Goal: Feedback & Contribution: Submit feedback/report problem

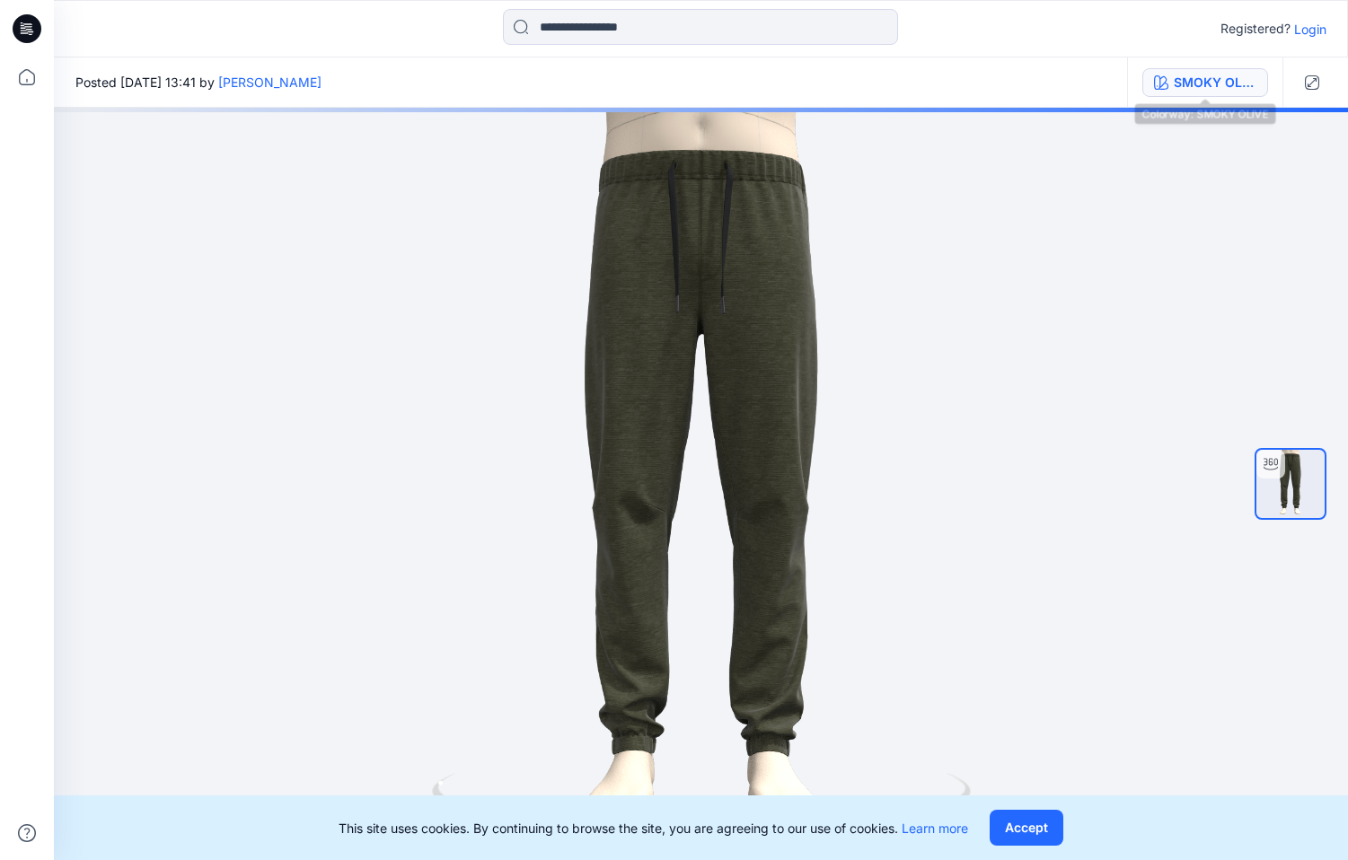
click at [1217, 87] on div "SMOKY OLIVE" at bounding box center [1215, 83] width 83 height 20
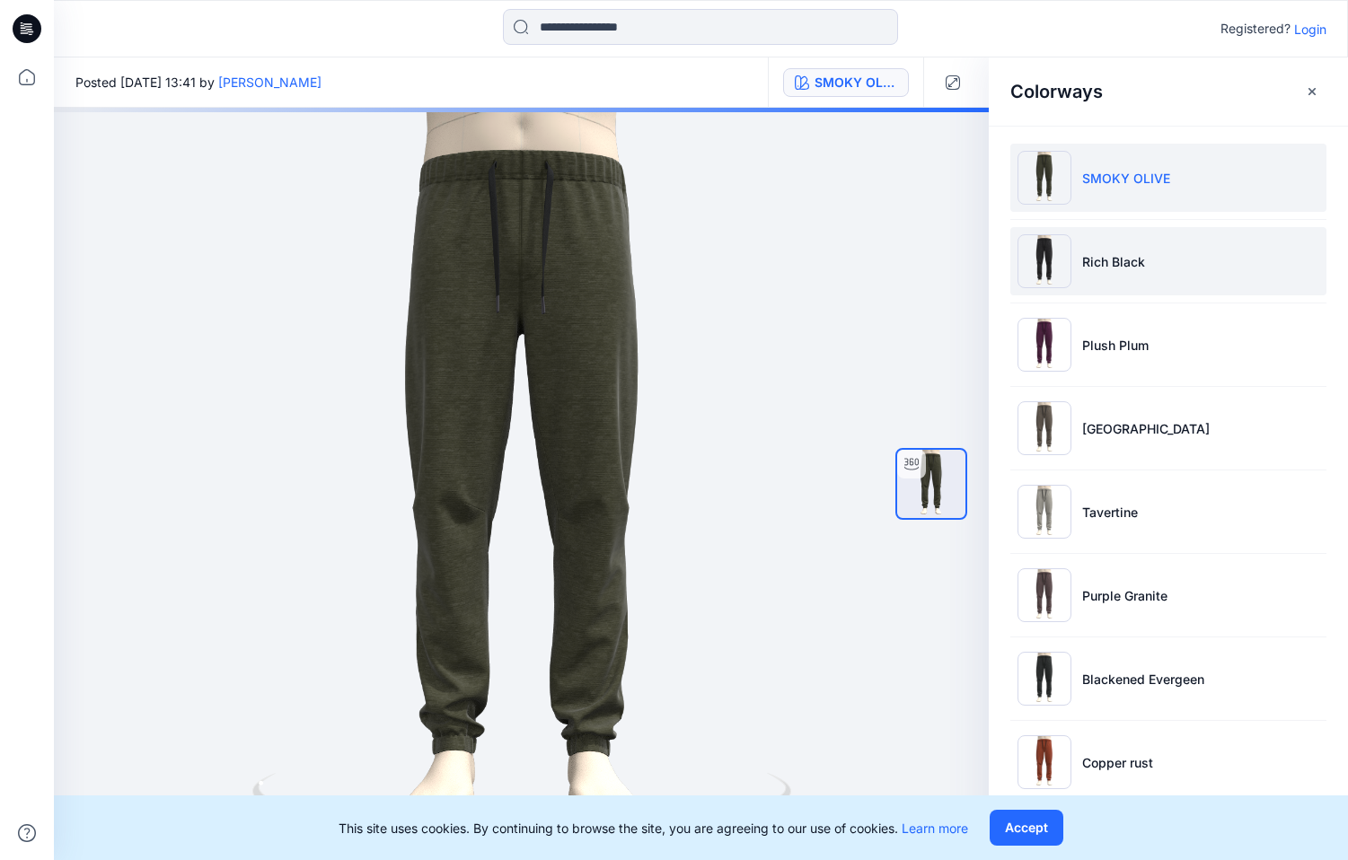
click at [1113, 249] on li "Rich Black" at bounding box center [1168, 261] width 316 height 68
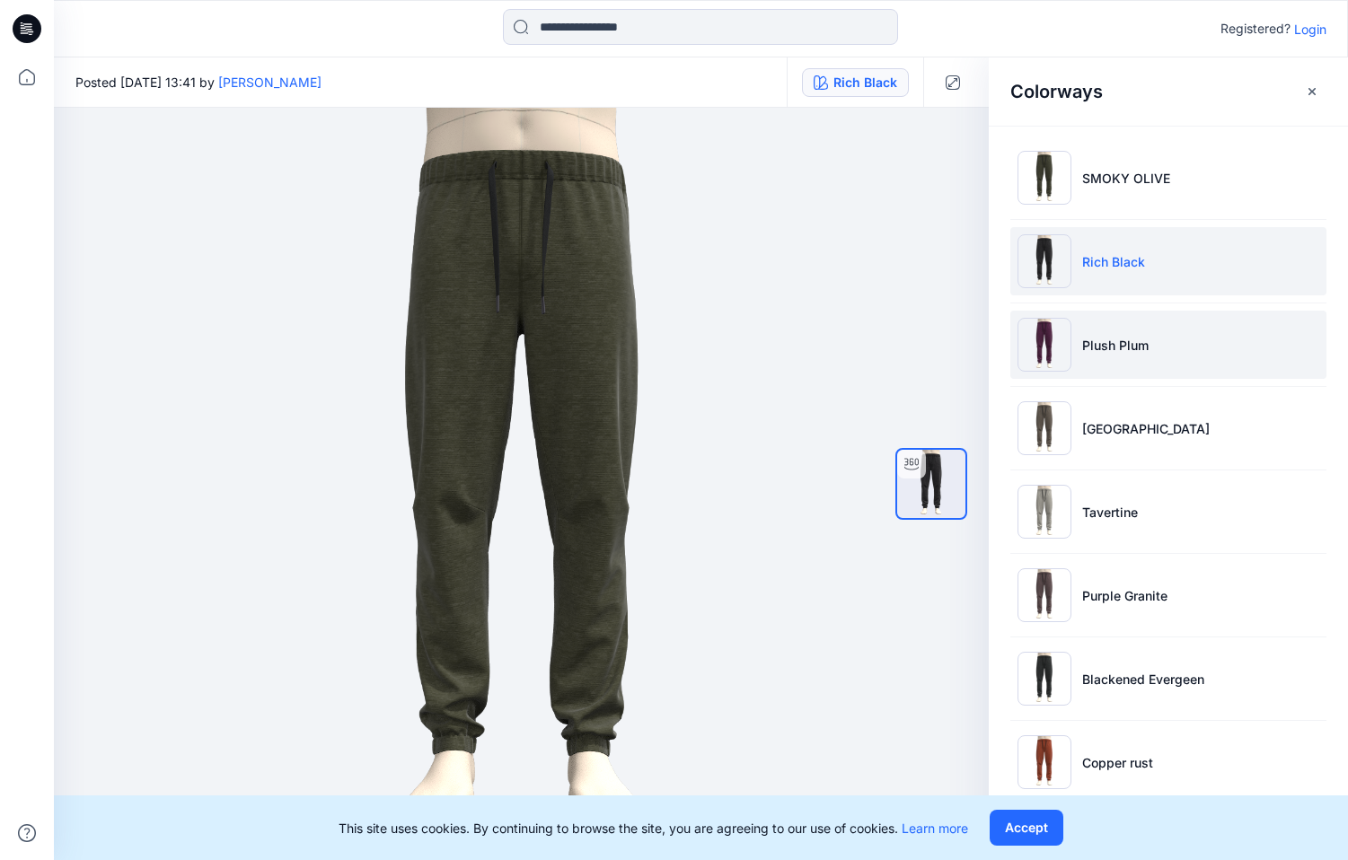
click at [1114, 336] on p "Plush Plum" at bounding box center [1115, 345] width 66 height 19
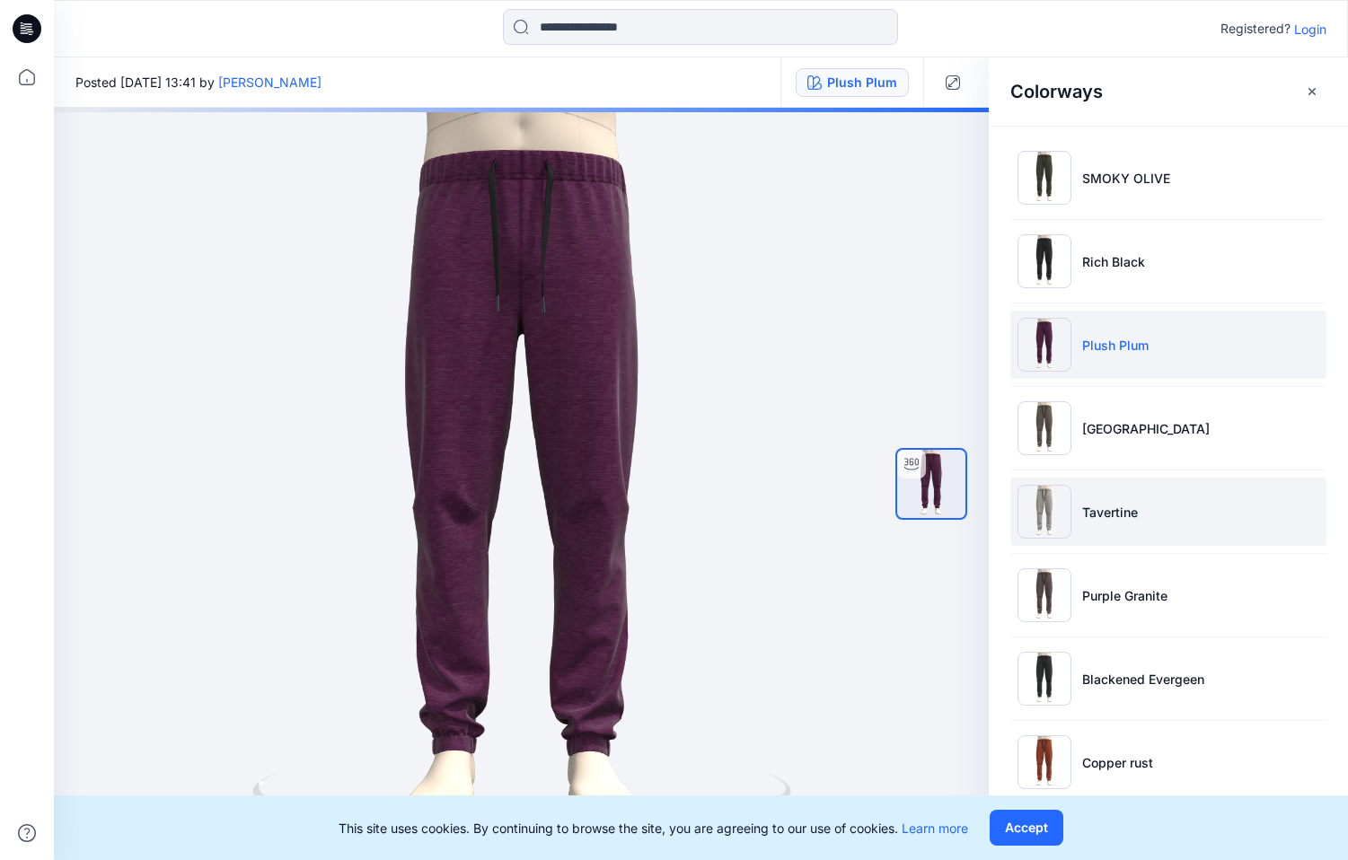
click at [1120, 512] on p "Tavertine" at bounding box center [1110, 512] width 56 height 19
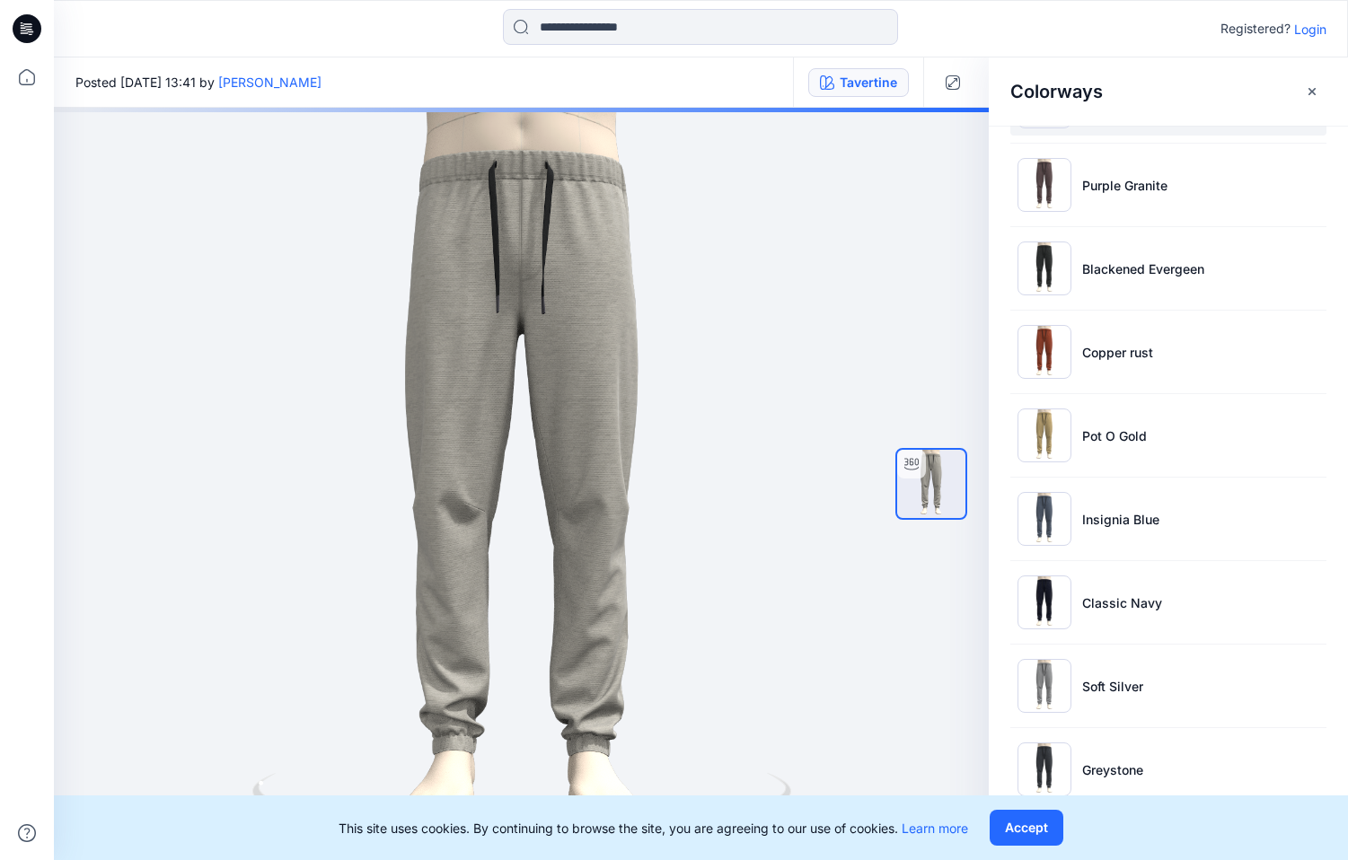
scroll to position [437, 0]
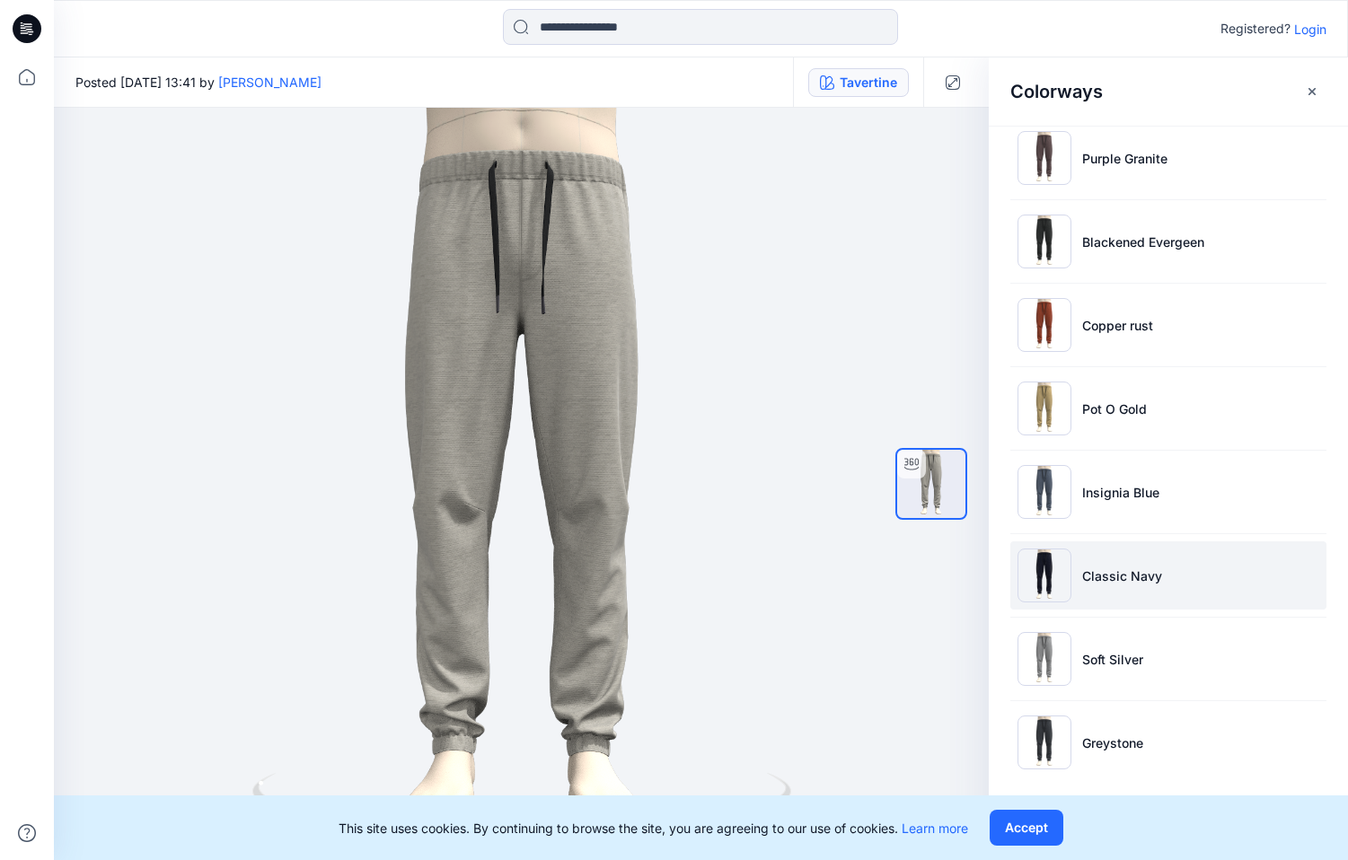
click at [1108, 581] on p "Classic Navy" at bounding box center [1122, 576] width 80 height 19
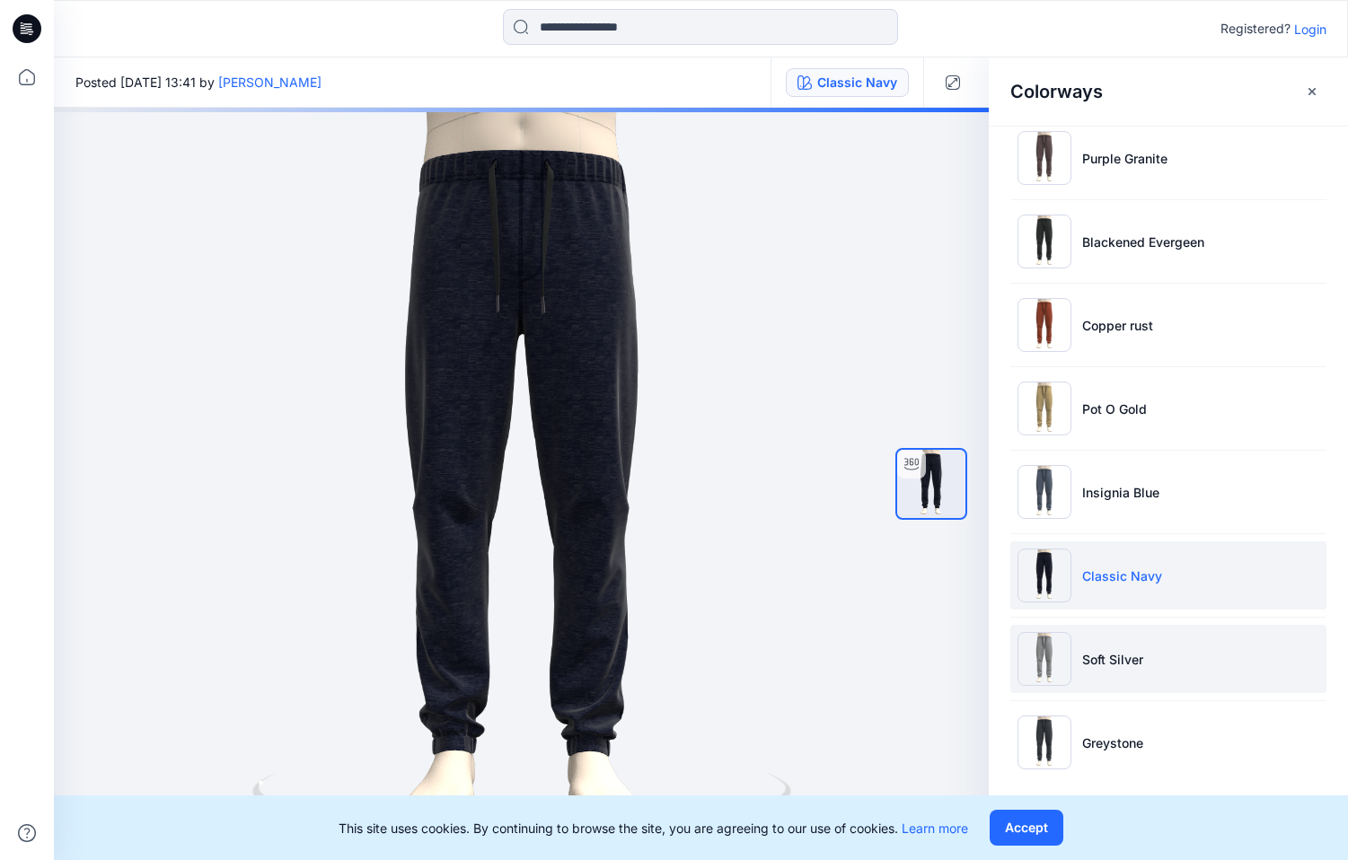
click at [1091, 659] on p "Soft Silver" at bounding box center [1112, 659] width 61 height 19
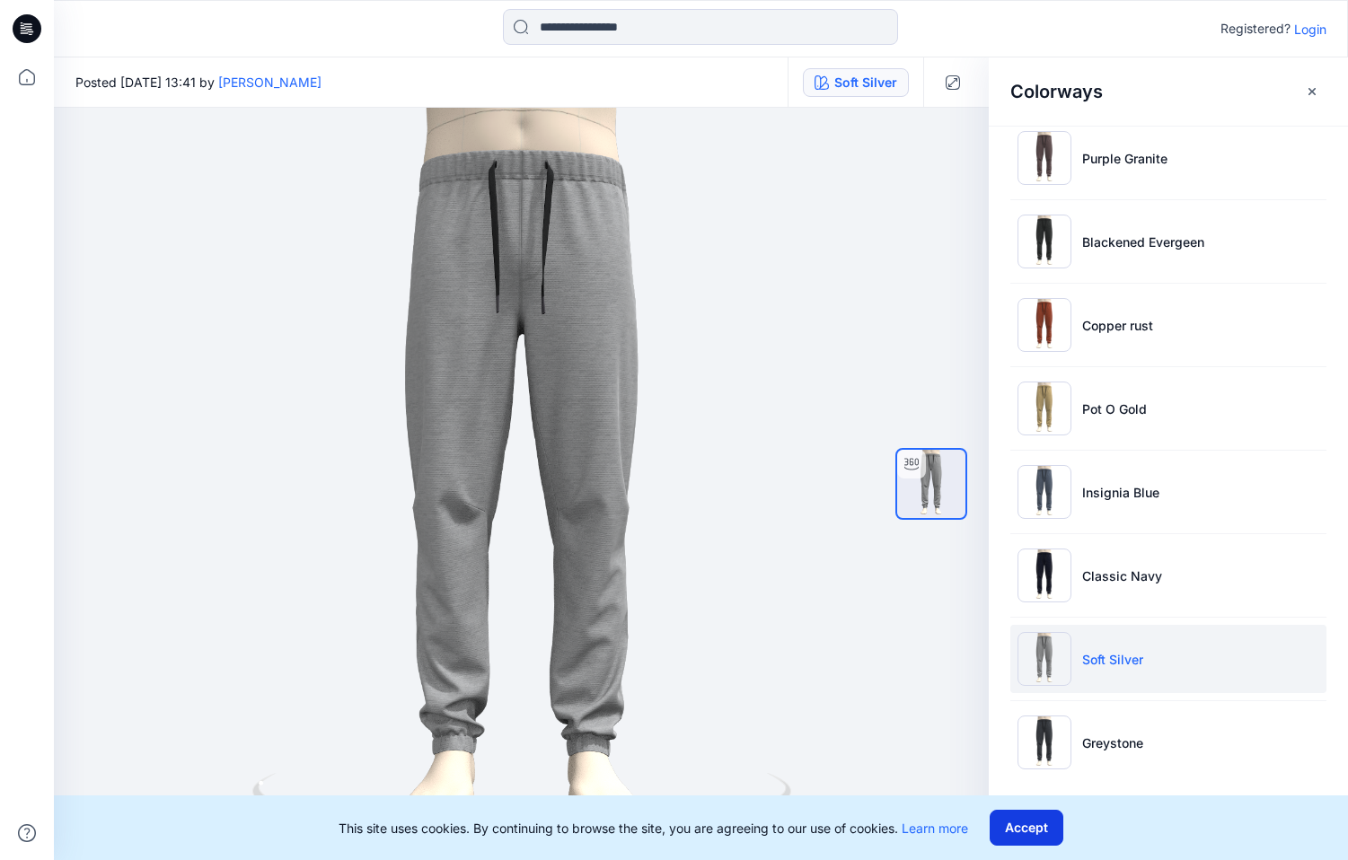
click at [1030, 819] on button "Accept" at bounding box center [1027, 828] width 74 height 36
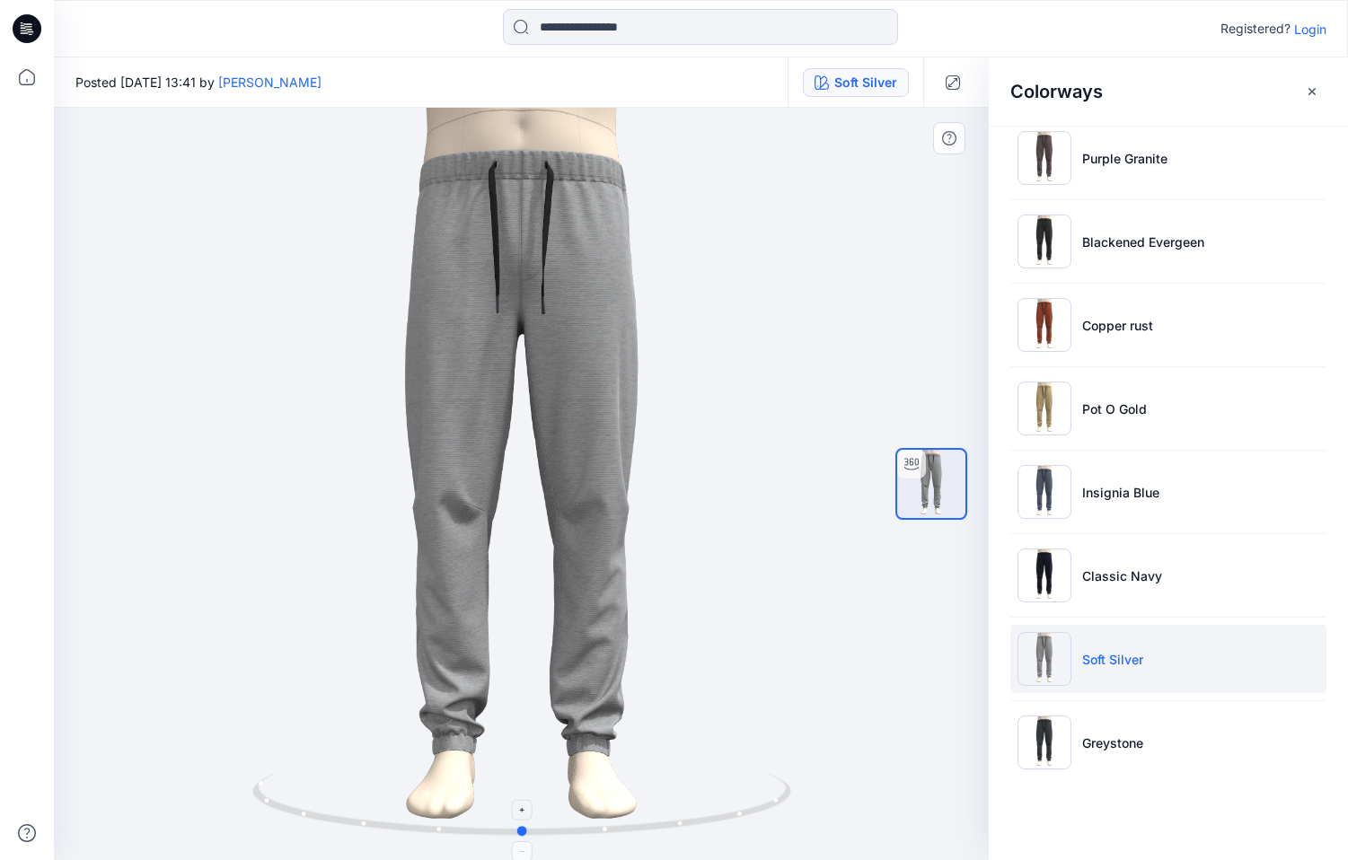
click at [540, 823] on icon at bounding box center [523, 806] width 543 height 67
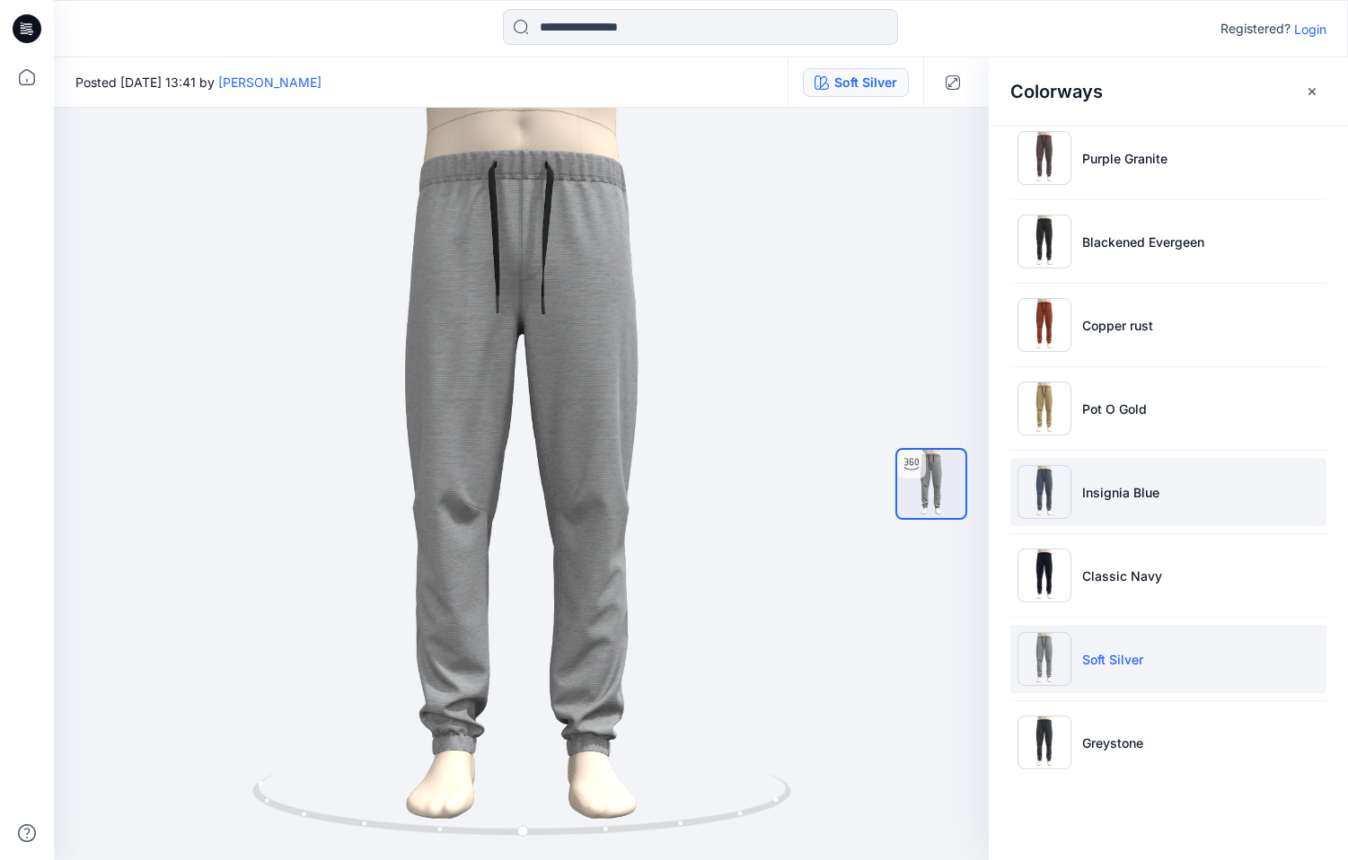
click at [1121, 483] on p "Insignia Blue" at bounding box center [1120, 492] width 77 height 19
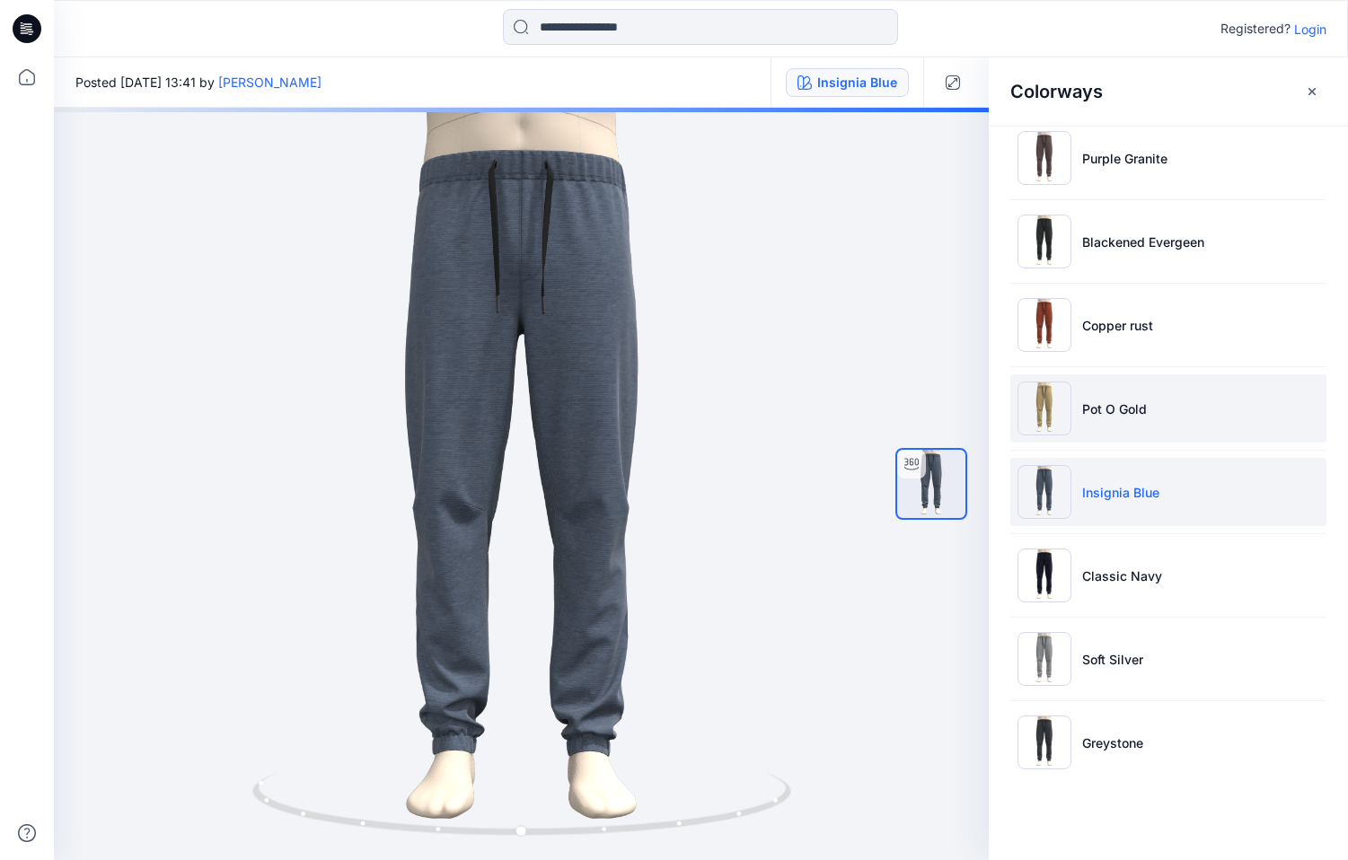
click at [1114, 383] on li "Pot O Gold" at bounding box center [1168, 408] width 316 height 68
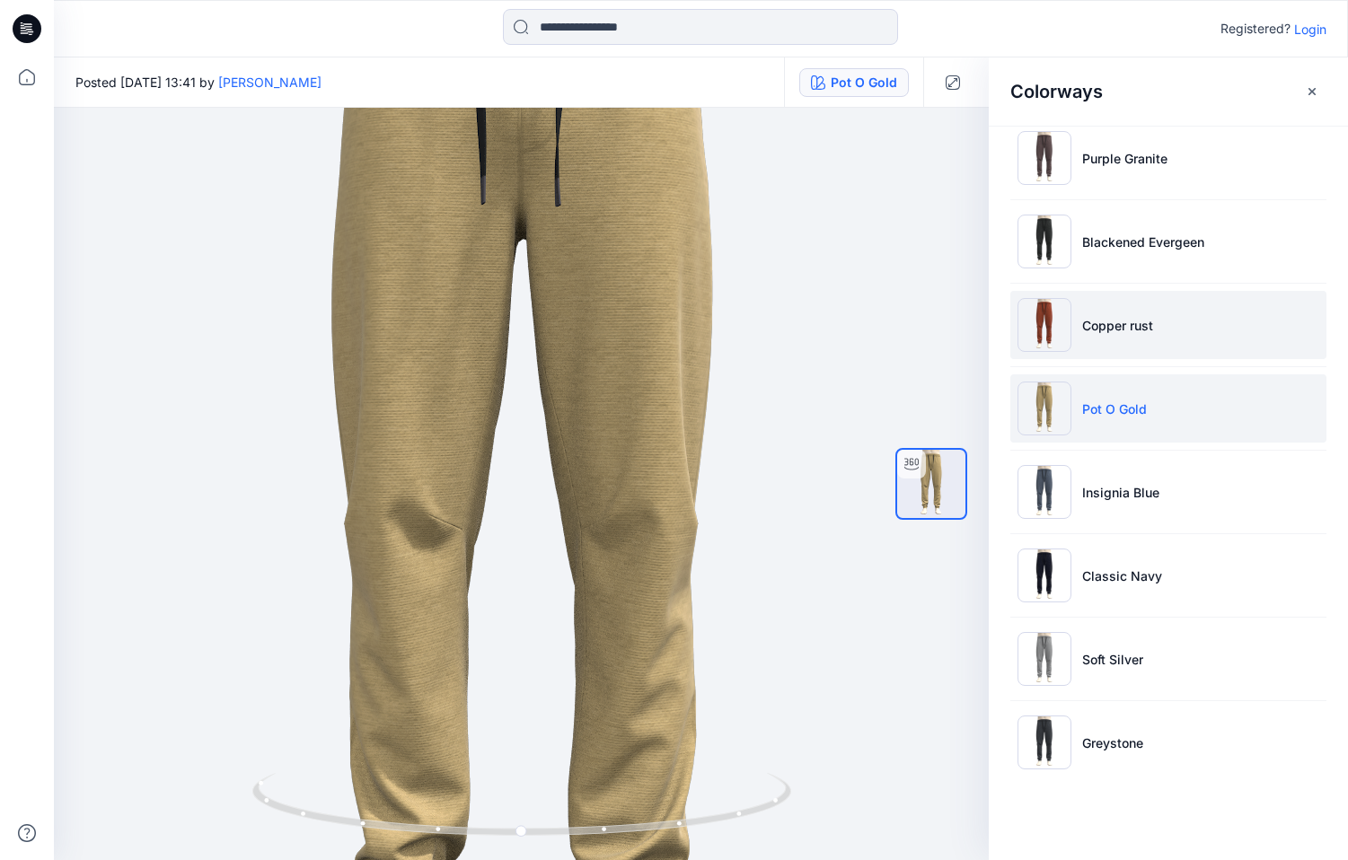
click at [1109, 342] on li "Copper rust" at bounding box center [1168, 325] width 316 height 68
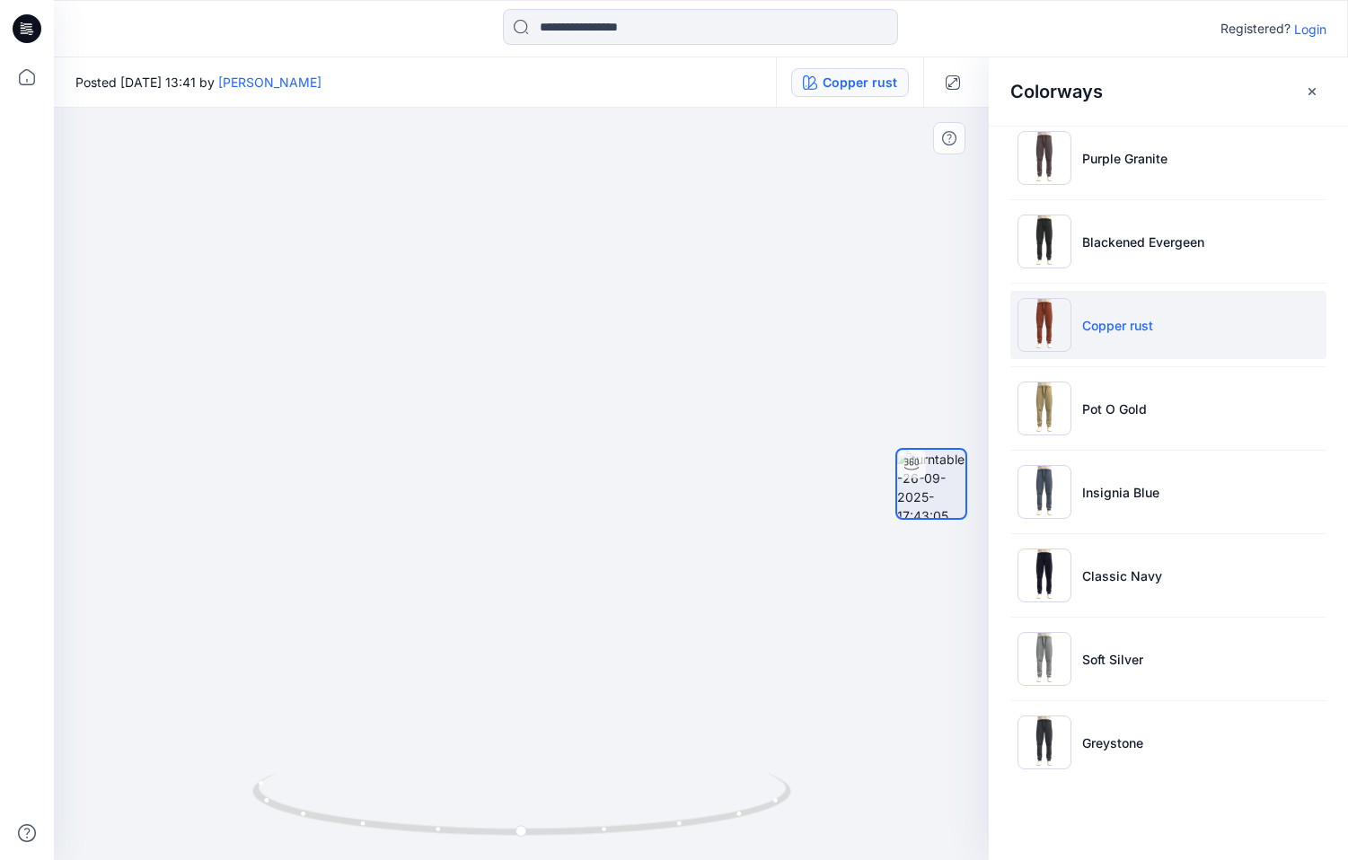
drag, startPoint x: 515, startPoint y: 811, endPoint x: 343, endPoint y: 754, distance: 181.5
click at [341, 754] on div at bounding box center [521, 484] width 935 height 753
click at [1309, 25] on p "Login" at bounding box center [1310, 29] width 32 height 19
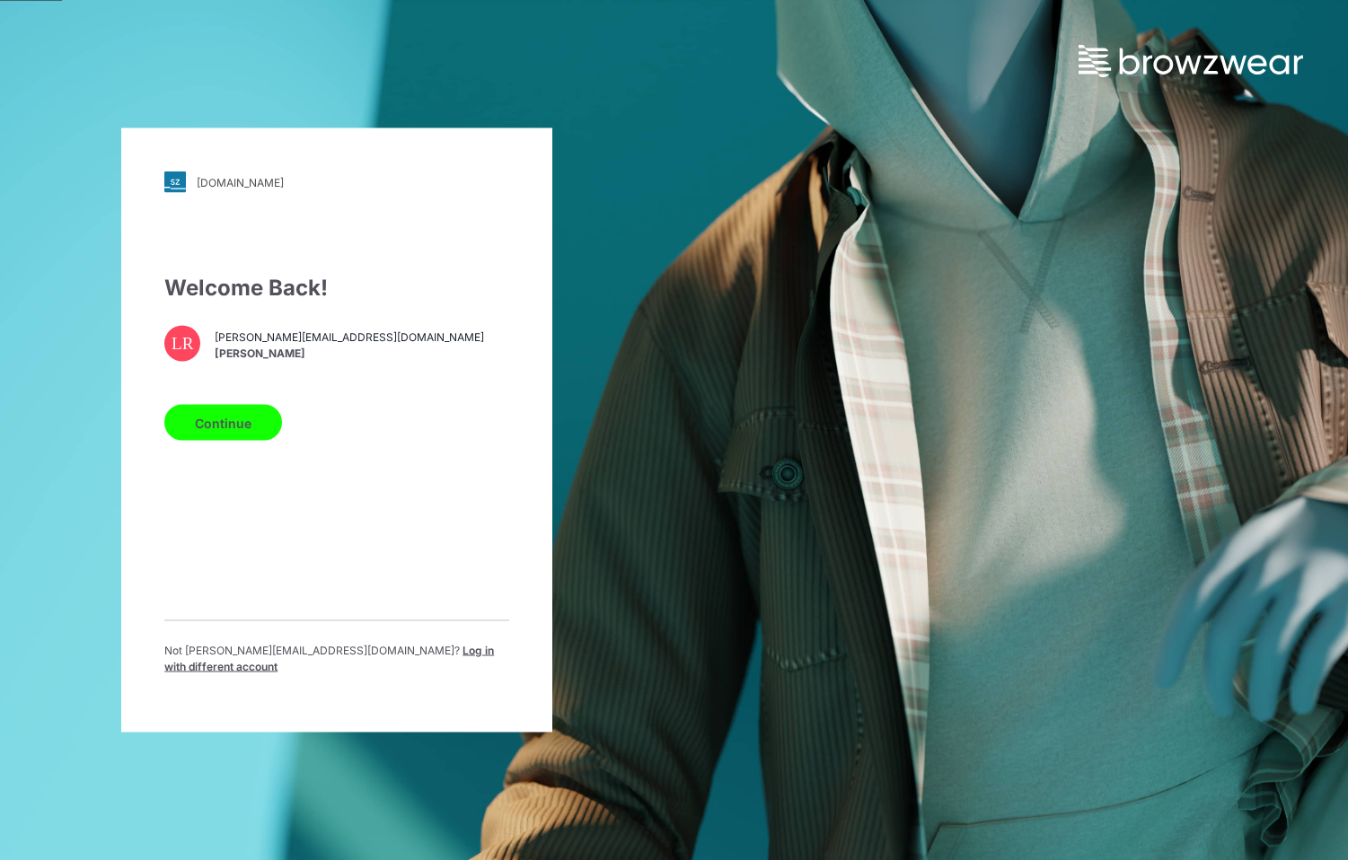
click at [223, 436] on button "Continue" at bounding box center [223, 423] width 118 height 36
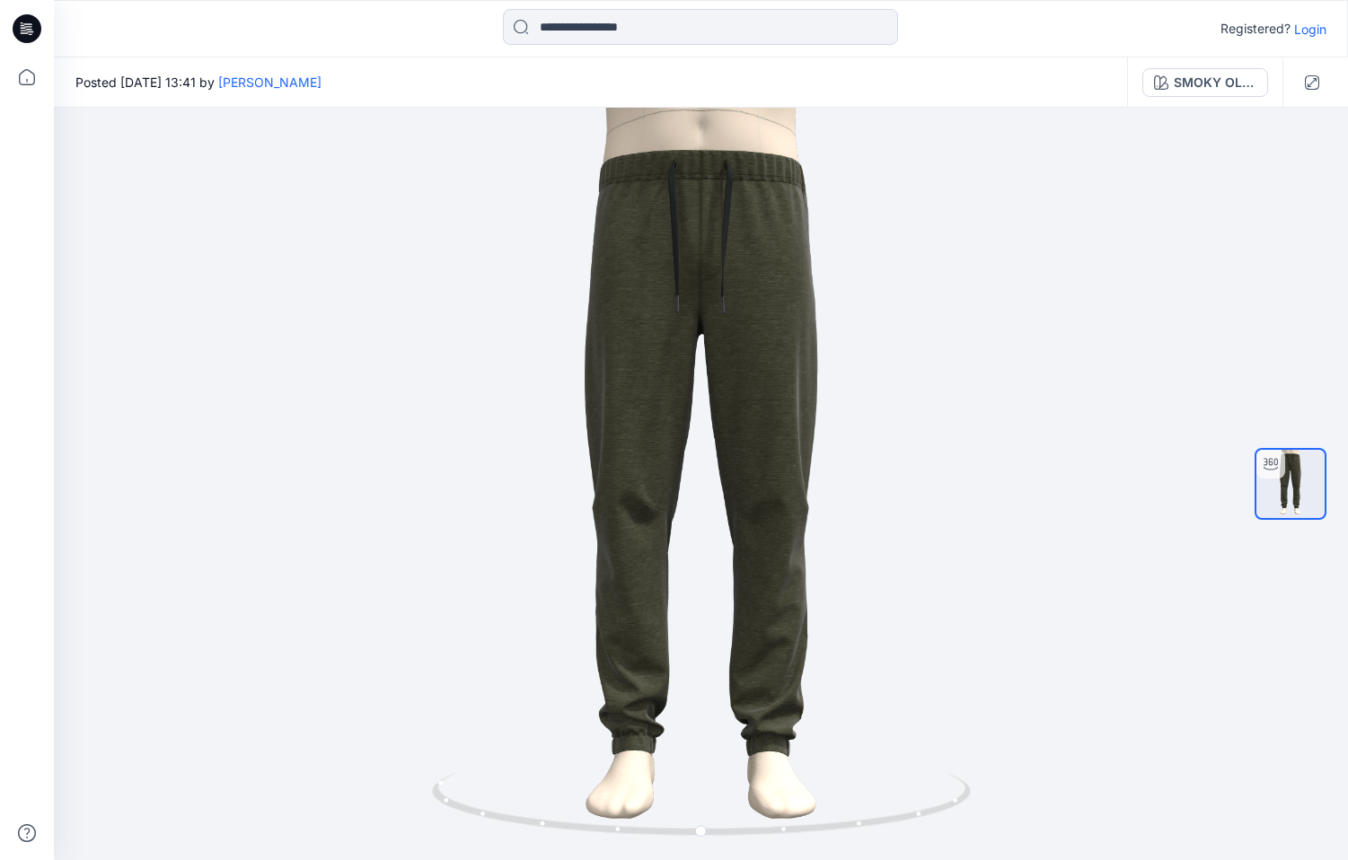
click at [28, 23] on icon at bounding box center [27, 23] width 9 height 1
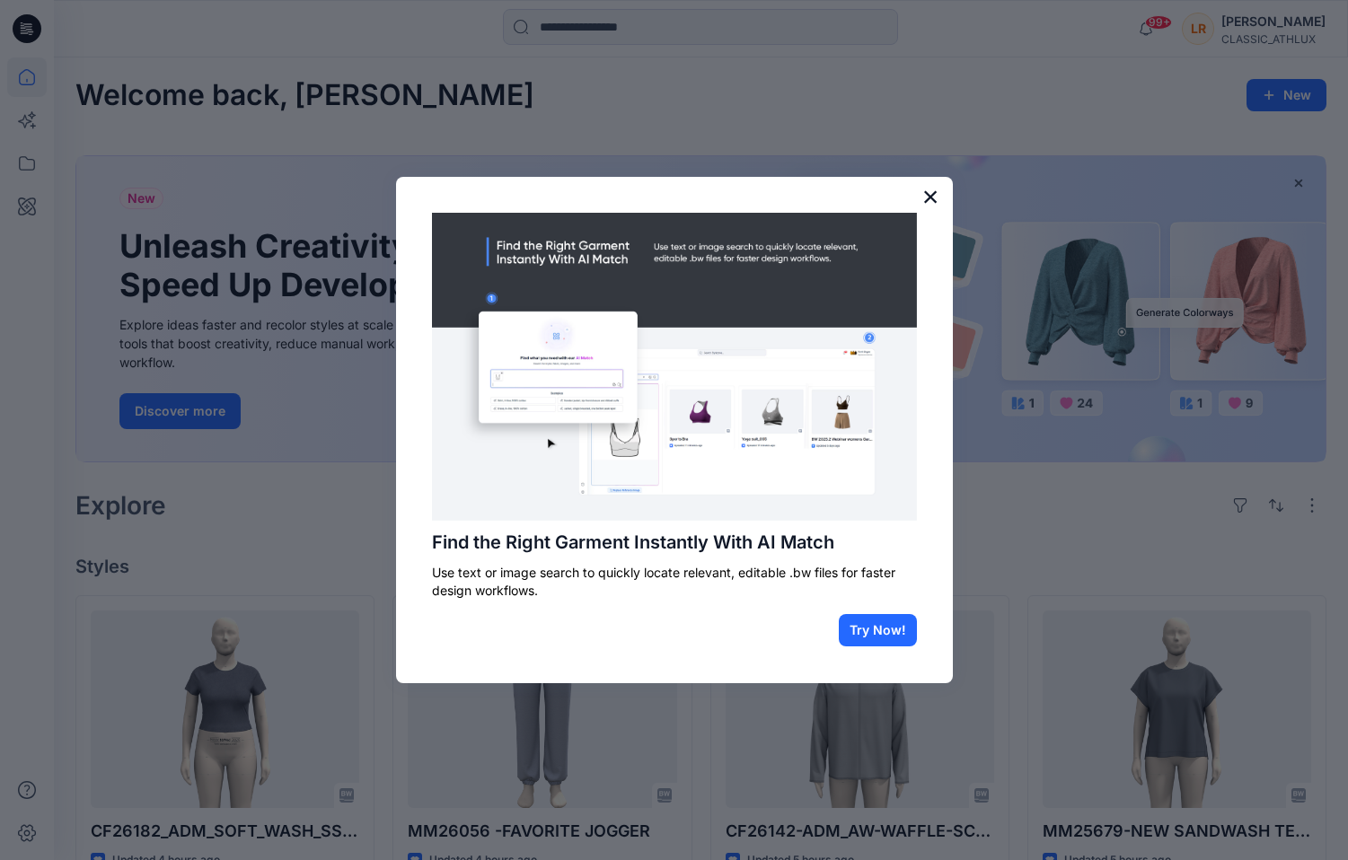
click at [927, 188] on button "×" at bounding box center [930, 196] width 17 height 29
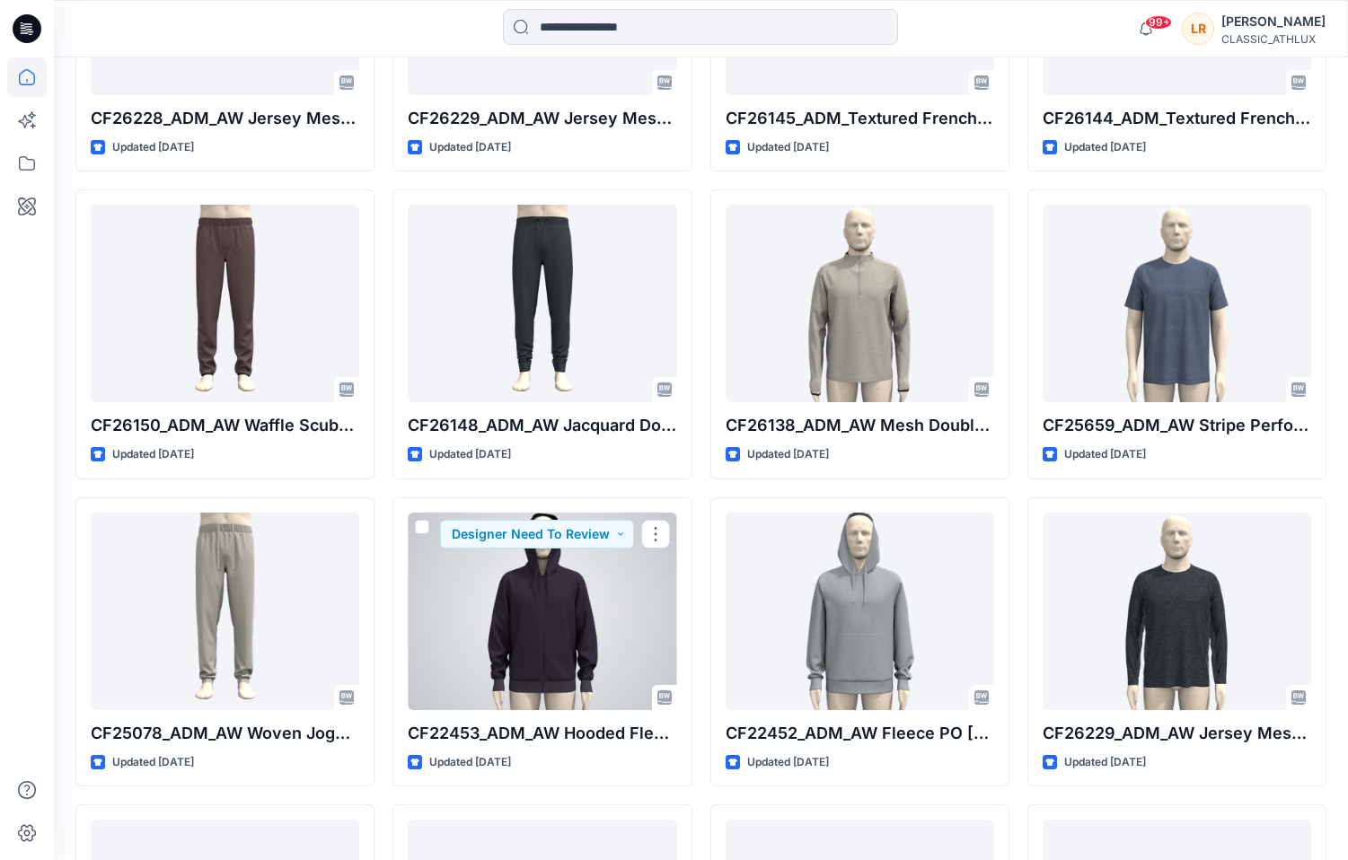
scroll to position [4714, 0]
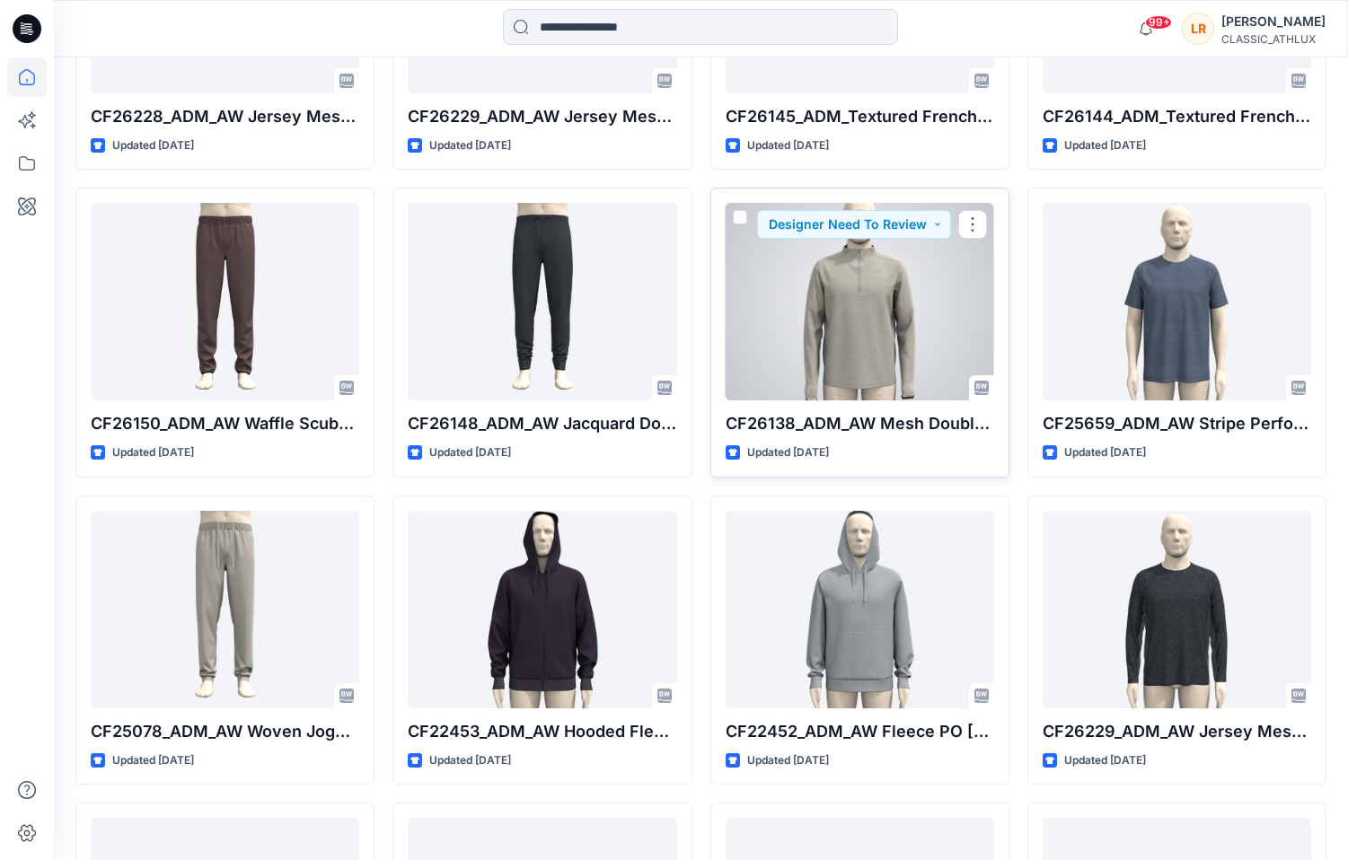
click at [920, 325] on div at bounding box center [860, 302] width 269 height 198
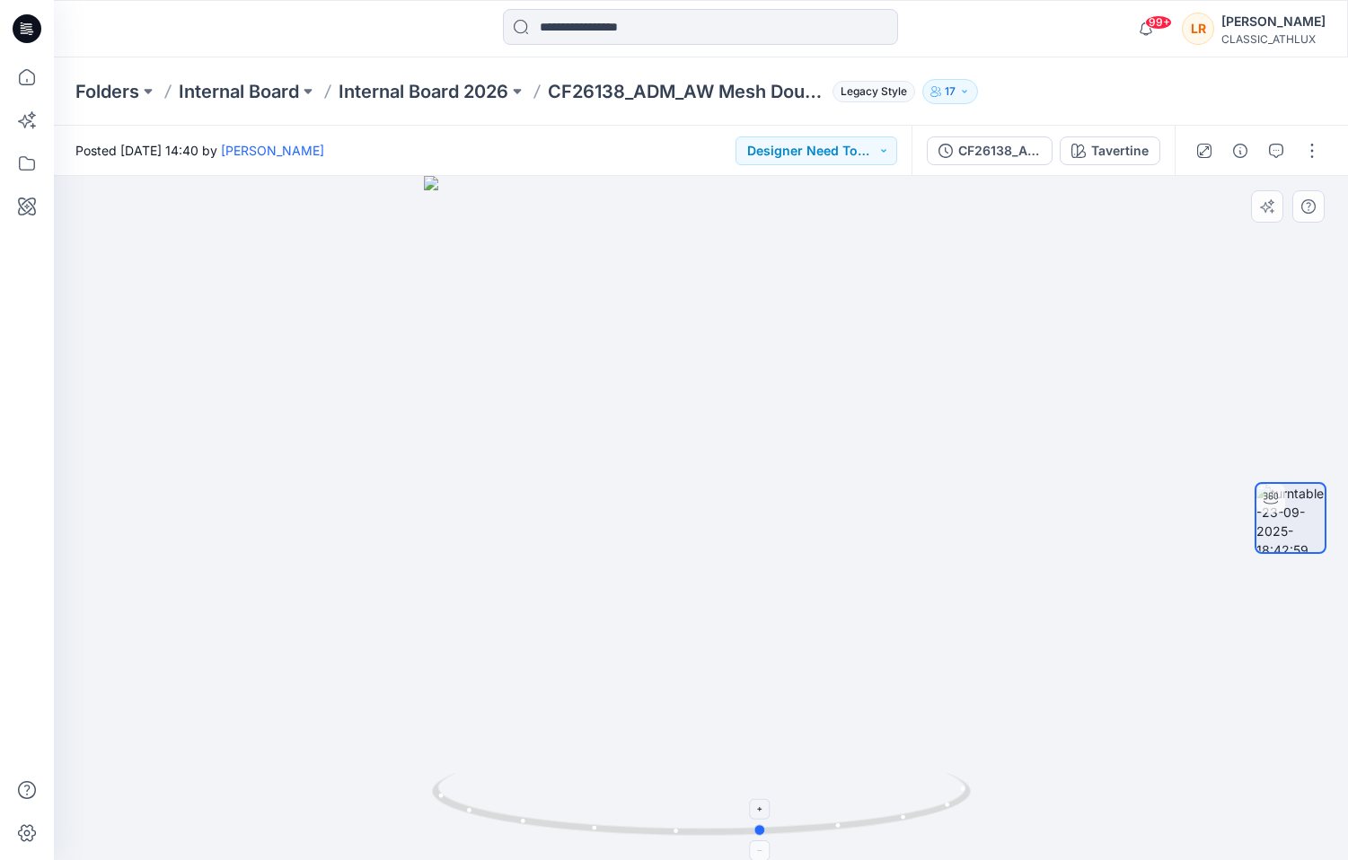
drag, startPoint x: 708, startPoint y: 827, endPoint x: 769, endPoint y: 811, distance: 63.2
click at [769, 811] on icon at bounding box center [703, 806] width 543 height 67
click at [1139, 152] on div "Tavertine" at bounding box center [1119, 151] width 57 height 20
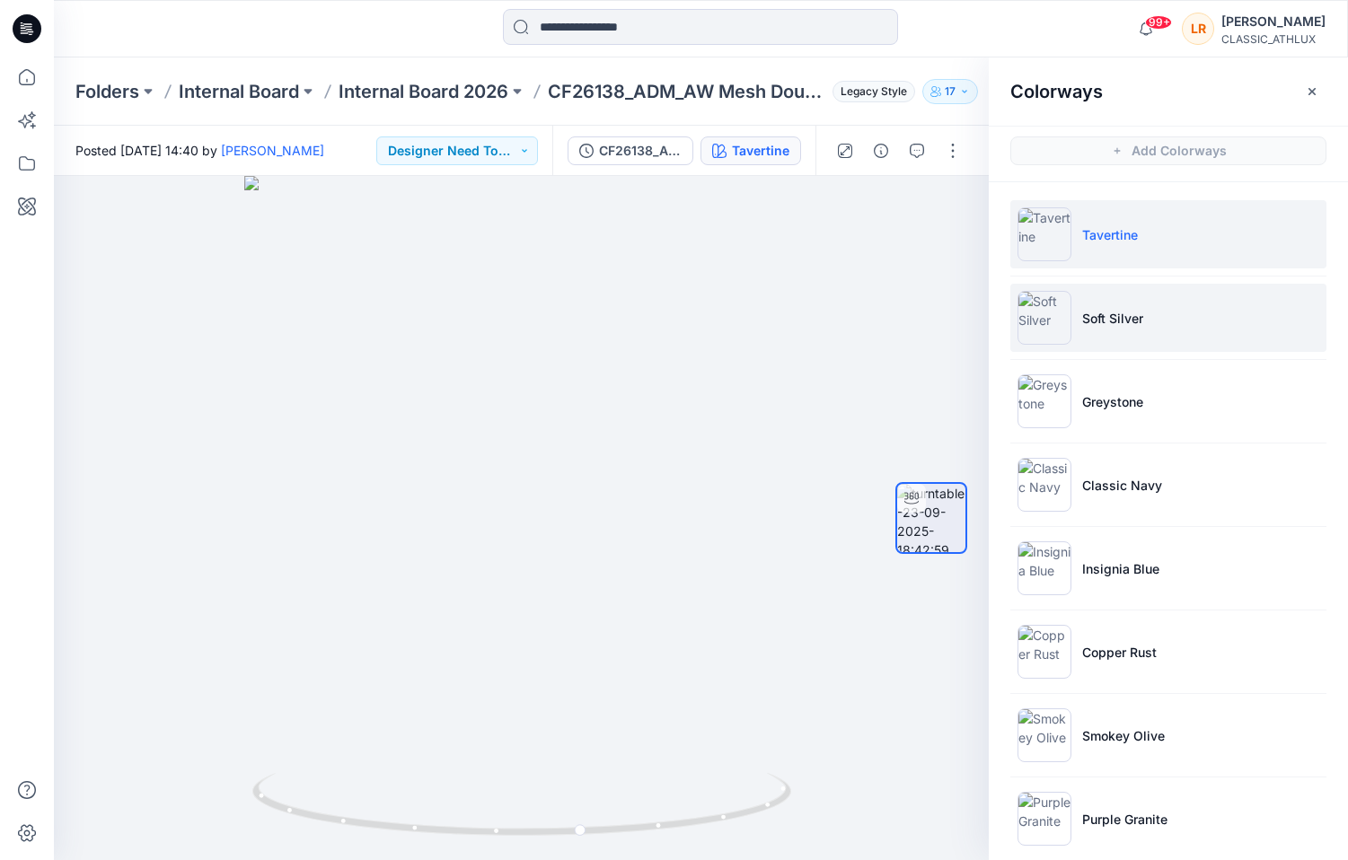
click at [1101, 313] on p "Soft Silver" at bounding box center [1112, 318] width 61 height 19
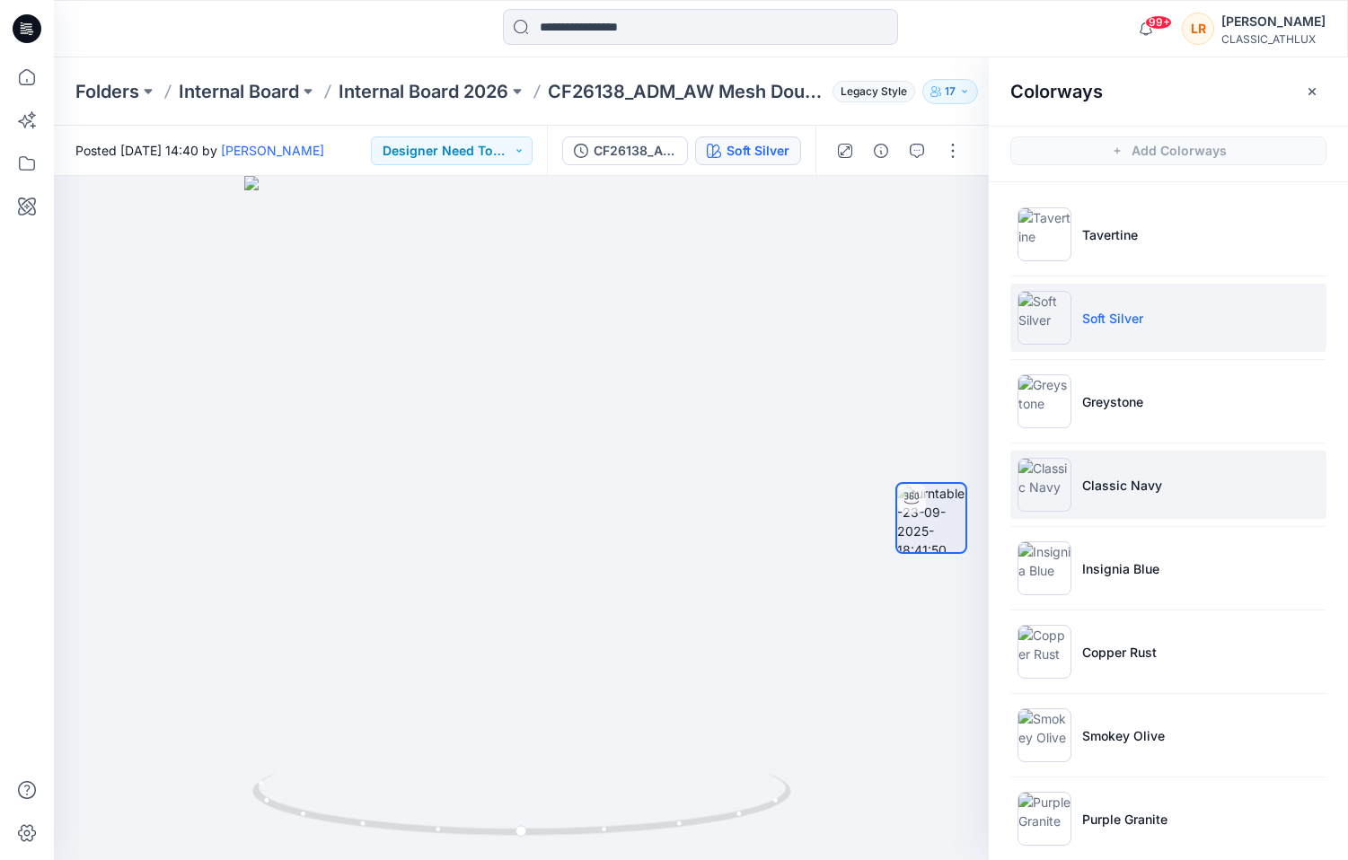
click at [1117, 476] on p "Classic Navy" at bounding box center [1122, 485] width 80 height 19
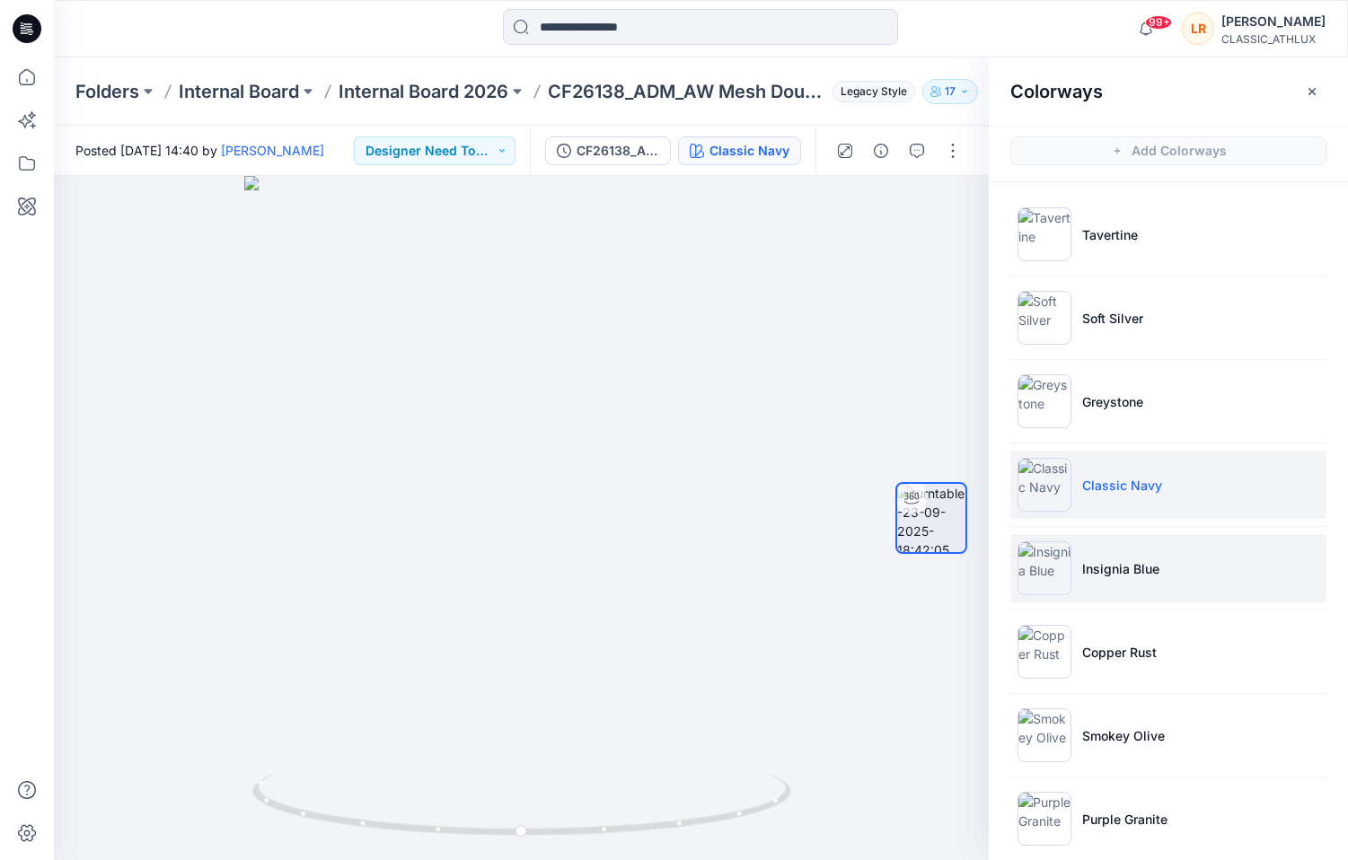
click at [1118, 565] on p "Insignia Blue" at bounding box center [1120, 568] width 77 height 19
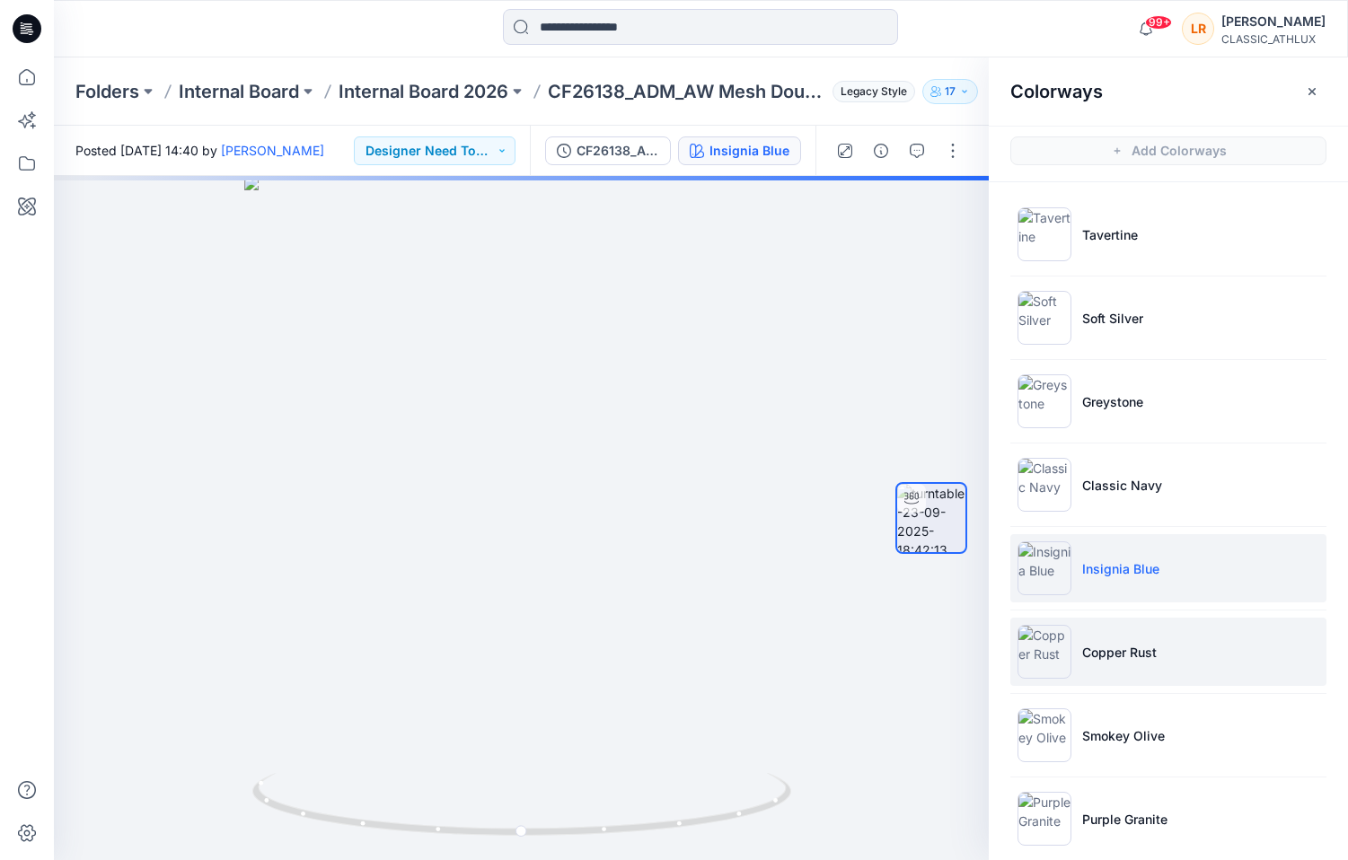
click at [1097, 653] on p "Copper Rust" at bounding box center [1119, 652] width 75 height 19
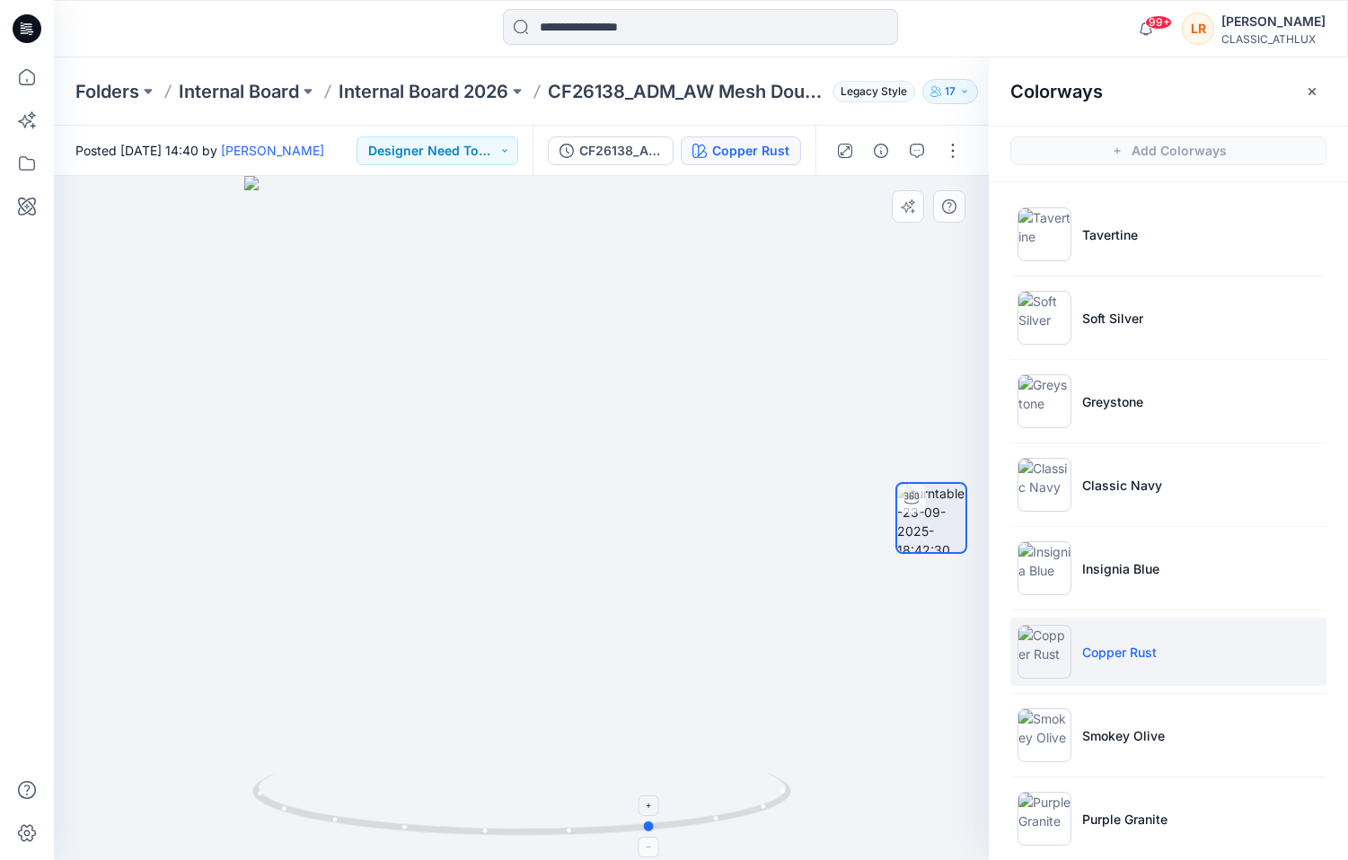
drag, startPoint x: 530, startPoint y: 830, endPoint x: 662, endPoint y: 836, distance: 132.2
click at [662, 836] on icon at bounding box center [523, 806] width 543 height 67
drag, startPoint x: 648, startPoint y: 824, endPoint x: 624, endPoint y: 810, distance: 27.7
click at [624, 810] on icon at bounding box center [523, 806] width 543 height 67
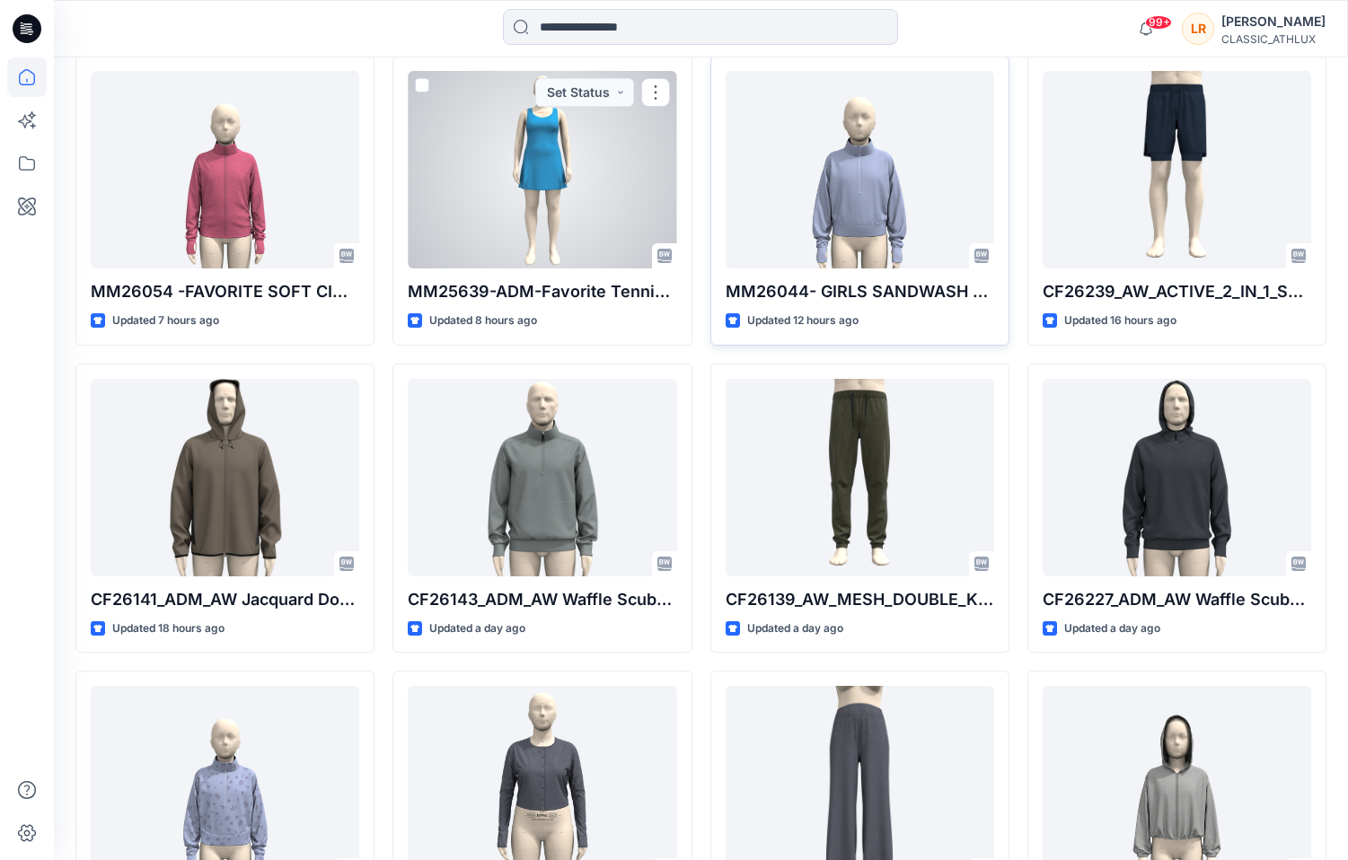
scroll to position [848, 0]
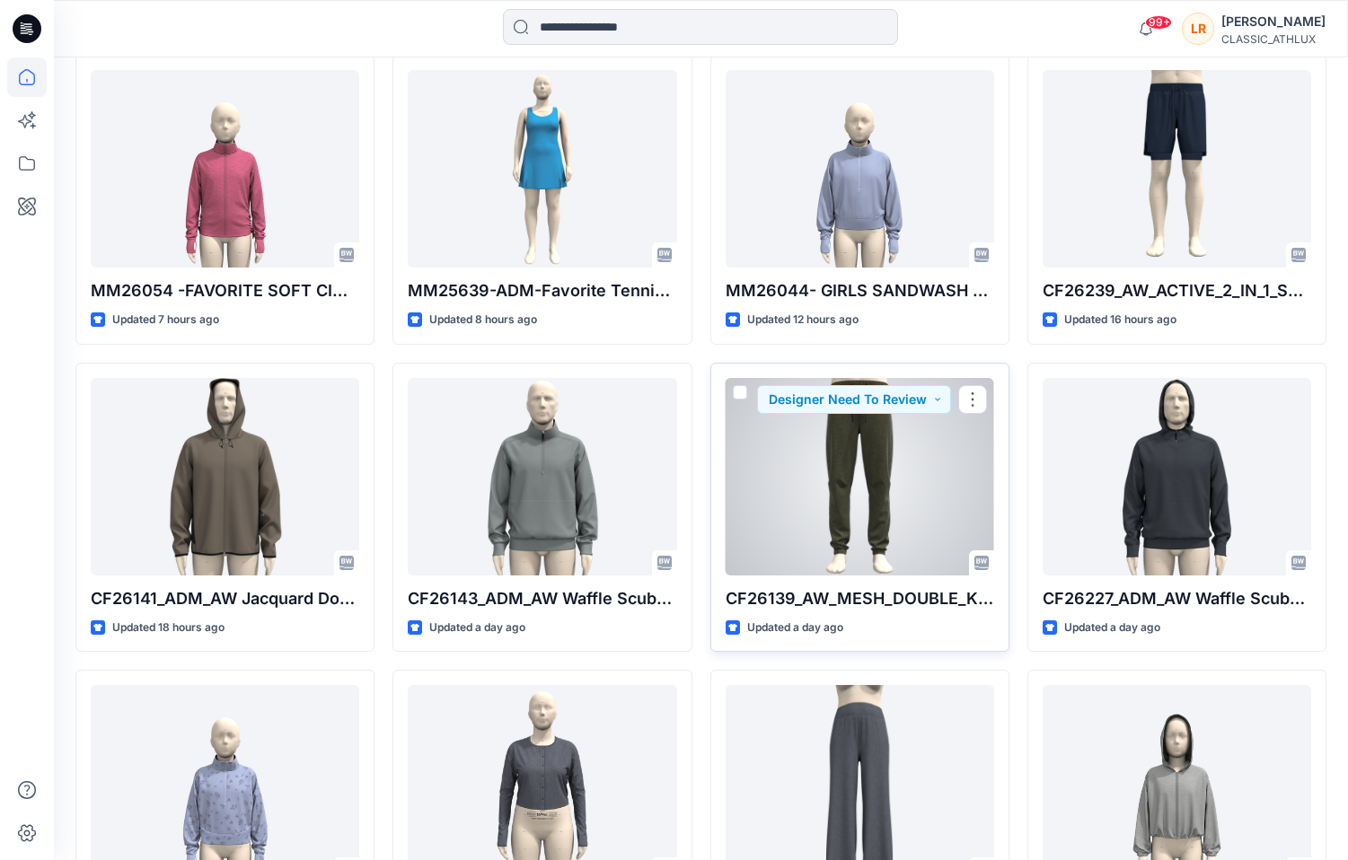
click at [848, 464] on div at bounding box center [860, 477] width 269 height 198
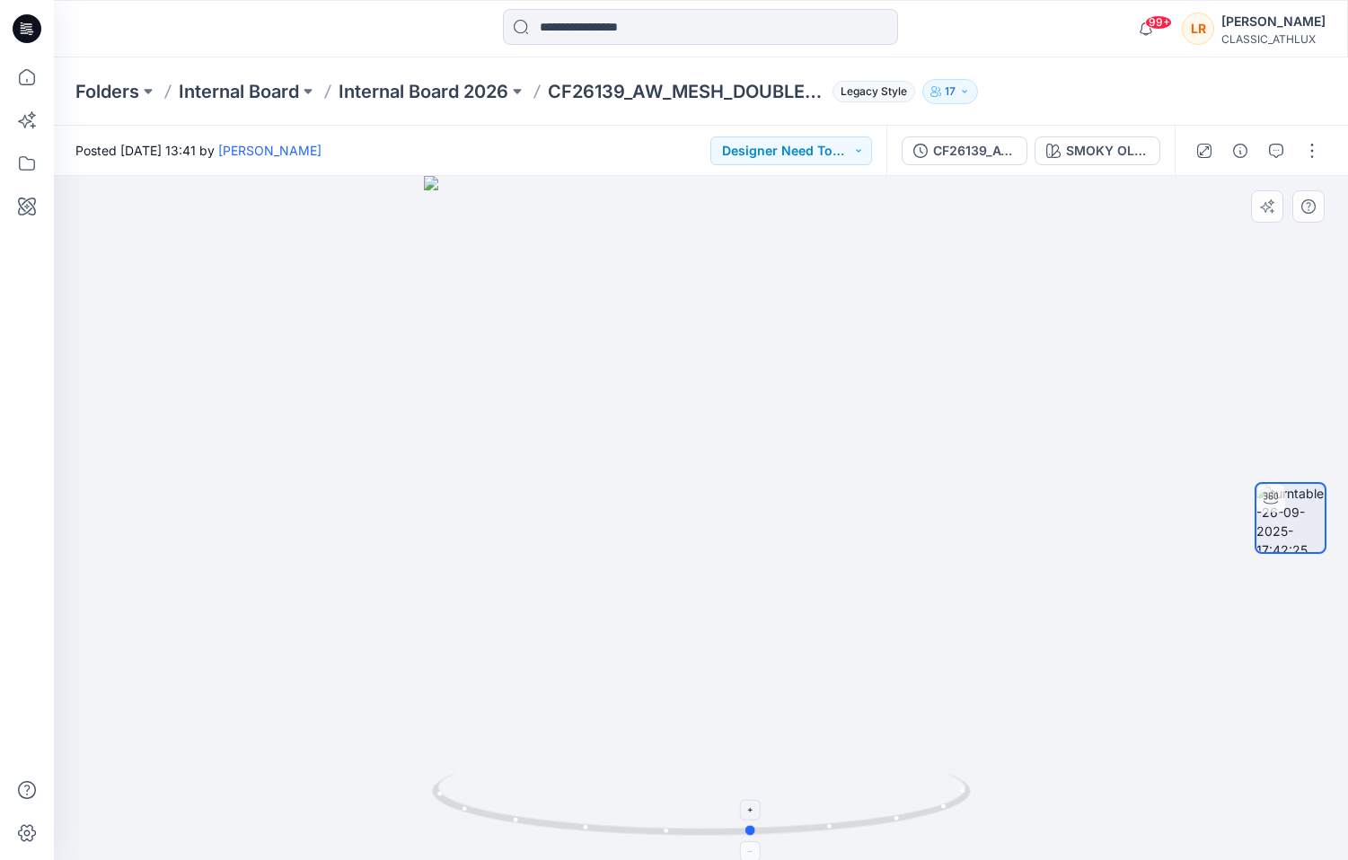
drag, startPoint x: 702, startPoint y: 831, endPoint x: 749, endPoint y: 839, distance: 47.4
click at [749, 839] on icon at bounding box center [703, 806] width 543 height 67
click at [1128, 166] on div "CF26139_AW_MESH_DOUBLE_KNIT_JOGGER SMOKY OLIVE" at bounding box center [1030, 151] width 288 height 50
click at [1125, 143] on div "SMOKY OLIVE" at bounding box center [1107, 151] width 83 height 20
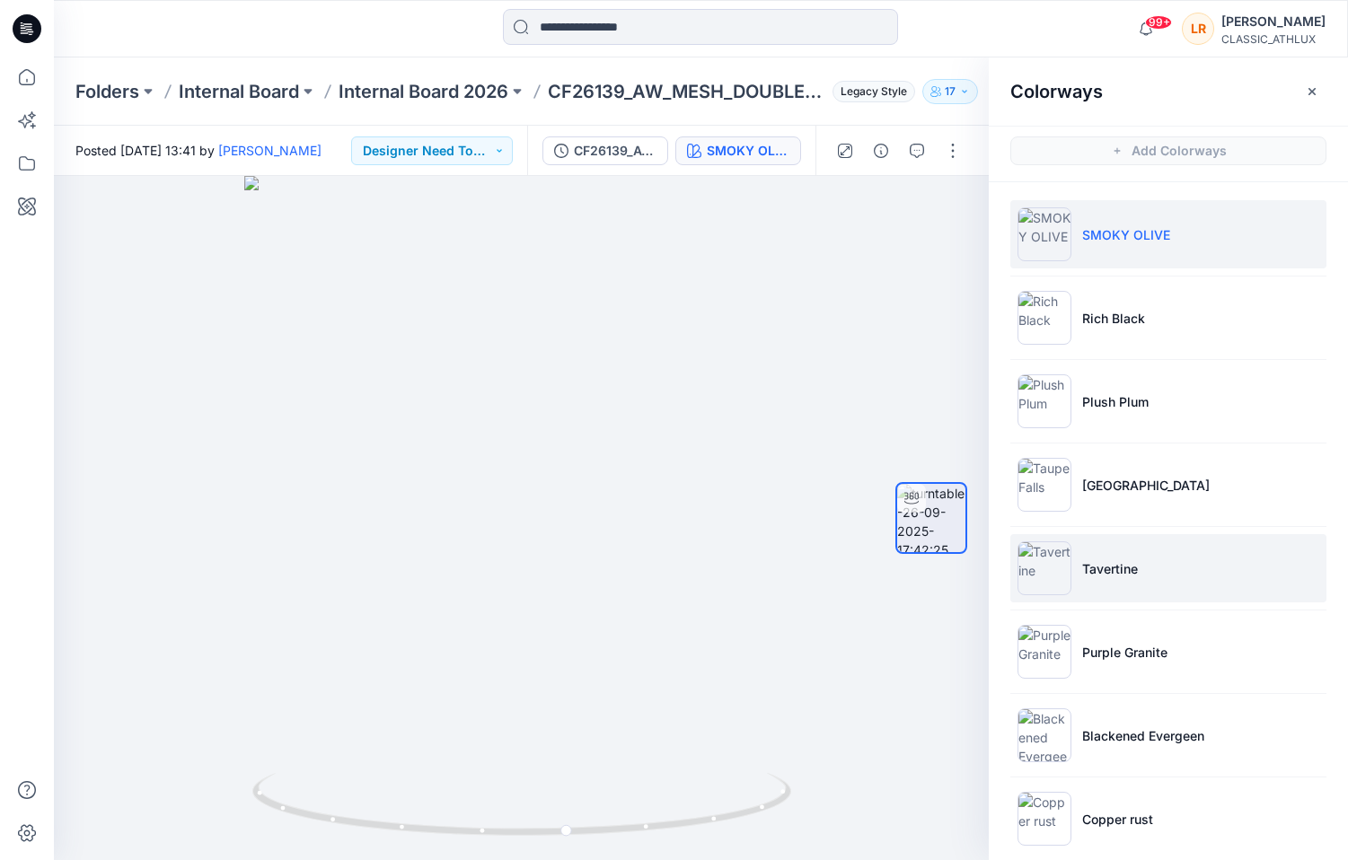
click at [1102, 556] on li "Tavertine" at bounding box center [1168, 568] width 316 height 68
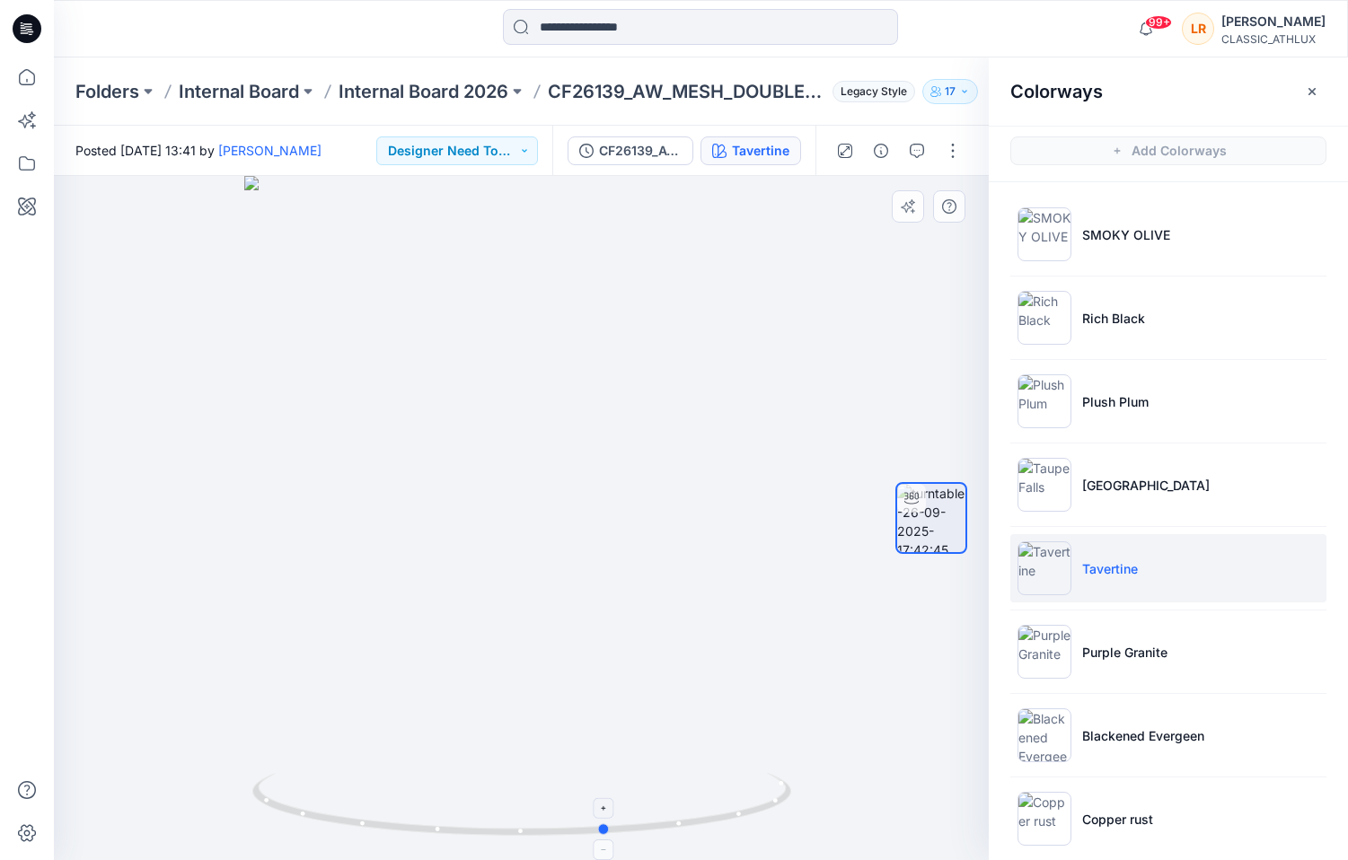
drag, startPoint x: 513, startPoint y: 826, endPoint x: 598, endPoint y: 820, distance: 85.5
click at [598, 820] on icon at bounding box center [523, 806] width 543 height 67
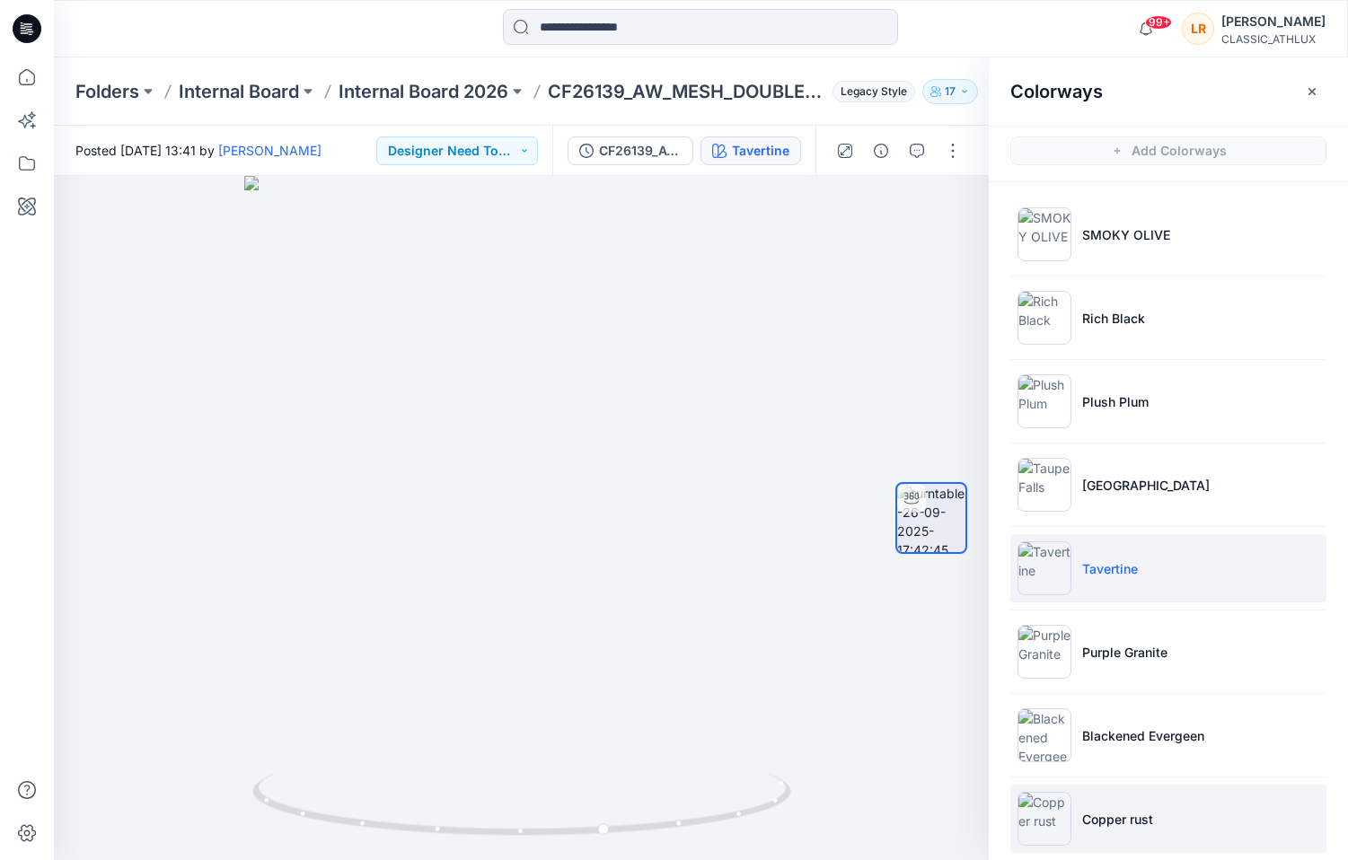
click at [1046, 810] on img at bounding box center [1044, 819] width 54 height 54
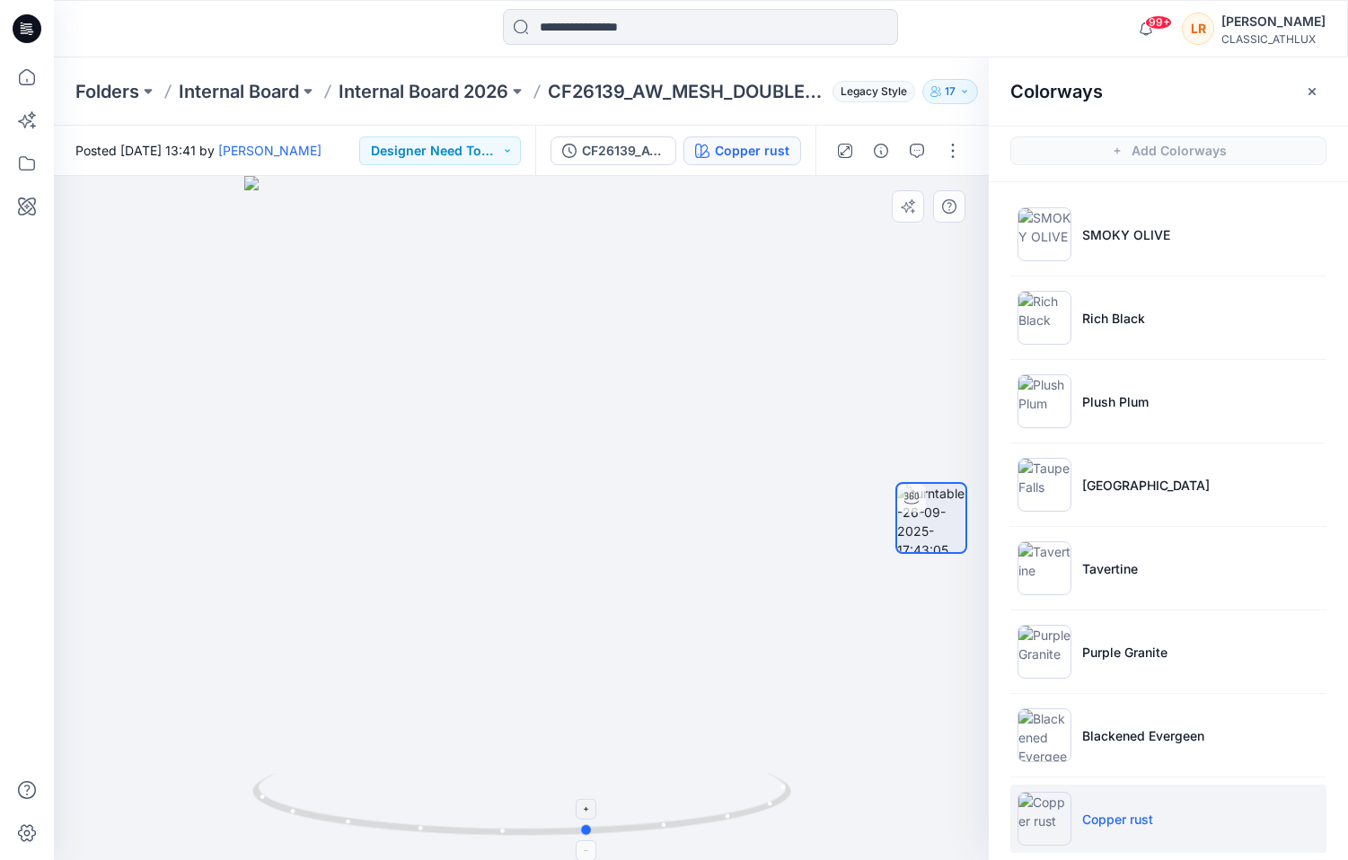
drag, startPoint x: 519, startPoint y: 822, endPoint x: 586, endPoint y: 859, distance: 77.2
click at [586, 841] on icon at bounding box center [523, 806] width 543 height 67
click at [500, 146] on button "Designer Need To Review" at bounding box center [440, 151] width 162 height 29
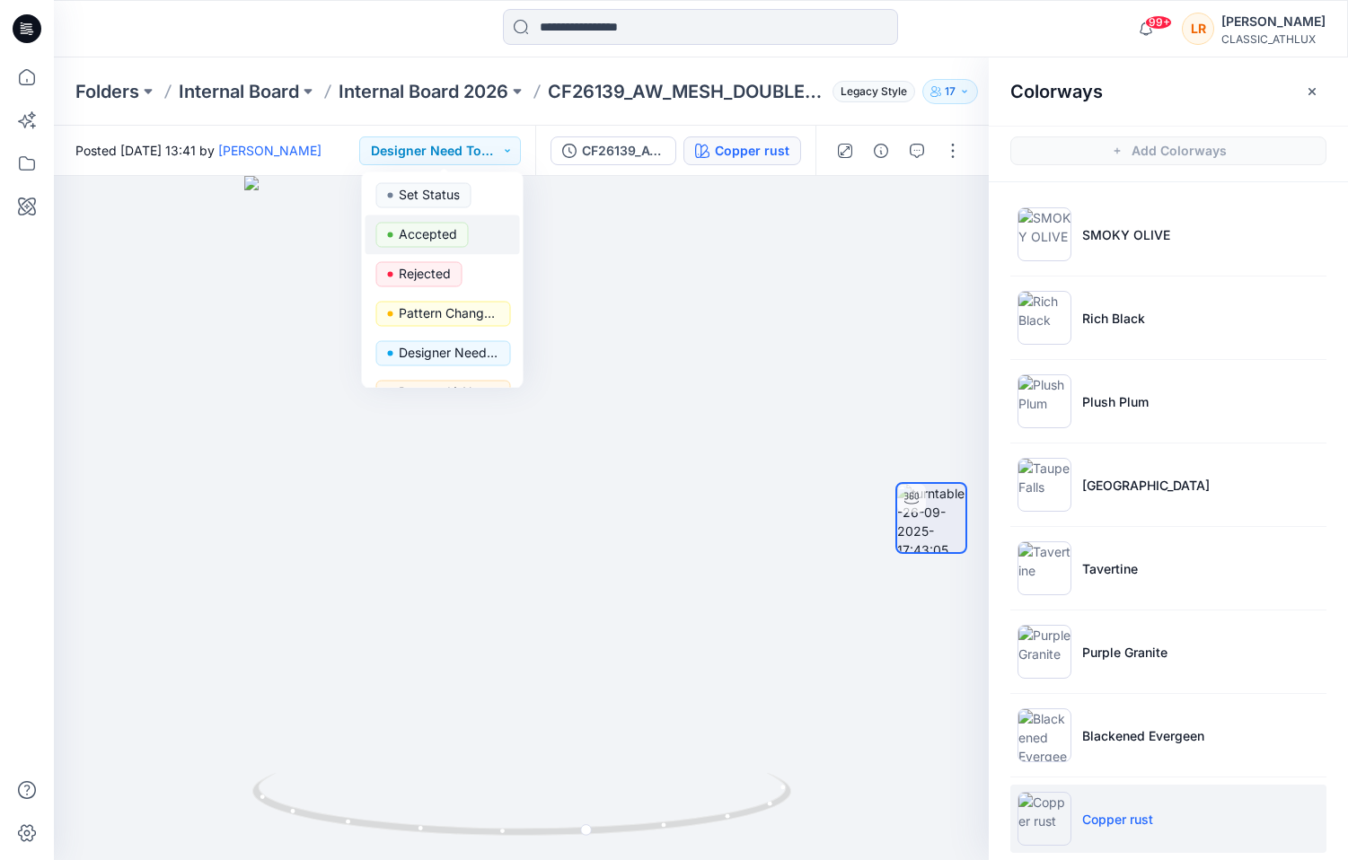
click at [432, 235] on p "Accepted" at bounding box center [428, 234] width 58 height 23
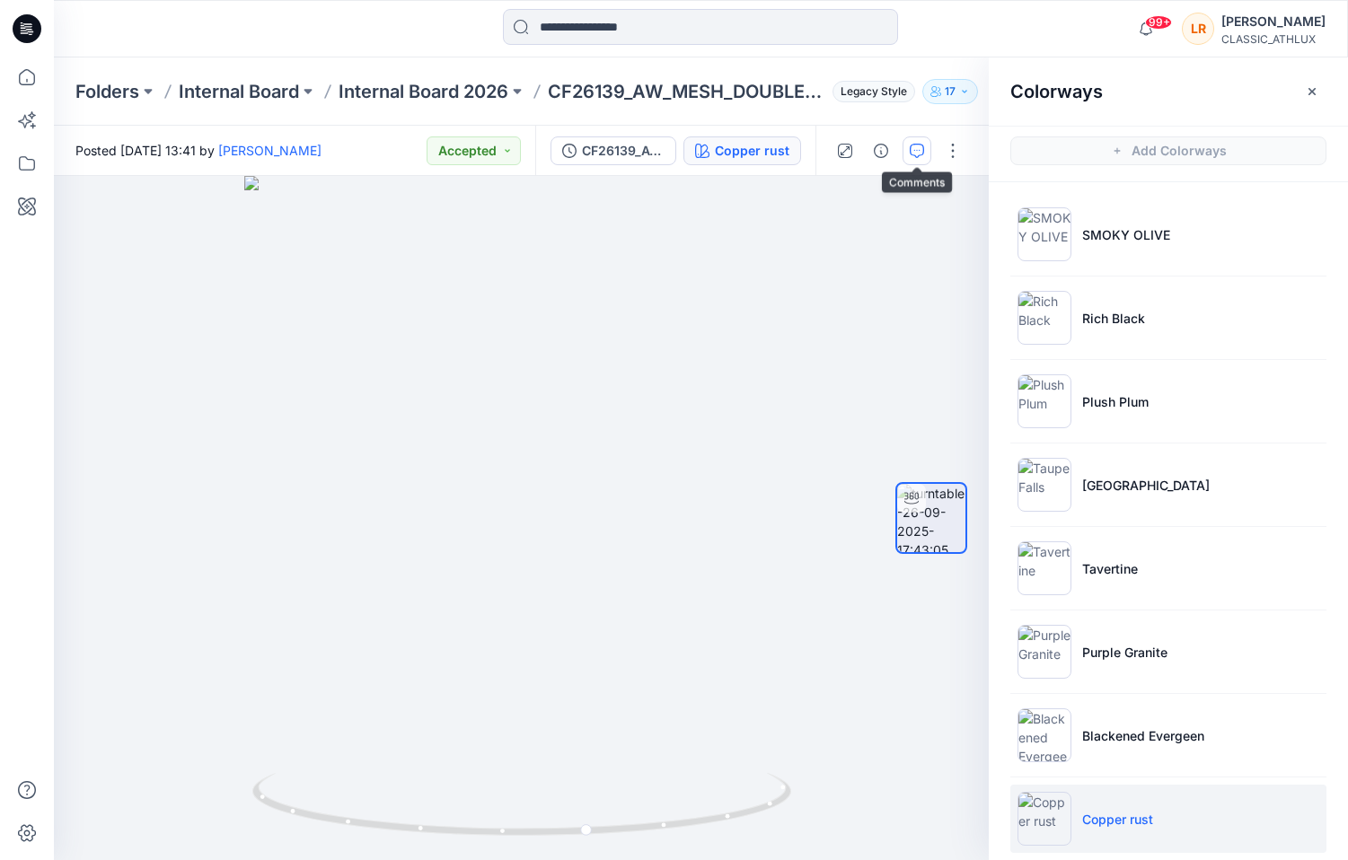
click at [915, 149] on icon "button" at bounding box center [917, 151] width 14 height 14
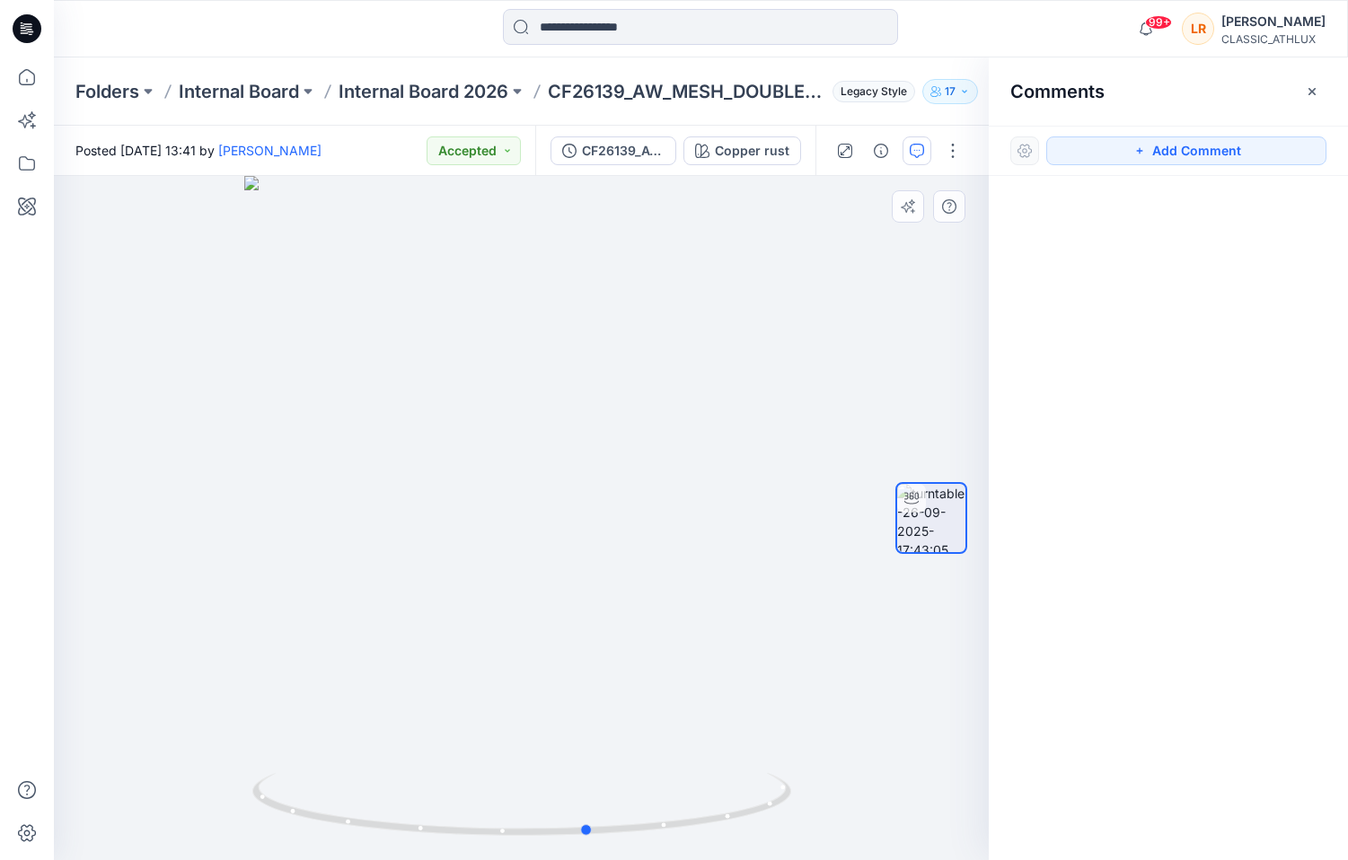
click at [555, 261] on div at bounding box center [521, 518] width 935 height 684
click at [1183, 150] on button "Add Comment" at bounding box center [1186, 151] width 280 height 29
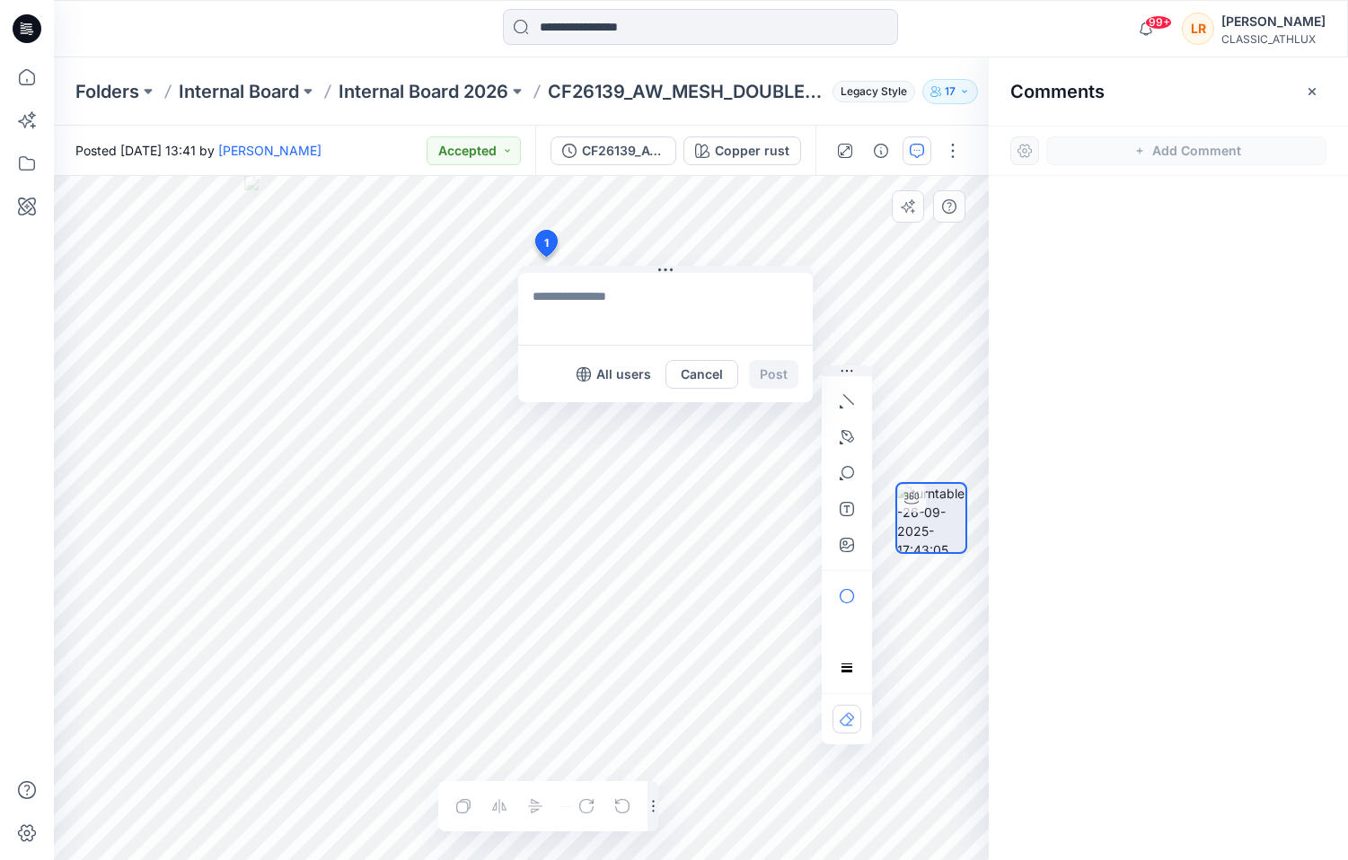
click at [545, 257] on div "1 All users Cancel Post Layer 1" at bounding box center [521, 518] width 935 height 684
click at [663, 423] on p "[PERSON_NAME]" at bounding box center [650, 428] width 135 height 22
type textarea "**********"
click at [768, 374] on button "Post" at bounding box center [773, 374] width 49 height 29
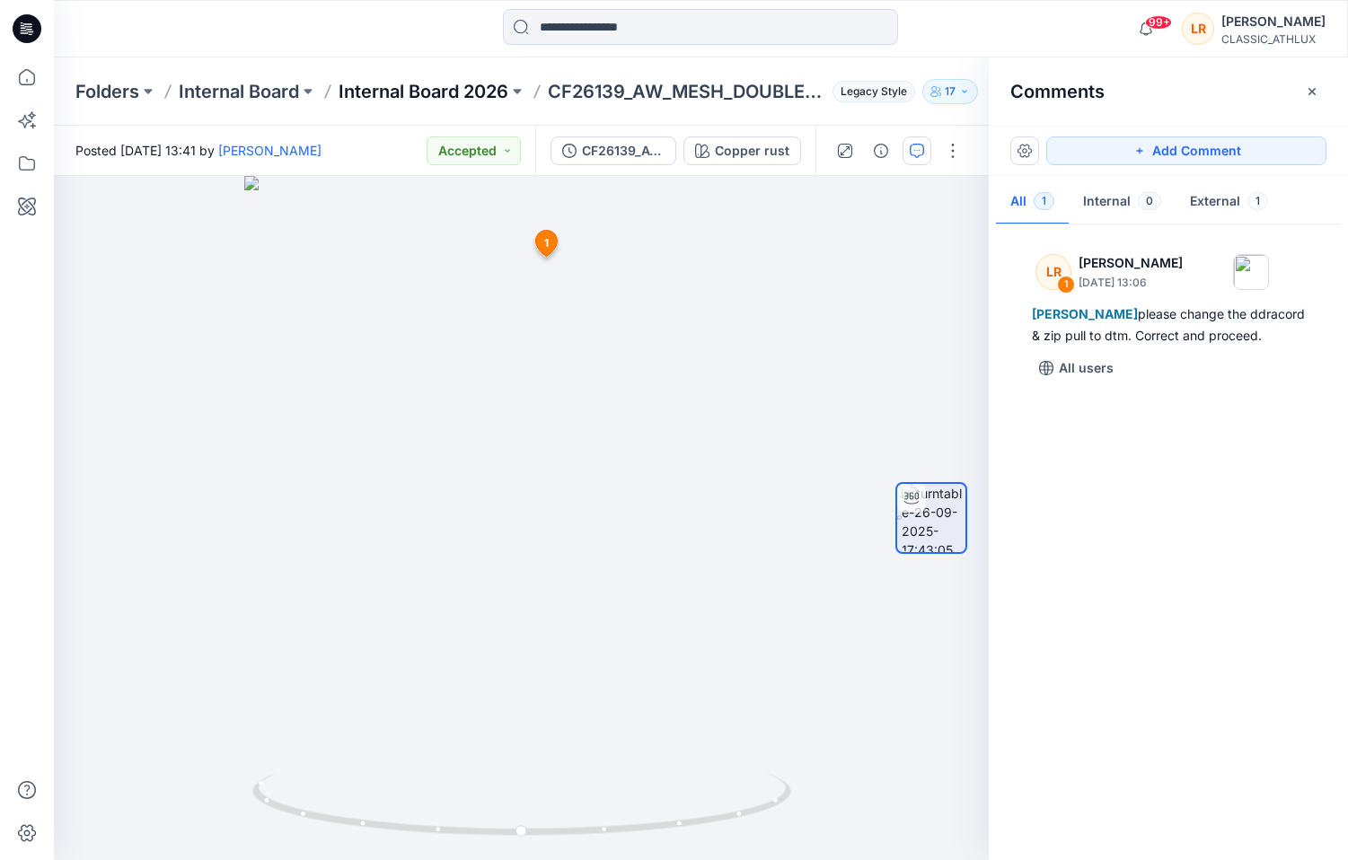
click at [473, 89] on p "Internal Board 2026" at bounding box center [424, 91] width 170 height 25
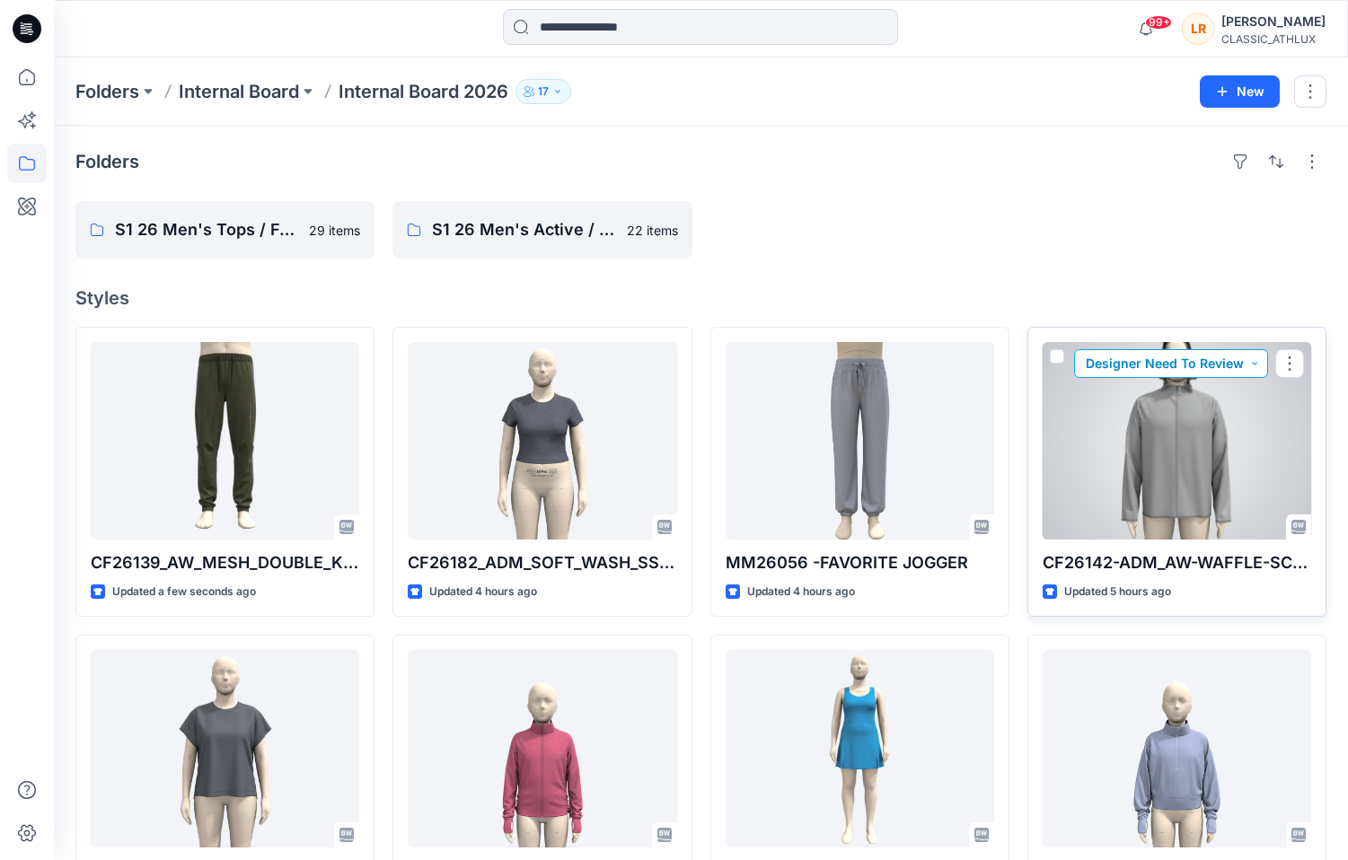
click at [1200, 357] on button "Designer Need To Review" at bounding box center [1171, 363] width 194 height 29
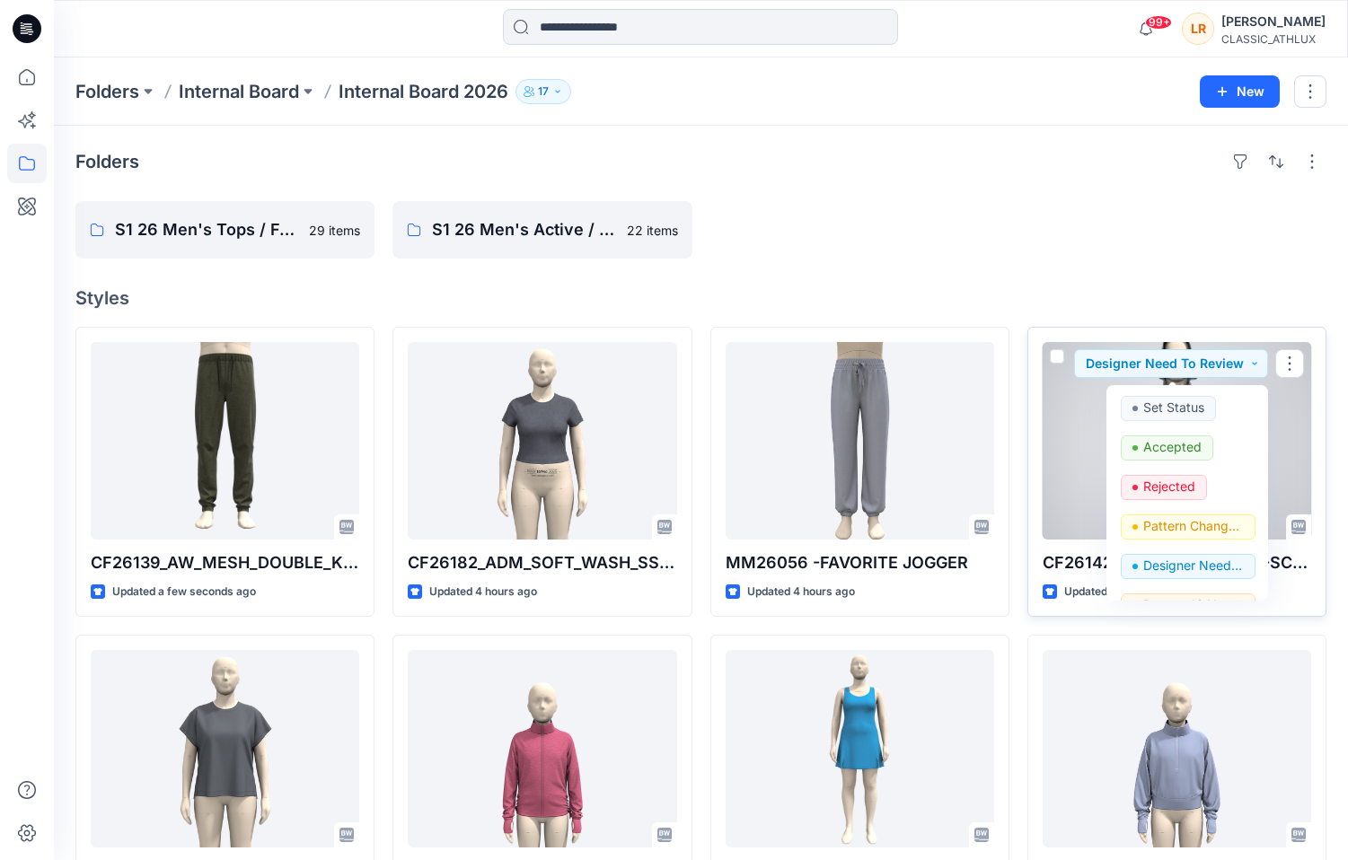
click at [1285, 441] on div at bounding box center [1177, 441] width 269 height 198
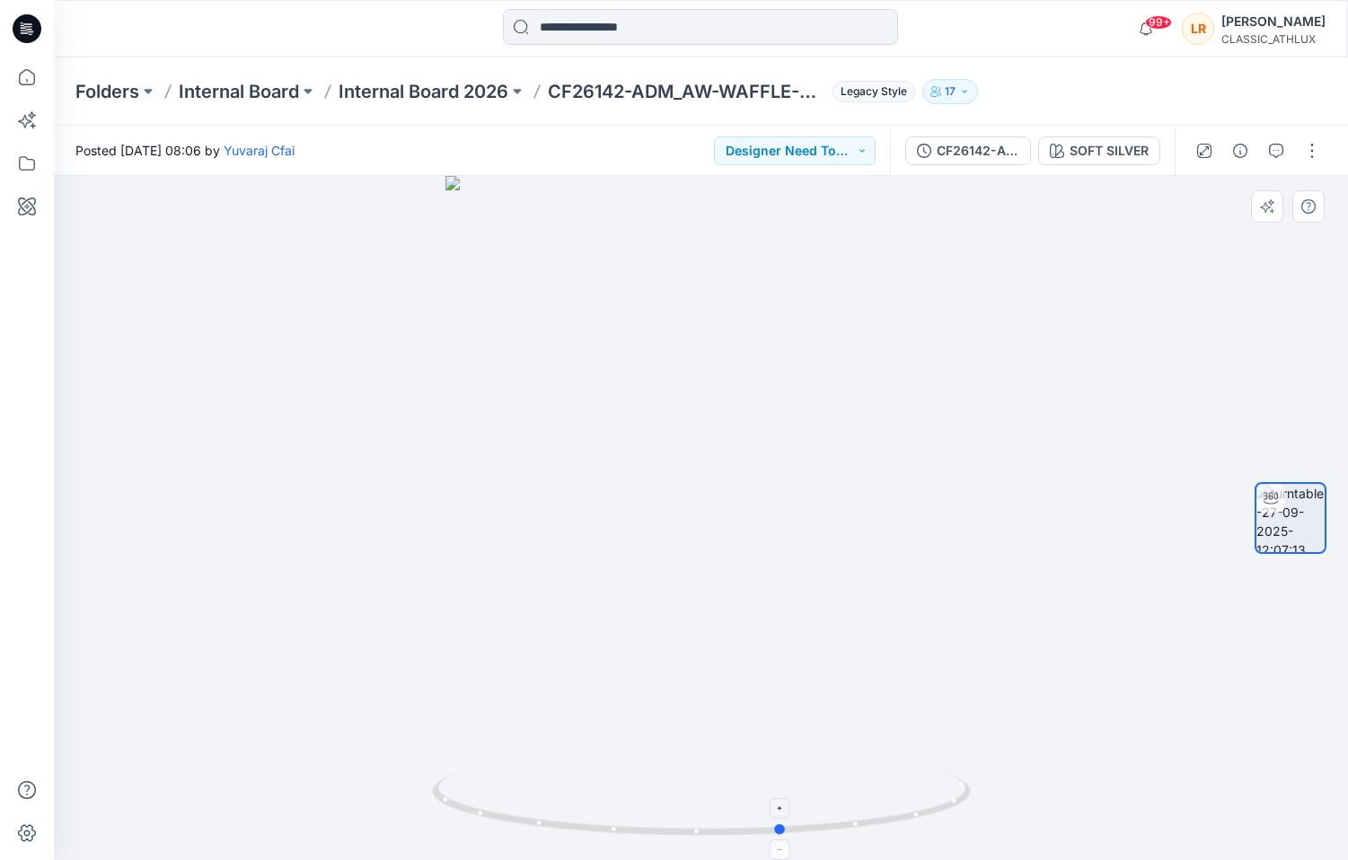
drag, startPoint x: 701, startPoint y: 832, endPoint x: 783, endPoint y: 831, distance: 81.7
click at [783, 831] on circle at bounding box center [780, 829] width 11 height 11
drag, startPoint x: 773, startPoint y: 830, endPoint x: 720, endPoint y: 805, distance: 58.6
click at [720, 805] on icon at bounding box center [703, 806] width 543 height 67
click at [726, 832] on circle at bounding box center [729, 831] width 11 height 11
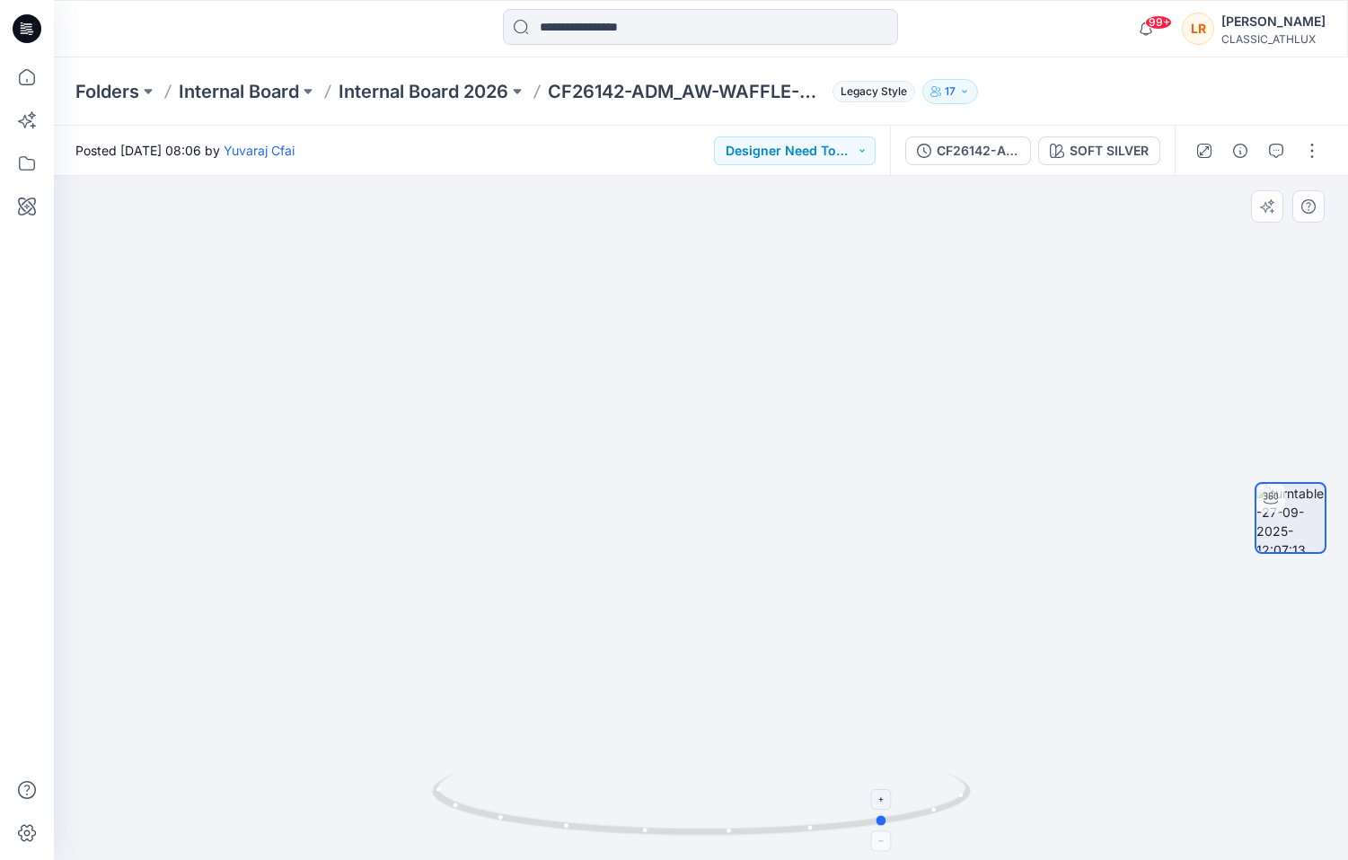
drag, startPoint x: 726, startPoint y: 832, endPoint x: 884, endPoint y: 826, distance: 158.1
click at [884, 826] on icon at bounding box center [703, 806] width 543 height 67
drag, startPoint x: 877, startPoint y: 833, endPoint x: 782, endPoint y: 835, distance: 95.2
click at [782, 835] on icon at bounding box center [703, 806] width 543 height 67
drag, startPoint x: 782, startPoint y: 835, endPoint x: 880, endPoint y: 794, distance: 106.2
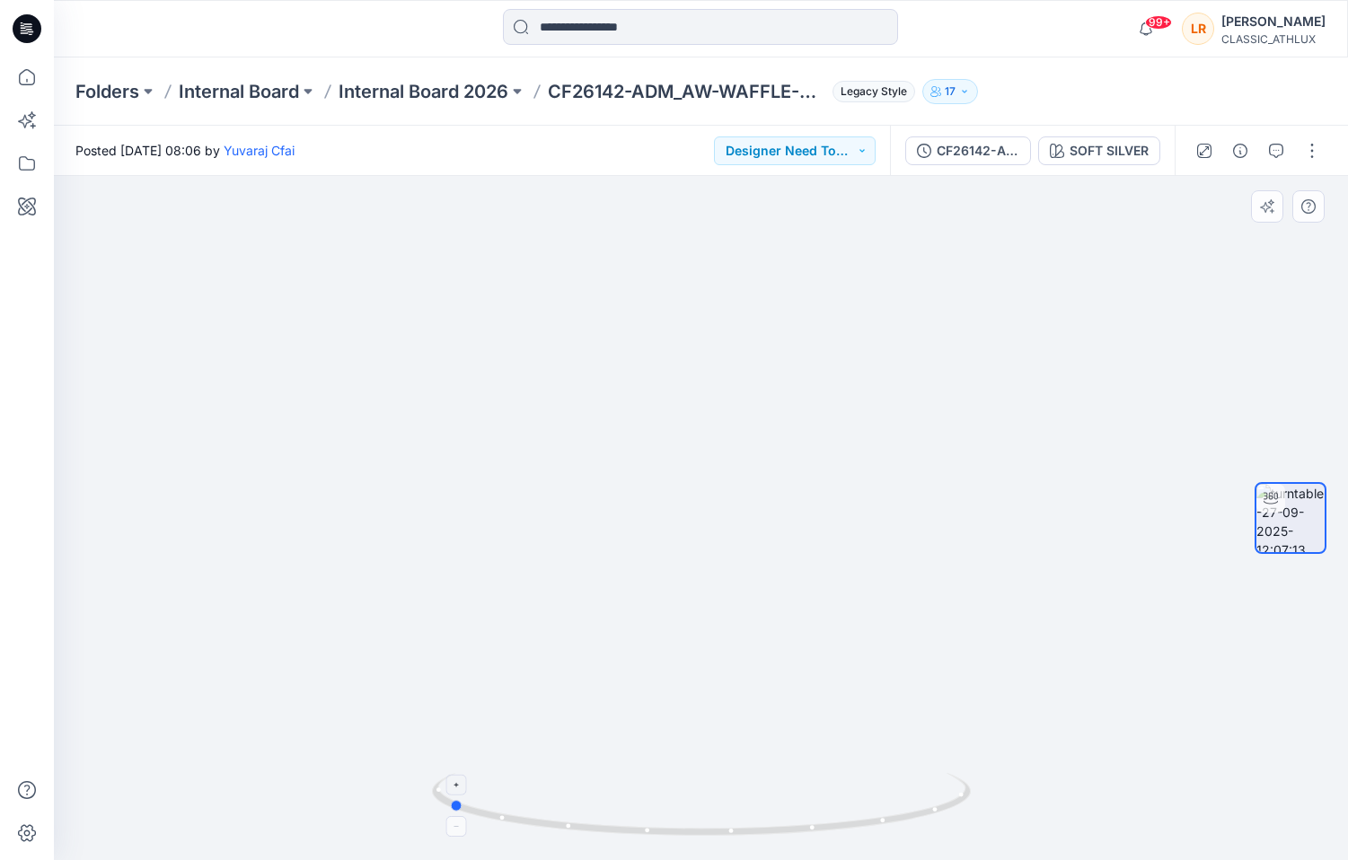
click at [881, 794] on icon at bounding box center [703, 806] width 543 height 67
drag, startPoint x: 863, startPoint y: 815, endPoint x: 692, endPoint y: 840, distance: 172.3
click at [692, 840] on icon at bounding box center [703, 806] width 543 height 67
drag, startPoint x: 731, startPoint y: 824, endPoint x: 637, endPoint y: 853, distance: 98.6
click at [637, 853] on div at bounding box center [701, 518] width 1294 height 684
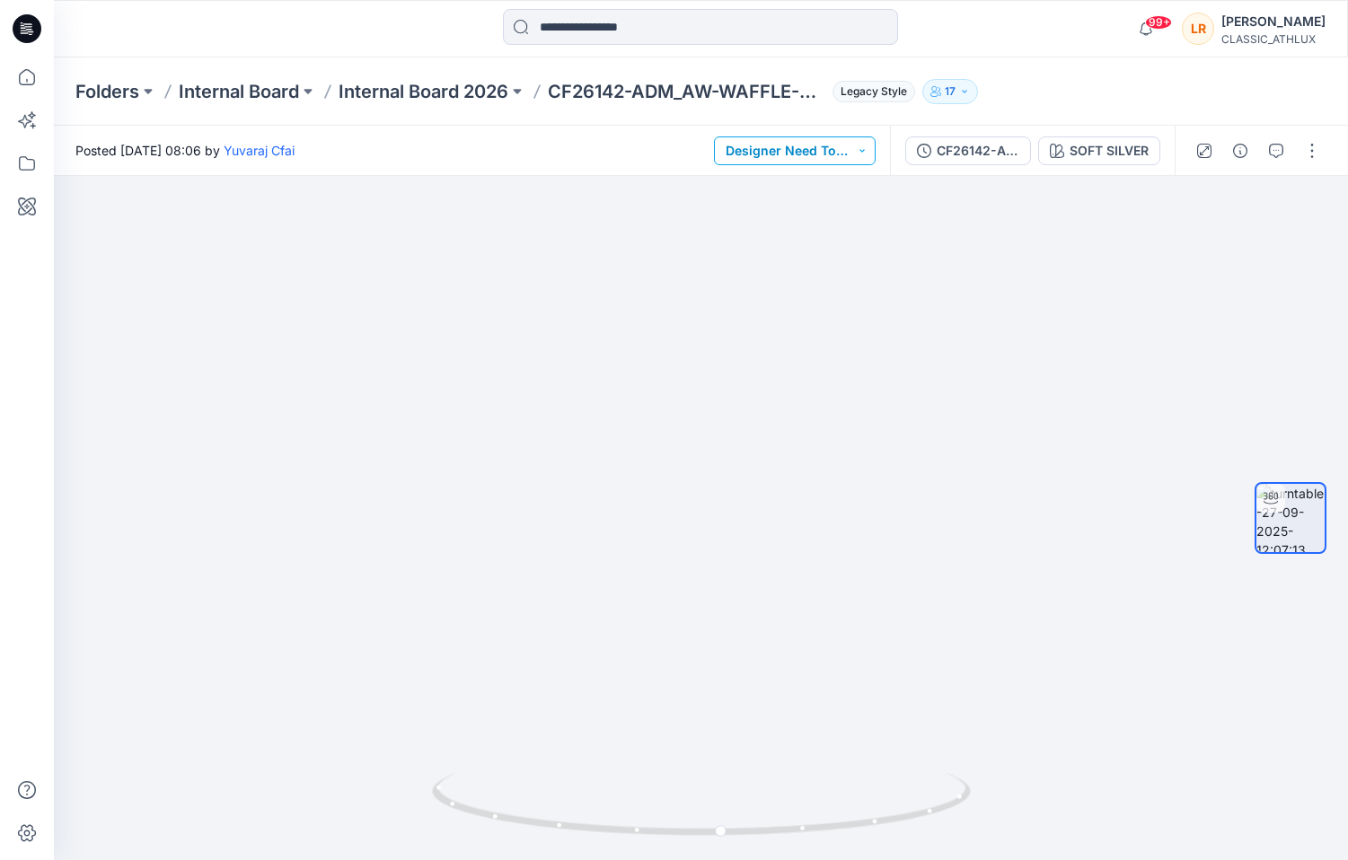
click at [856, 142] on button "Designer Need To Review" at bounding box center [795, 151] width 162 height 29
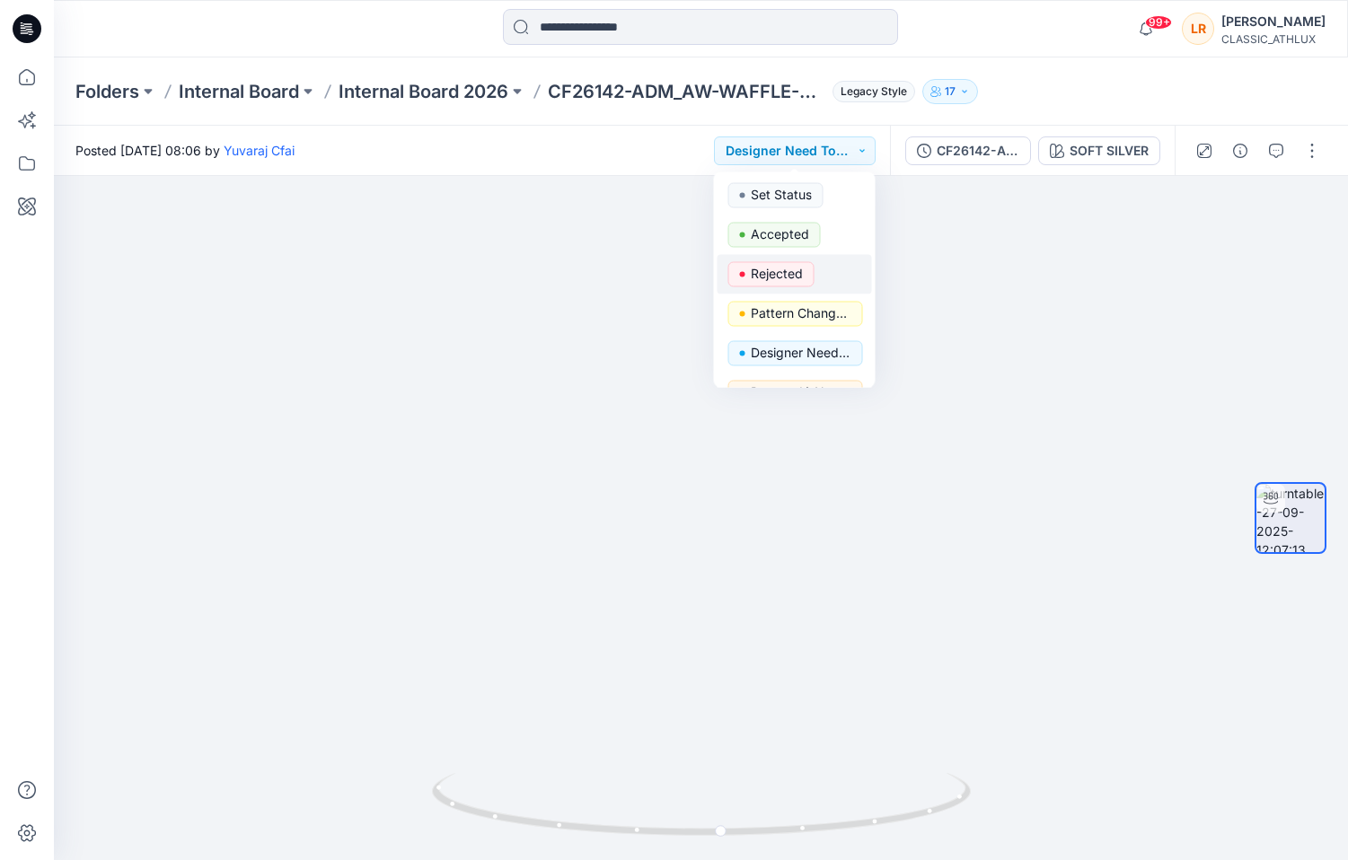
click at [791, 274] on p "Rejected" at bounding box center [777, 273] width 52 height 23
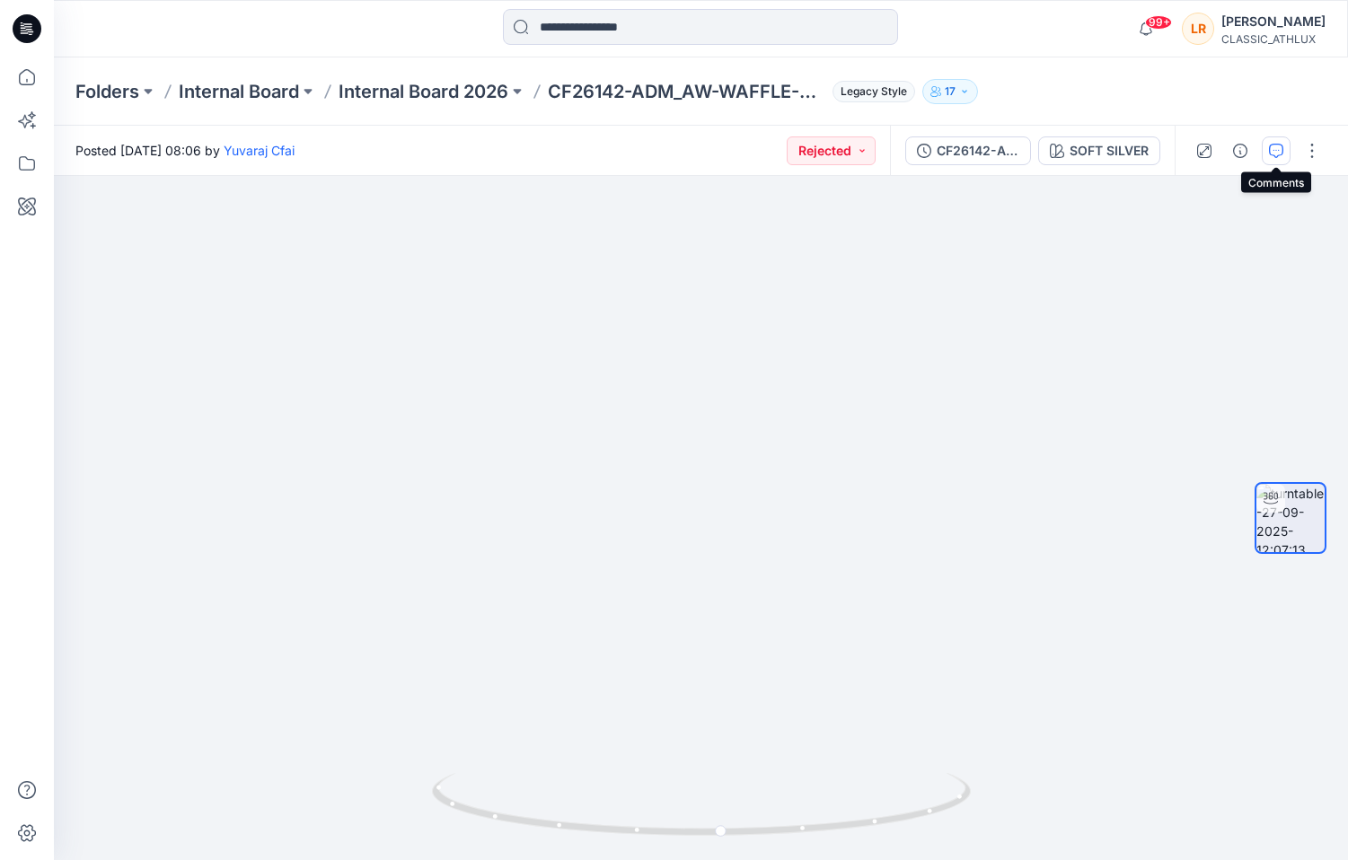
click at [1274, 145] on icon "button" at bounding box center [1276, 151] width 14 height 14
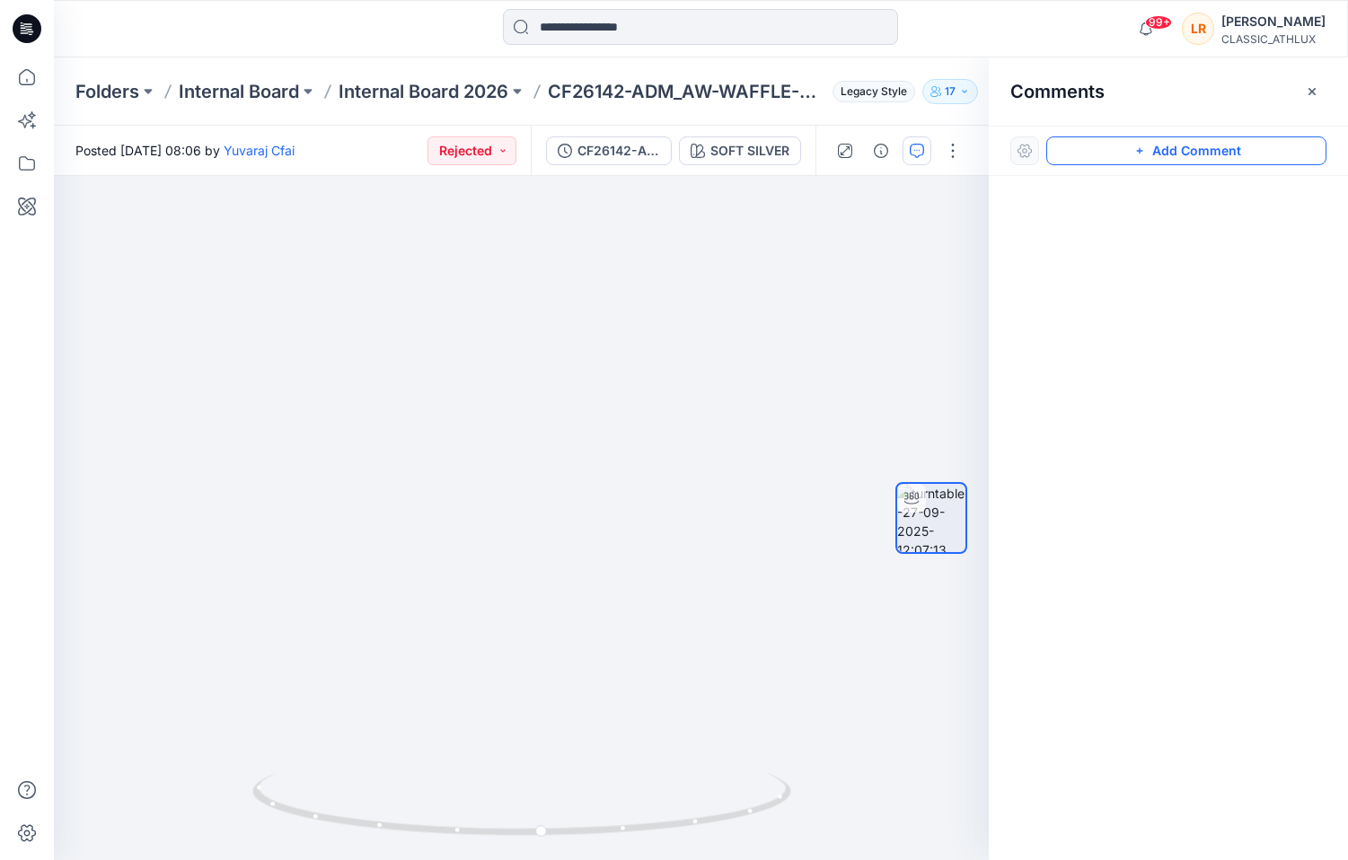
click at [1181, 148] on button "Add Comment" at bounding box center [1186, 151] width 280 height 29
click at [606, 235] on div "1" at bounding box center [521, 518] width 935 height 684
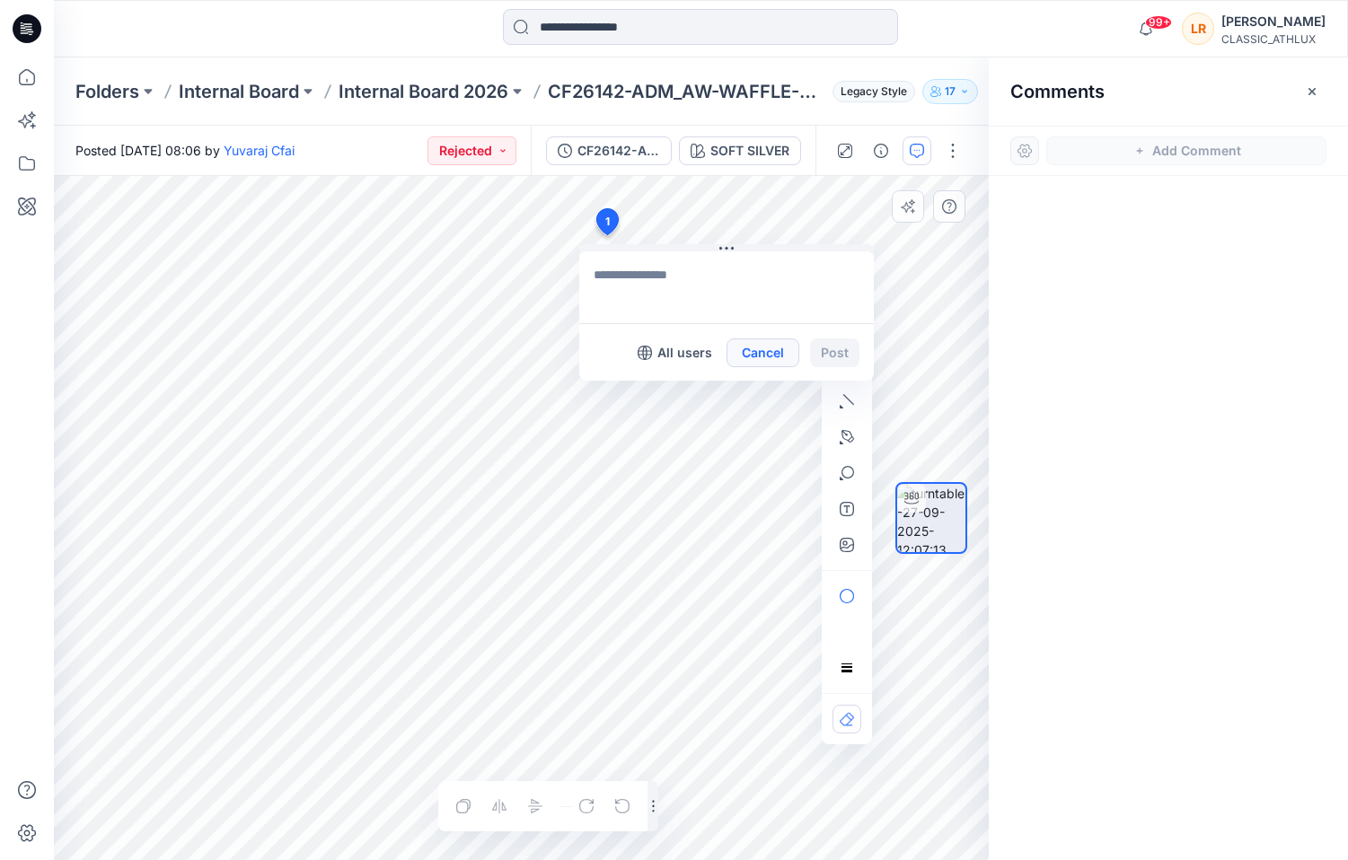
click at [764, 349] on button "Cancel" at bounding box center [763, 353] width 73 height 29
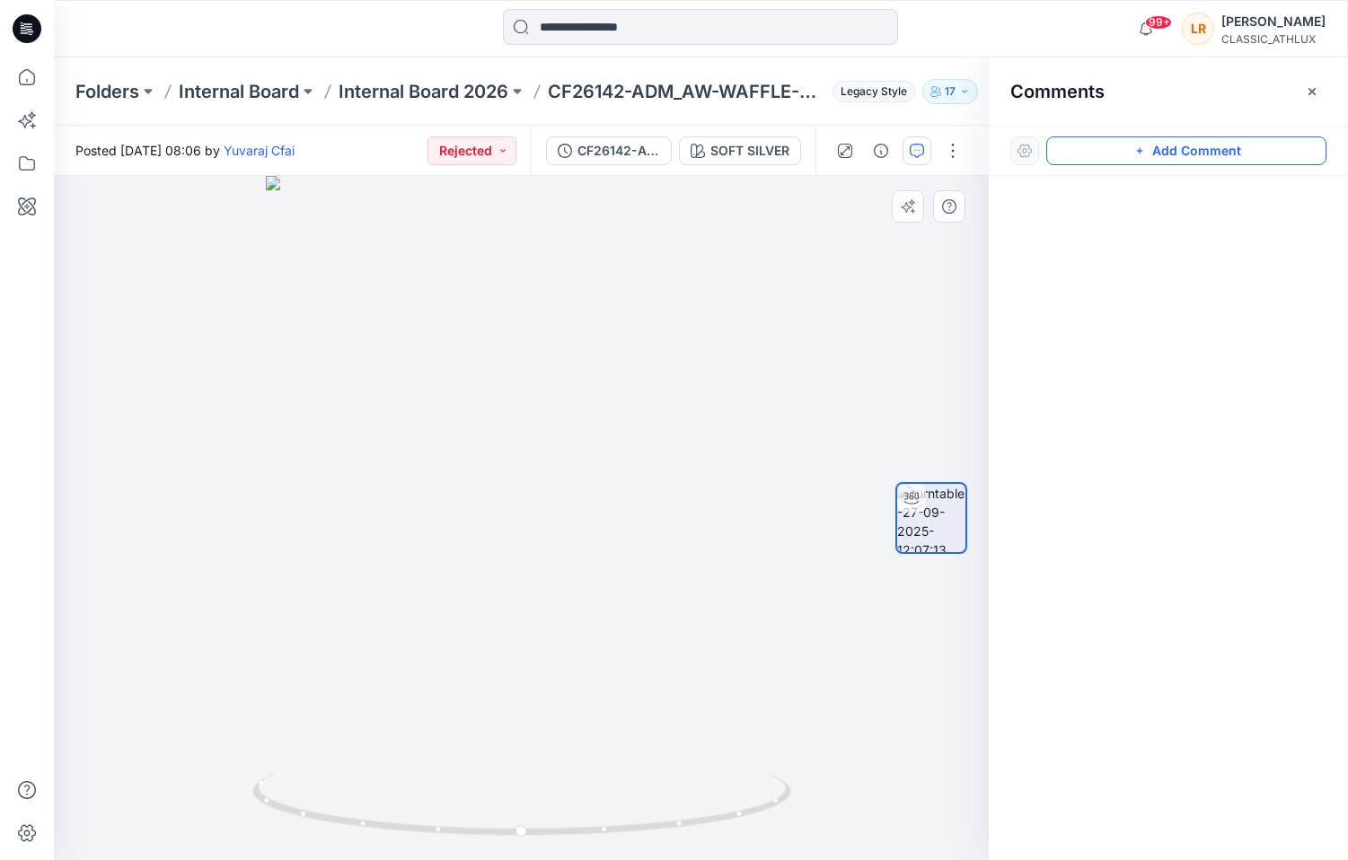
click at [1124, 146] on button "Add Comment" at bounding box center [1186, 151] width 280 height 29
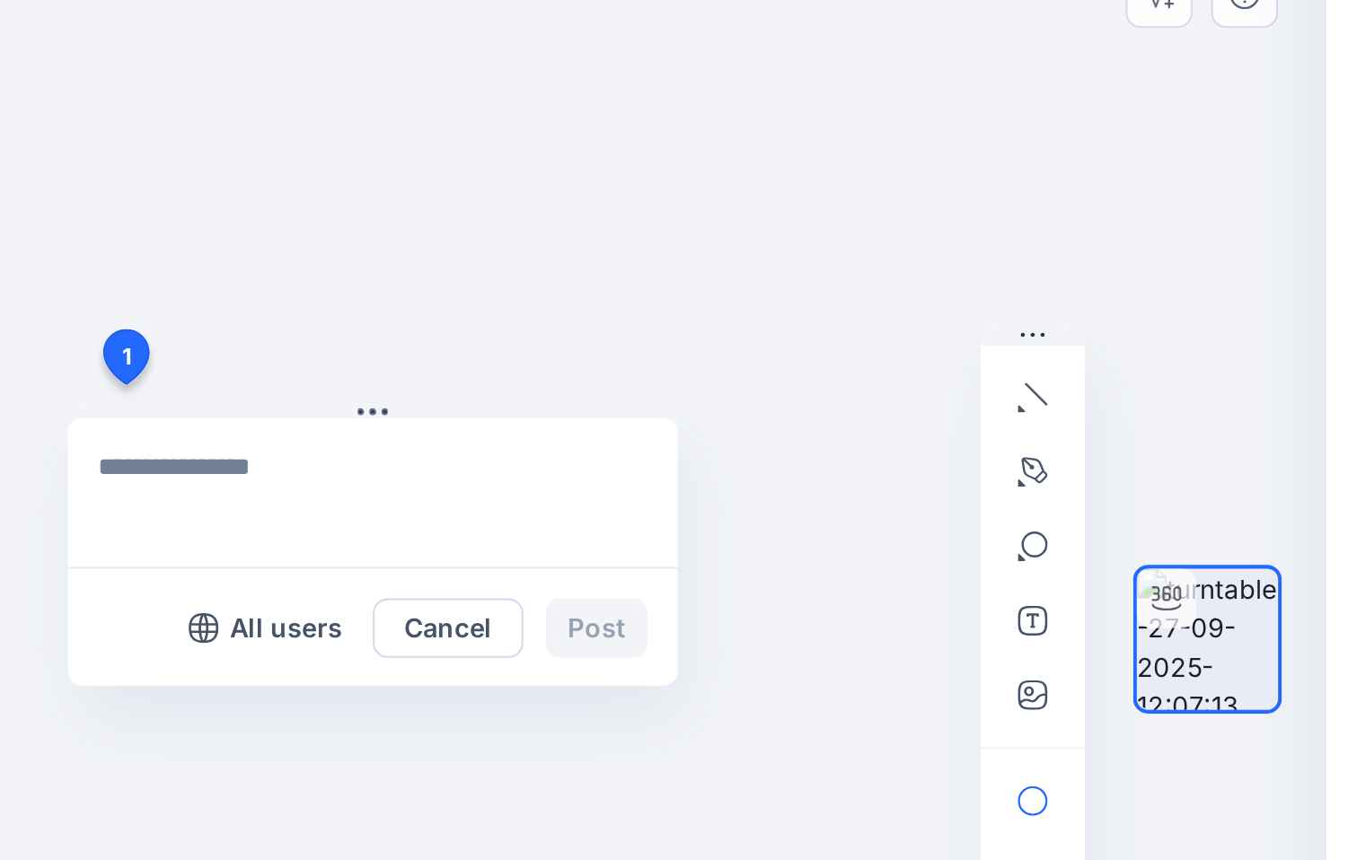
click at [408, 395] on div "1 All users Cancel Post Layer 1" at bounding box center [521, 518] width 935 height 684
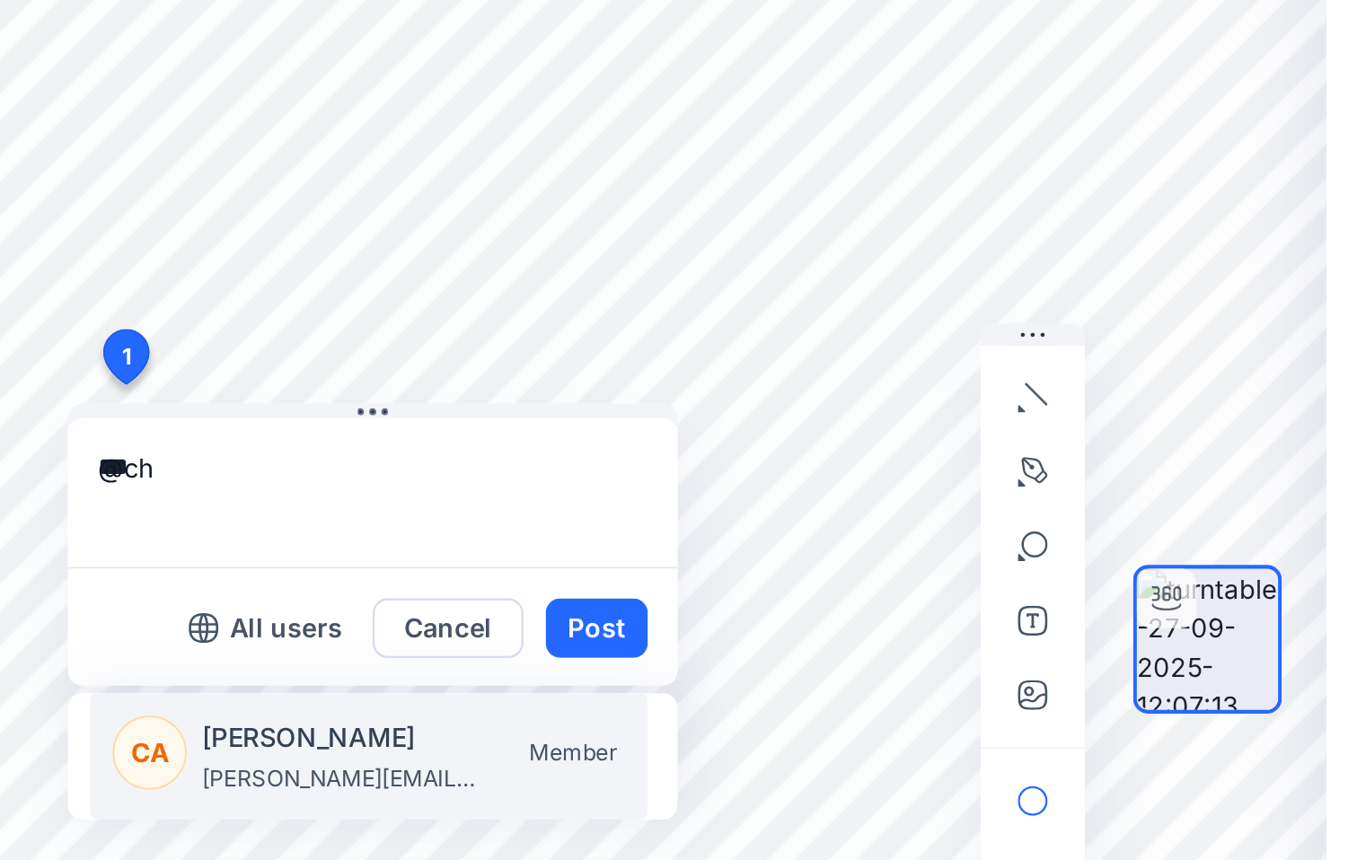
click at [510, 573] on p "[PERSON_NAME]" at bounding box center [512, 566] width 135 height 22
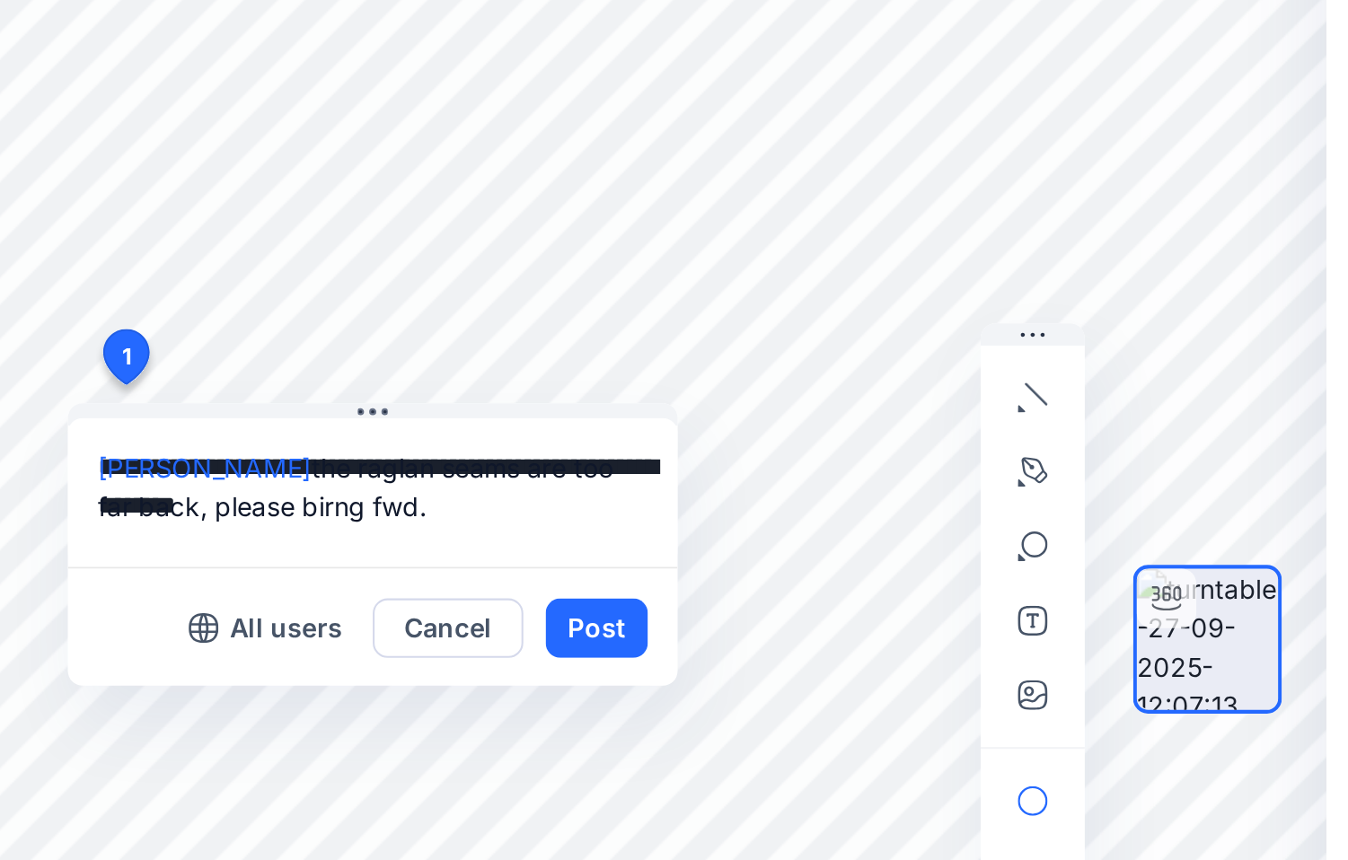
drag, startPoint x: 500, startPoint y: 456, endPoint x: 481, endPoint y: 455, distance: 18.9
click at [481, 455] on textarea "**********" at bounding box center [528, 447] width 295 height 72
click at [544, 453] on textarea "**********" at bounding box center [528, 447] width 295 height 72
click at [539, 455] on textarea "**********" at bounding box center [528, 447] width 295 height 72
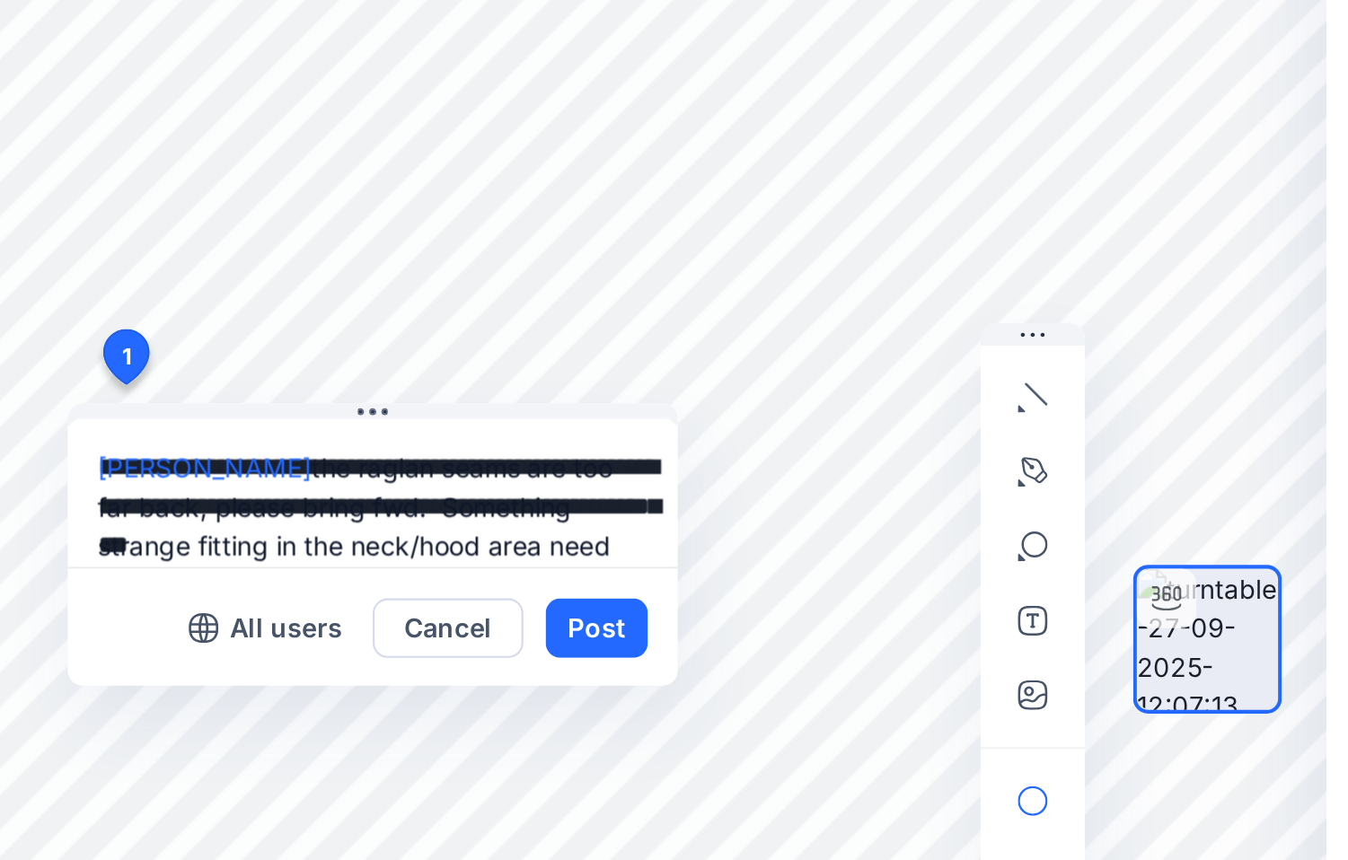
scroll to position [16, 0]
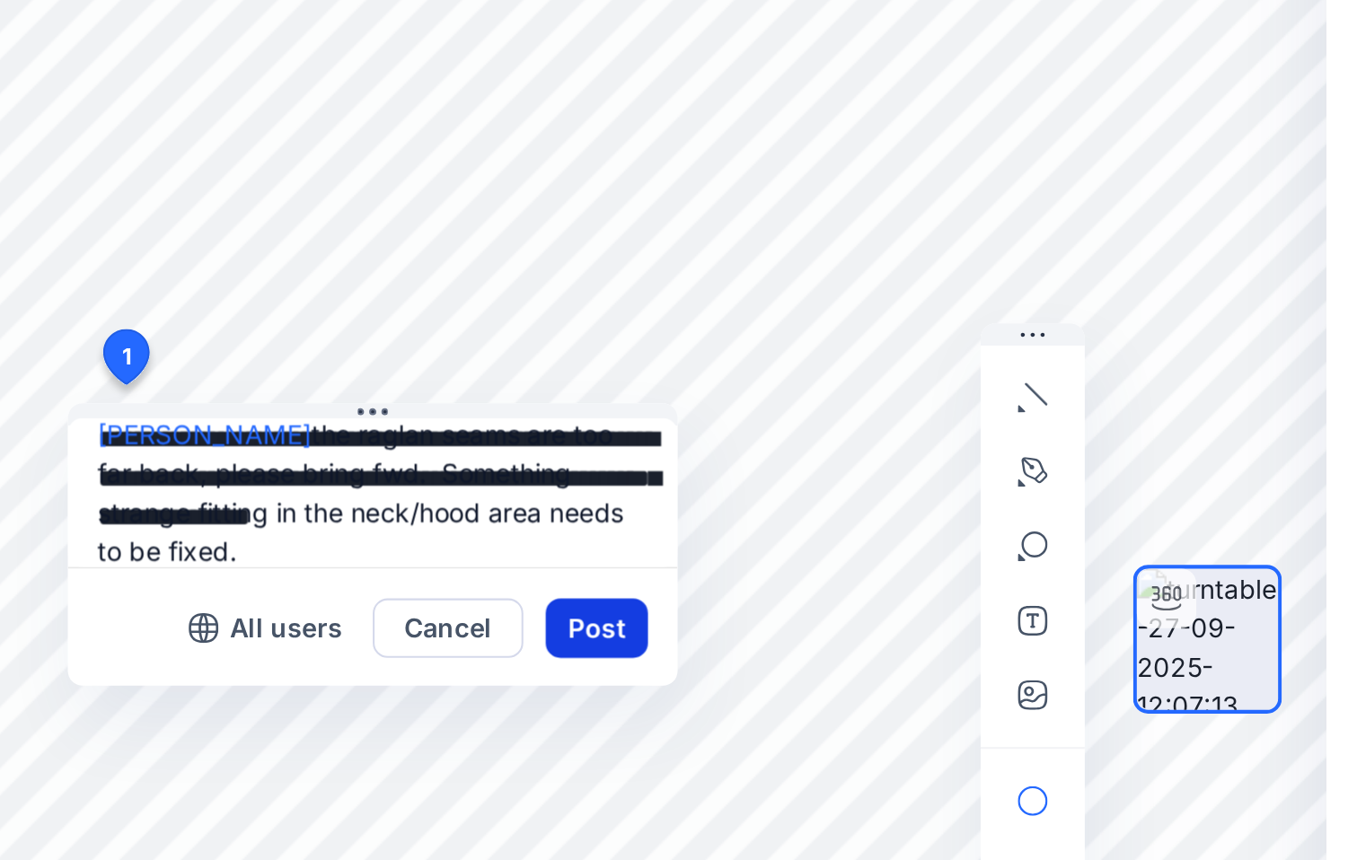
type textarea "**********"
click at [639, 508] on button "Post" at bounding box center [636, 512] width 49 height 29
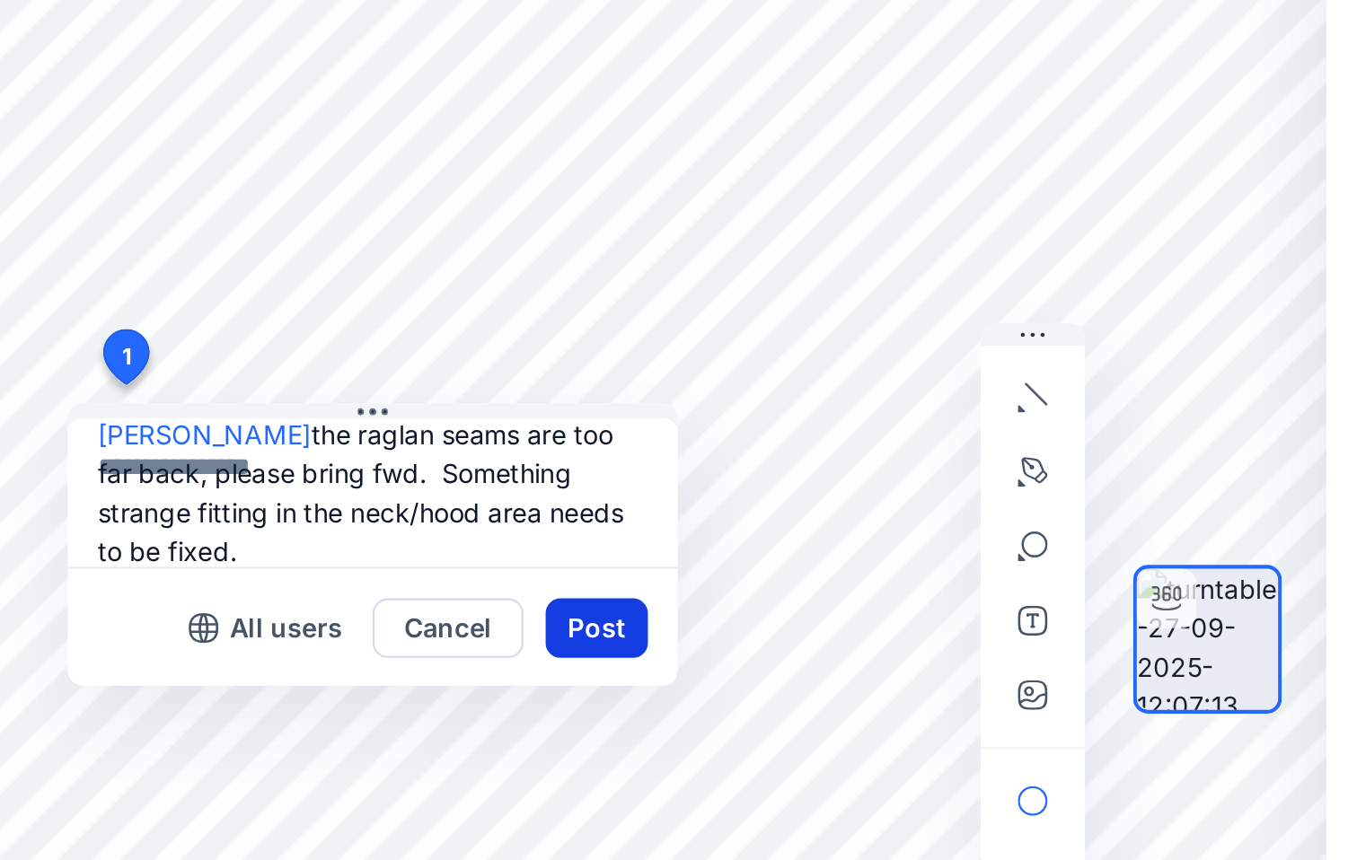
scroll to position [0, 0]
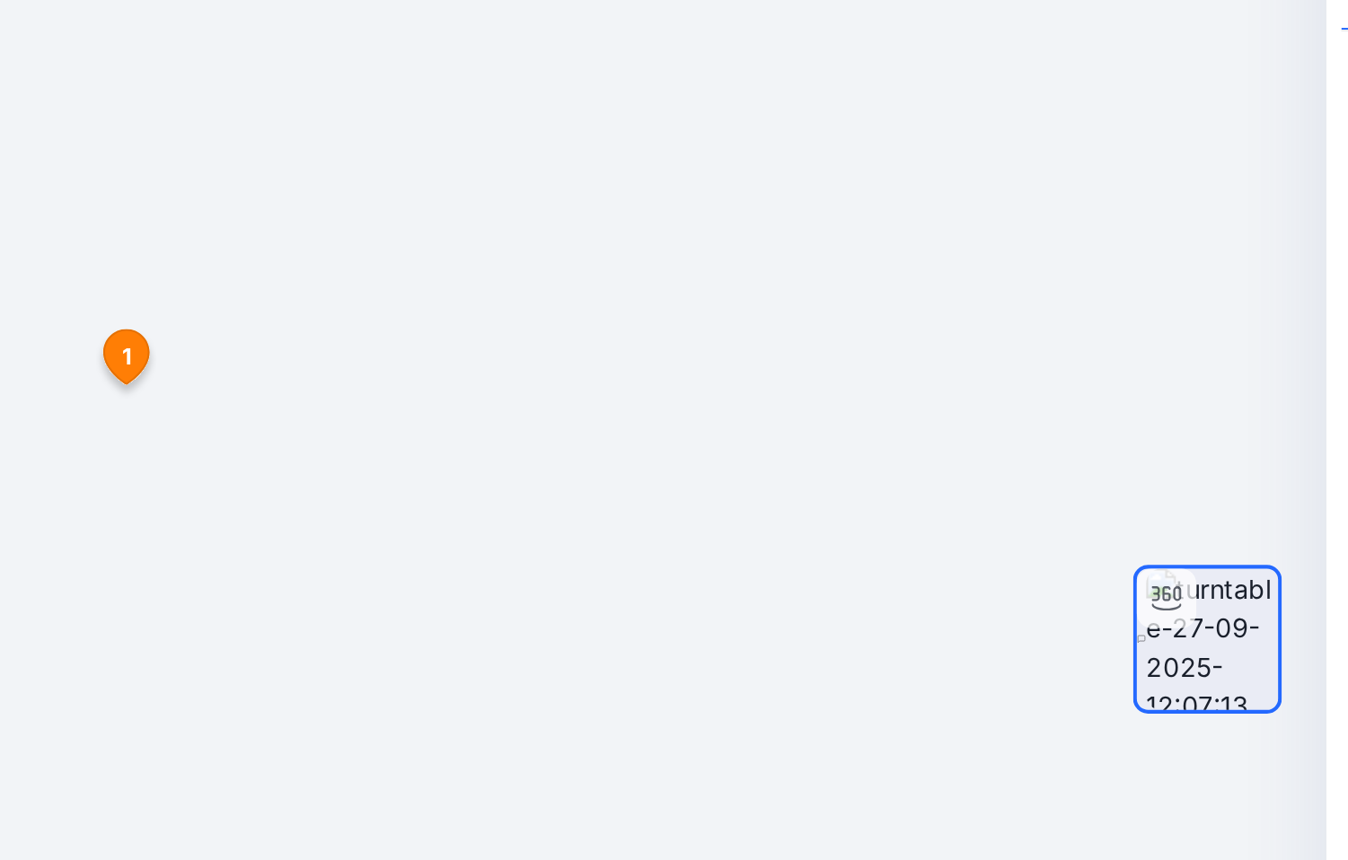
drag, startPoint x: 925, startPoint y: 346, endPoint x: 897, endPoint y: 505, distance: 161.4
click at [895, 502] on div at bounding box center [931, 518] width 72 height 449
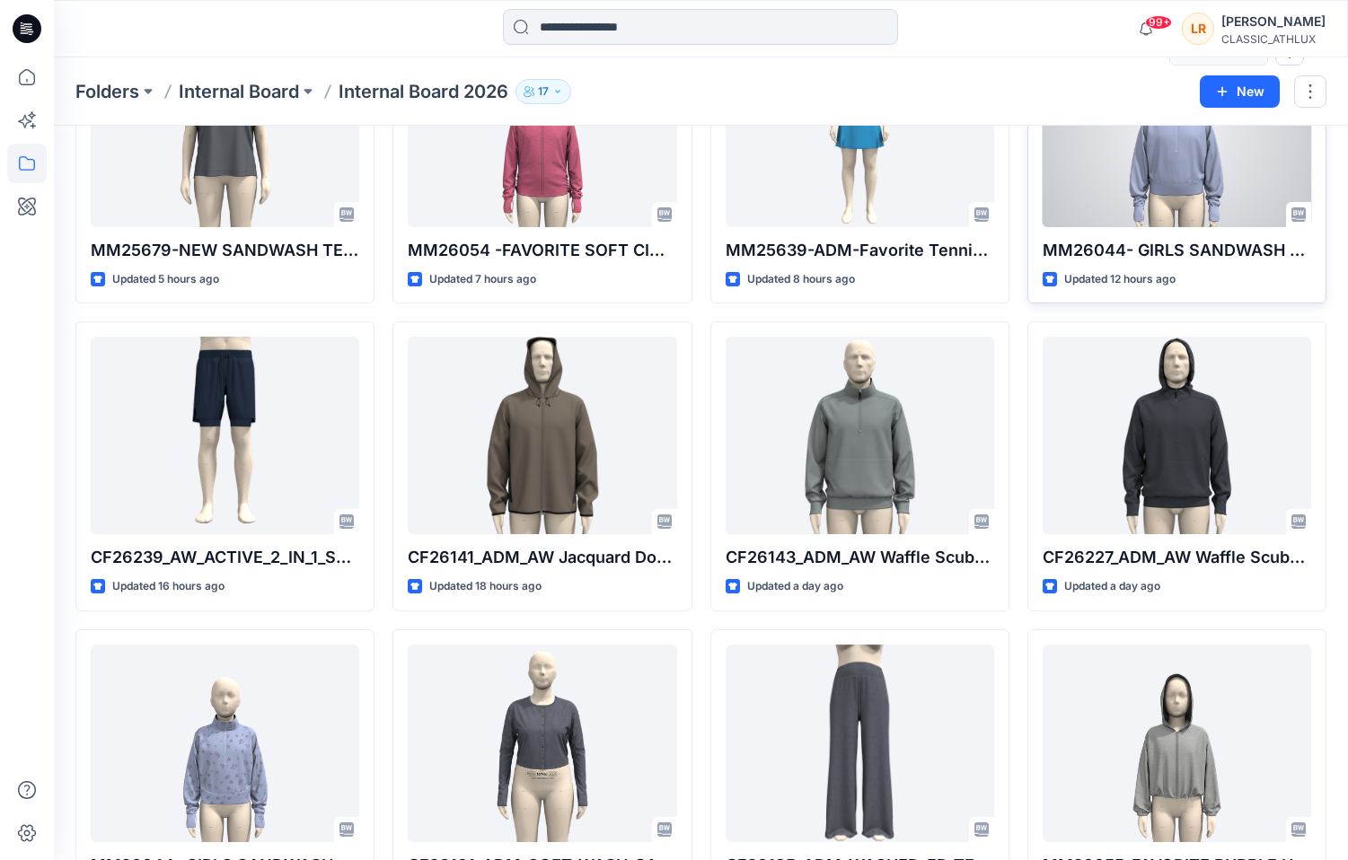
scroll to position [617, 0]
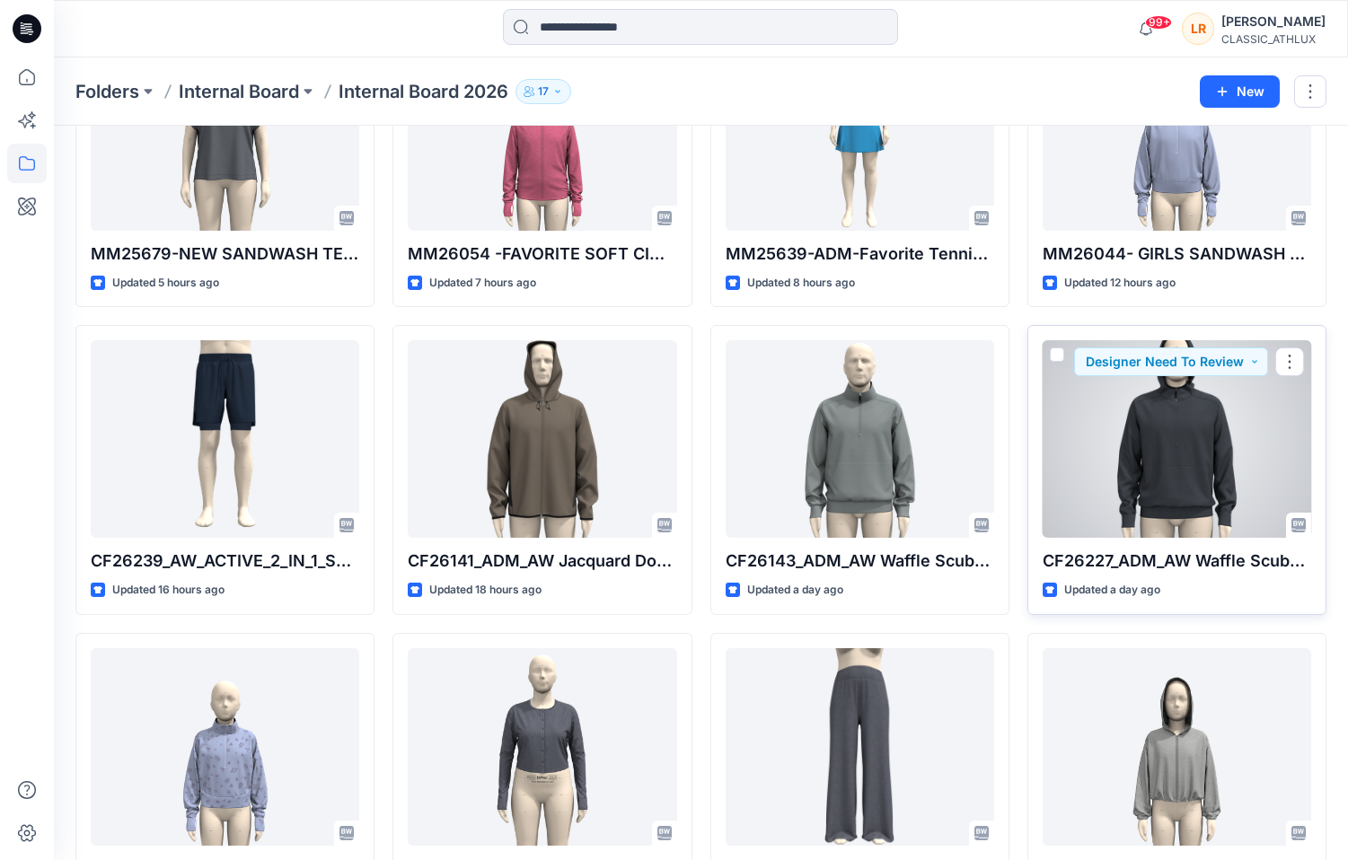
click at [1227, 461] on div at bounding box center [1177, 439] width 269 height 198
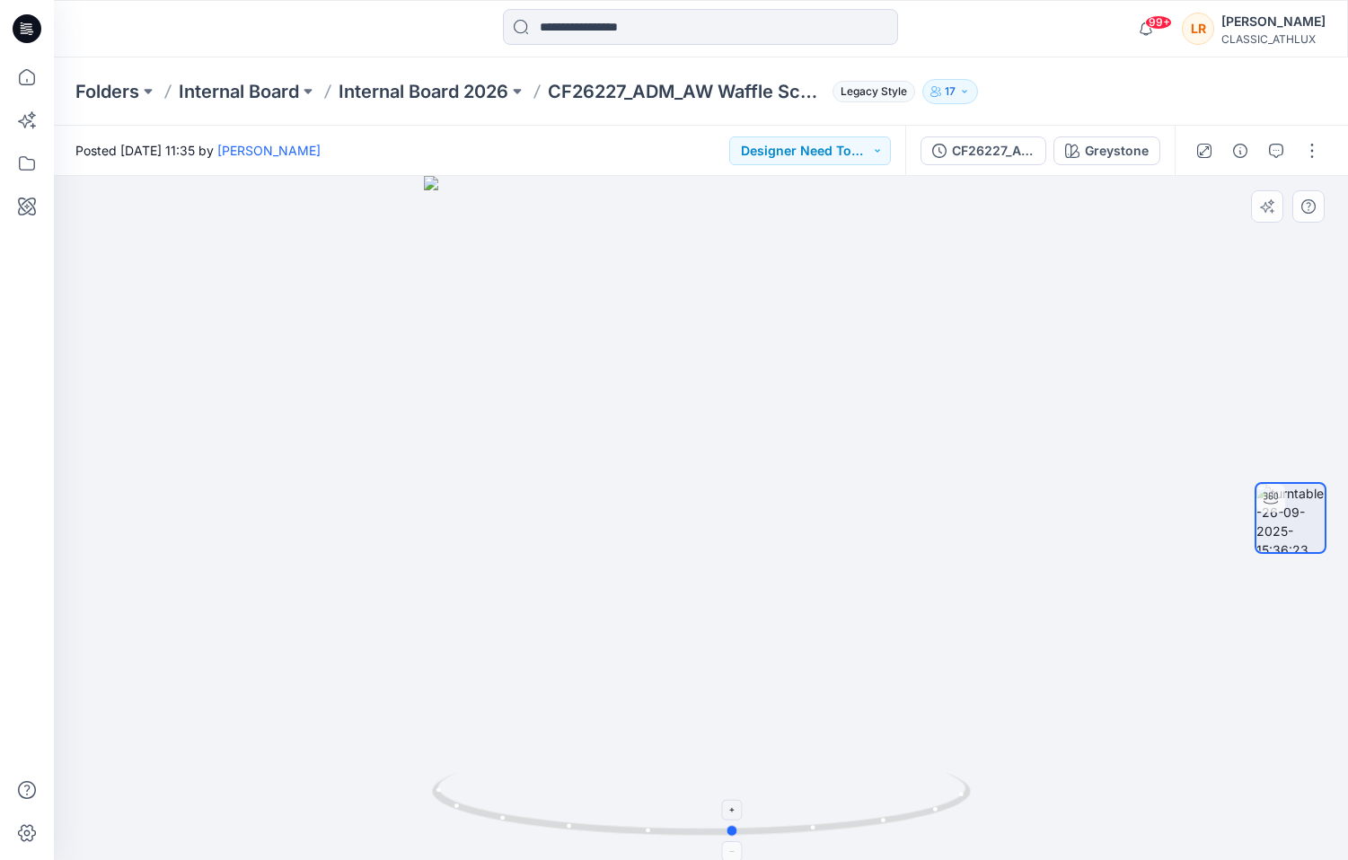
drag, startPoint x: 704, startPoint y: 832, endPoint x: 738, endPoint y: 815, distance: 38.6
click at [738, 815] on icon at bounding box center [703, 806] width 543 height 67
click at [1141, 163] on button "Greystone" at bounding box center [1106, 151] width 107 height 29
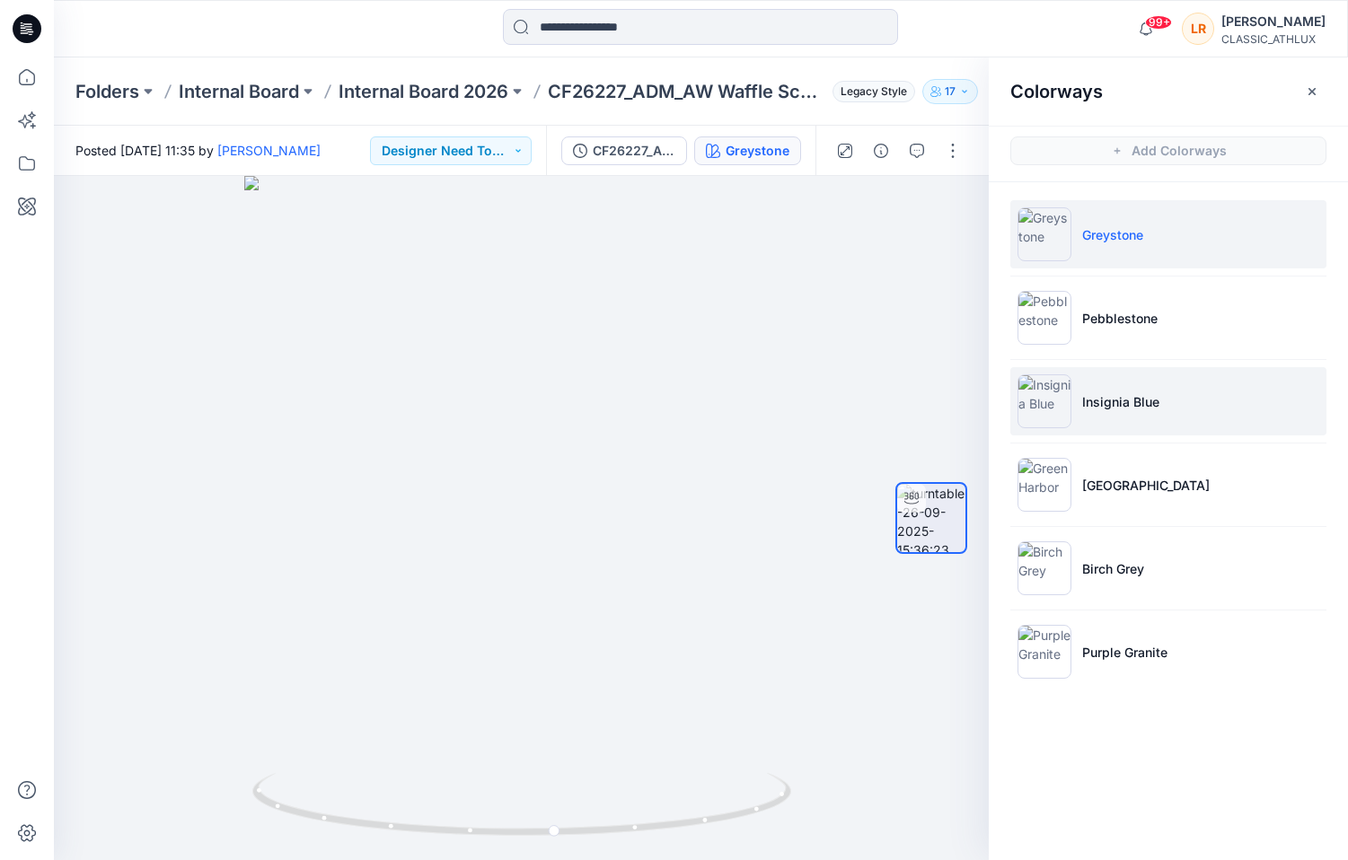
click at [1118, 408] on p "Insignia Blue" at bounding box center [1120, 401] width 77 height 19
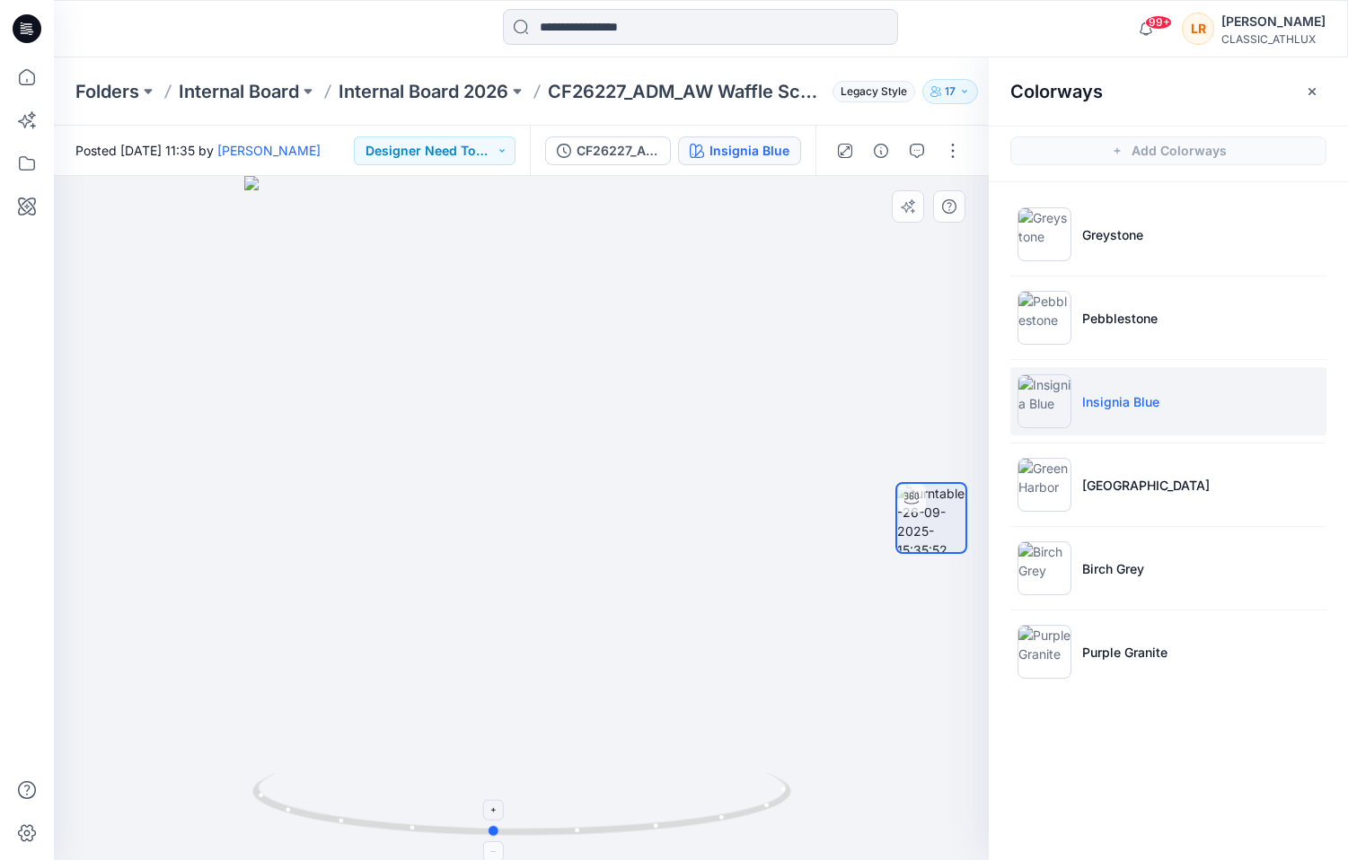
drag, startPoint x: 528, startPoint y: 832, endPoint x: 499, endPoint y: 803, distance: 41.3
click at [499, 803] on icon at bounding box center [523, 806] width 543 height 67
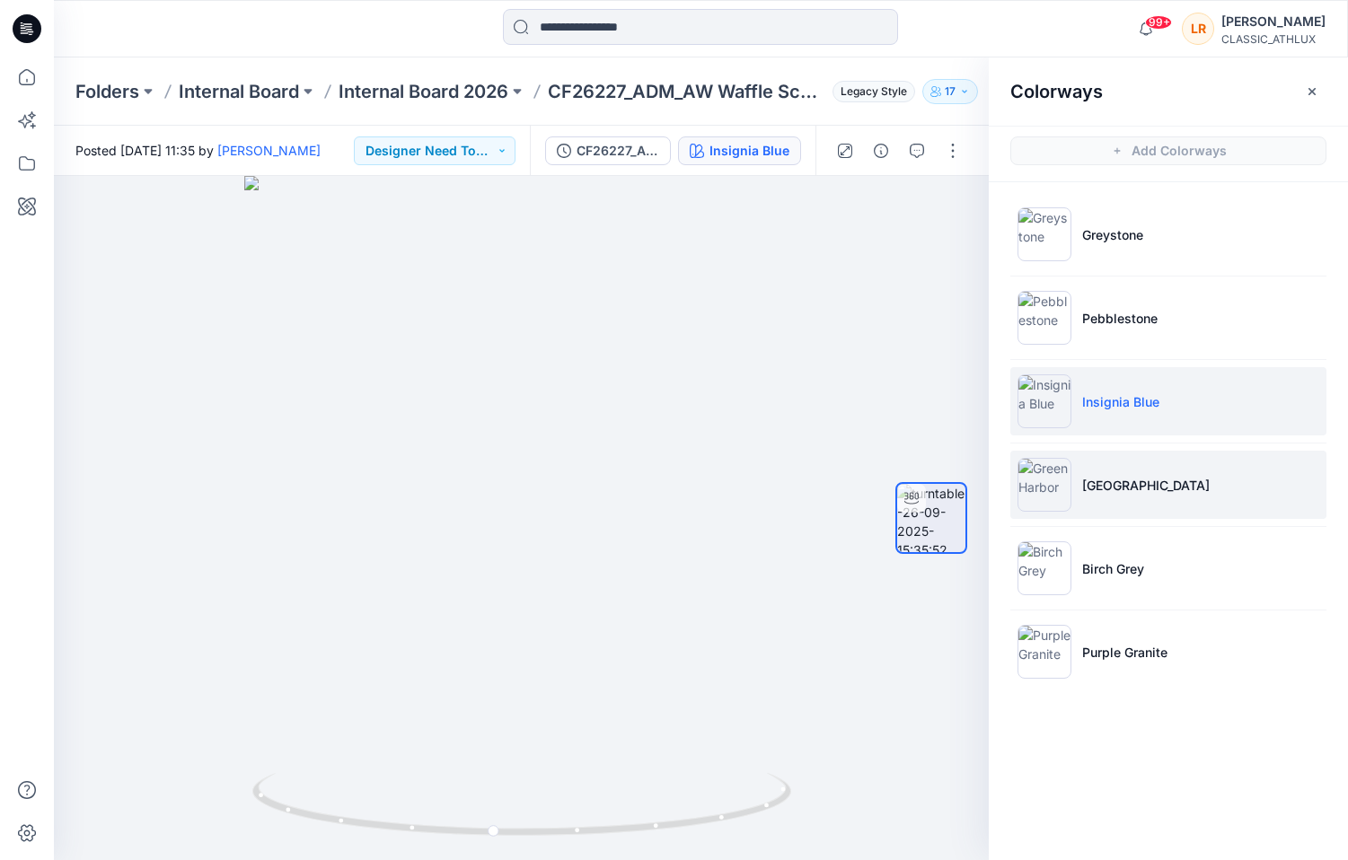
click at [1141, 480] on p "Green Harbor" at bounding box center [1146, 485] width 128 height 19
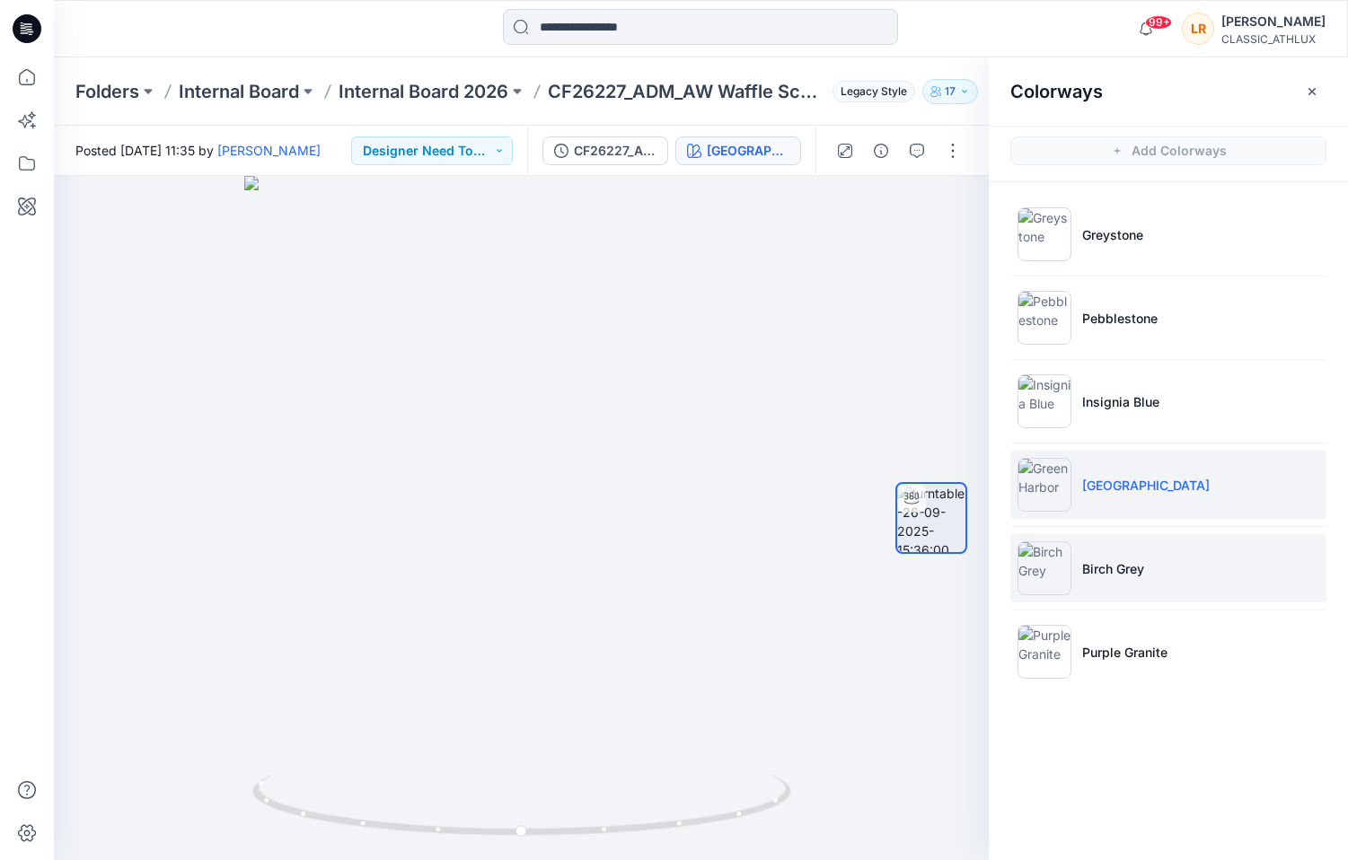
click at [1117, 571] on p "Birch Grey" at bounding box center [1113, 568] width 62 height 19
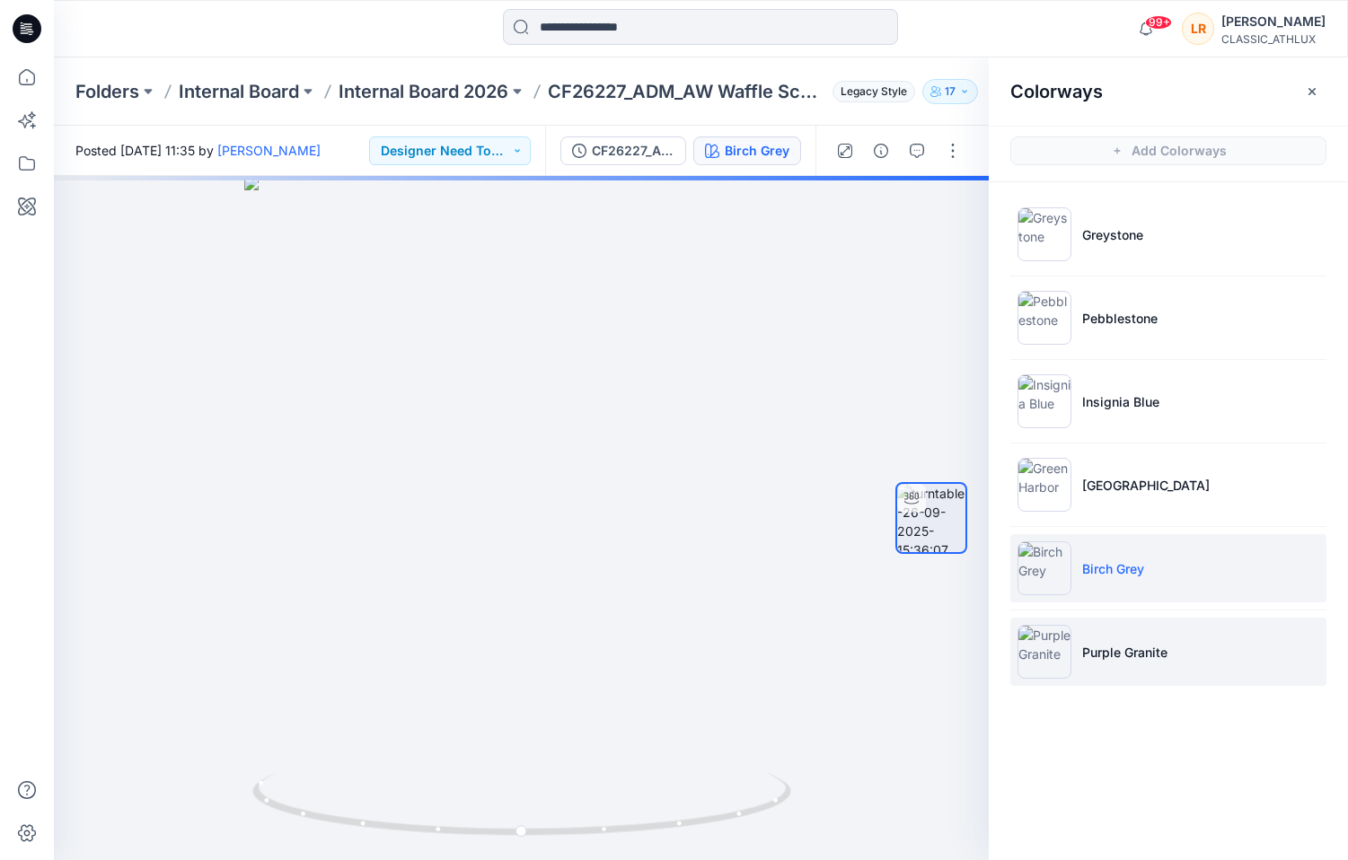
click at [1105, 643] on p "Purple Granite" at bounding box center [1124, 652] width 85 height 19
